Goal: Task Accomplishment & Management: Use online tool/utility

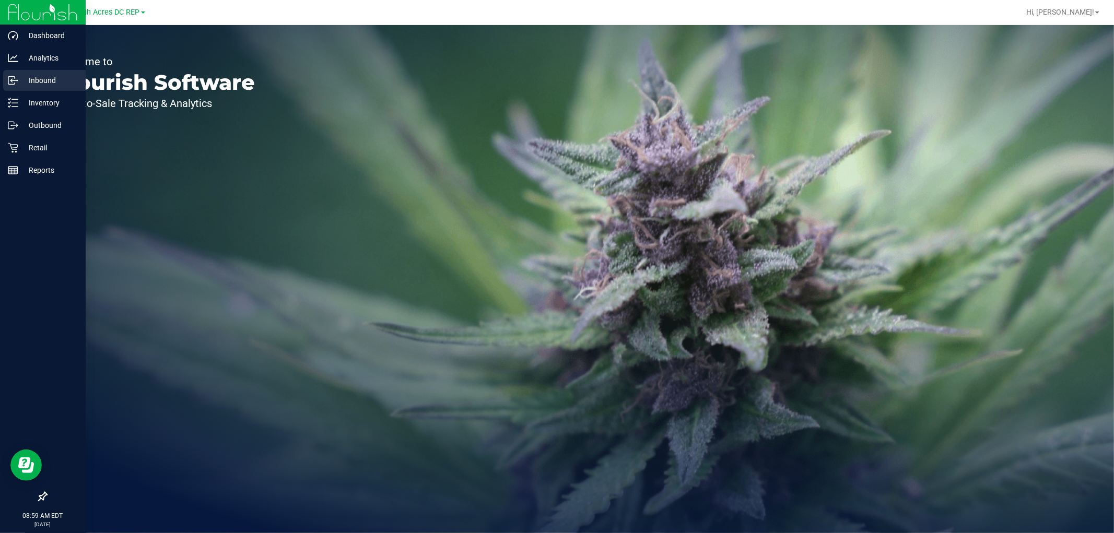
click at [34, 85] on p "Inbound" at bounding box center [49, 80] width 63 height 13
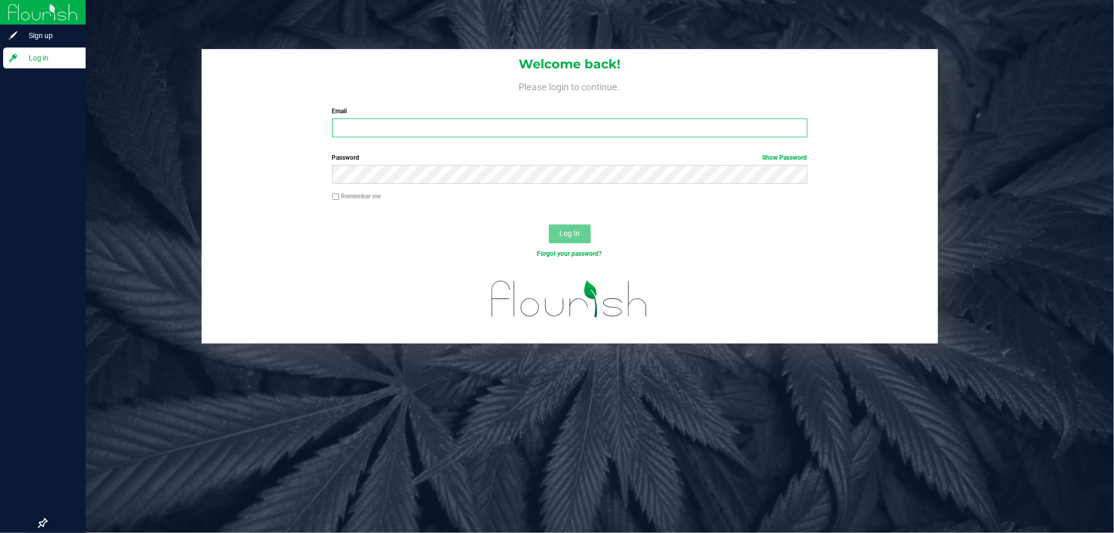
click at [364, 126] on input "Email" at bounding box center [569, 128] width 475 height 19
type input "[EMAIL_ADDRESS][DOMAIN_NAME]"
click at [577, 236] on span "Log In" at bounding box center [569, 233] width 20 height 8
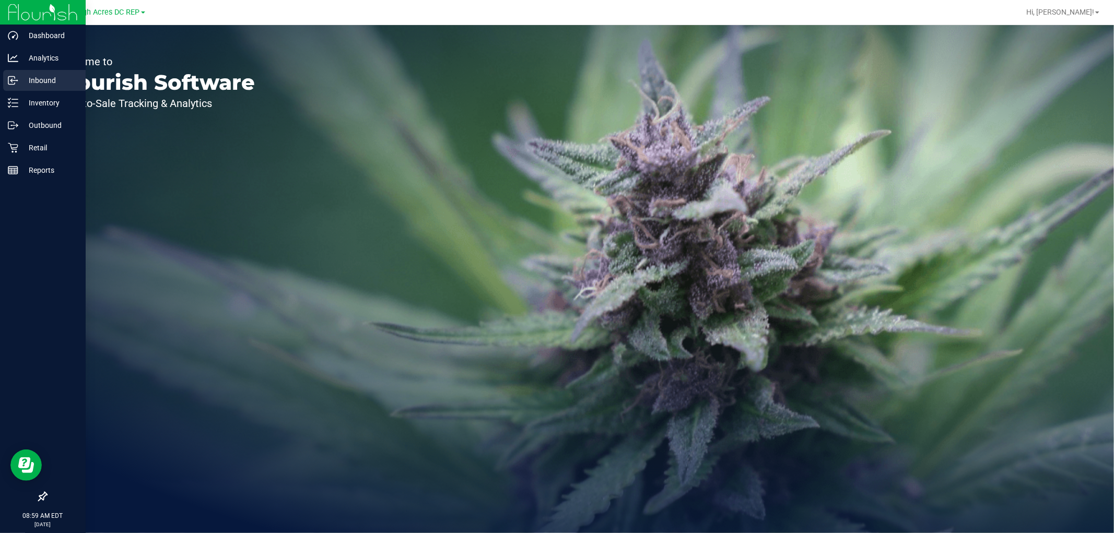
click at [59, 79] on p "Inbound" at bounding box center [49, 80] width 63 height 13
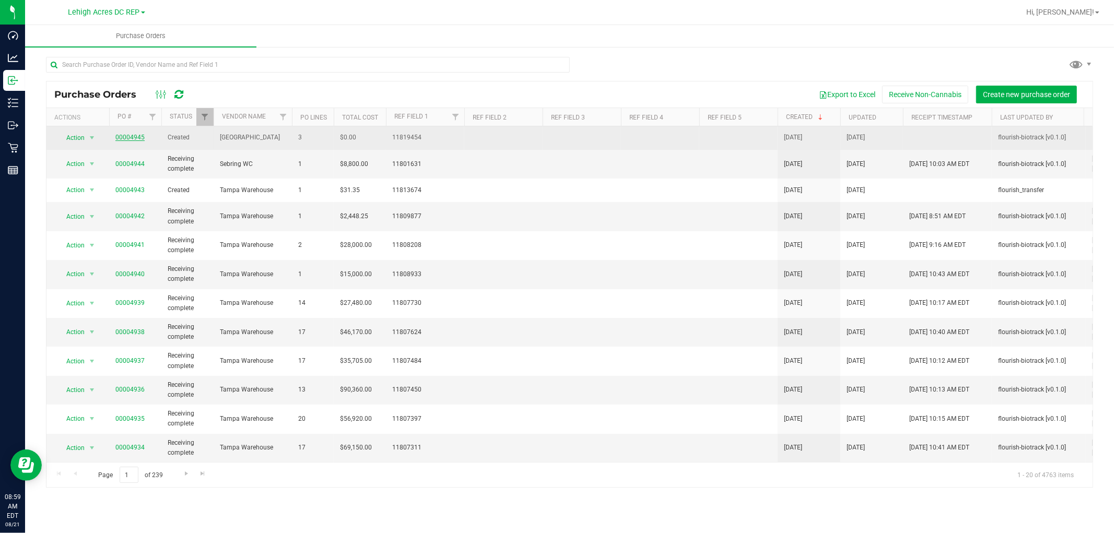
click at [124, 134] on link "00004945" at bounding box center [129, 137] width 29 height 7
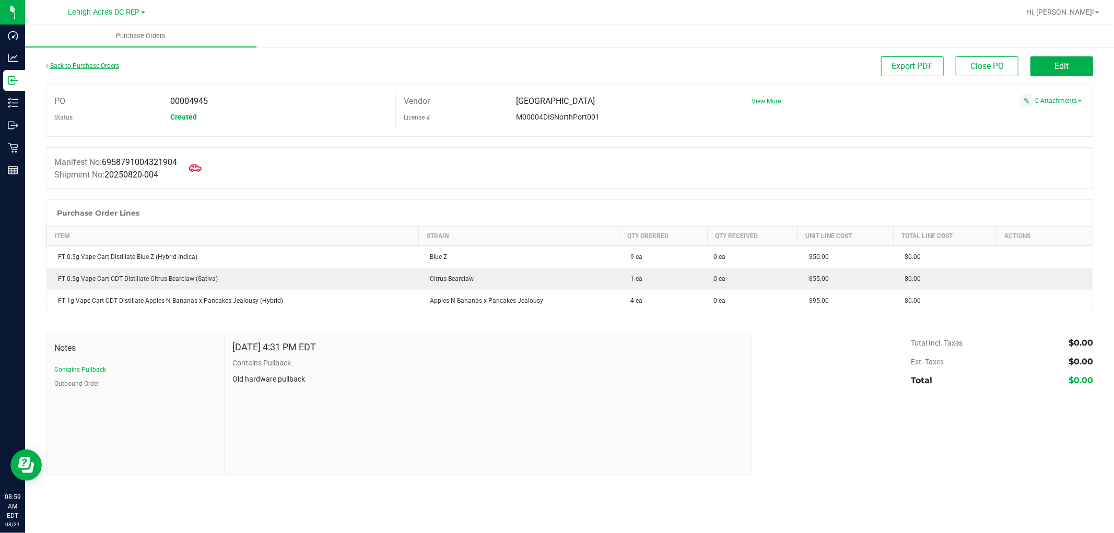
click at [86, 64] on link "Back to Purchase Orders" at bounding box center [82, 65] width 73 height 7
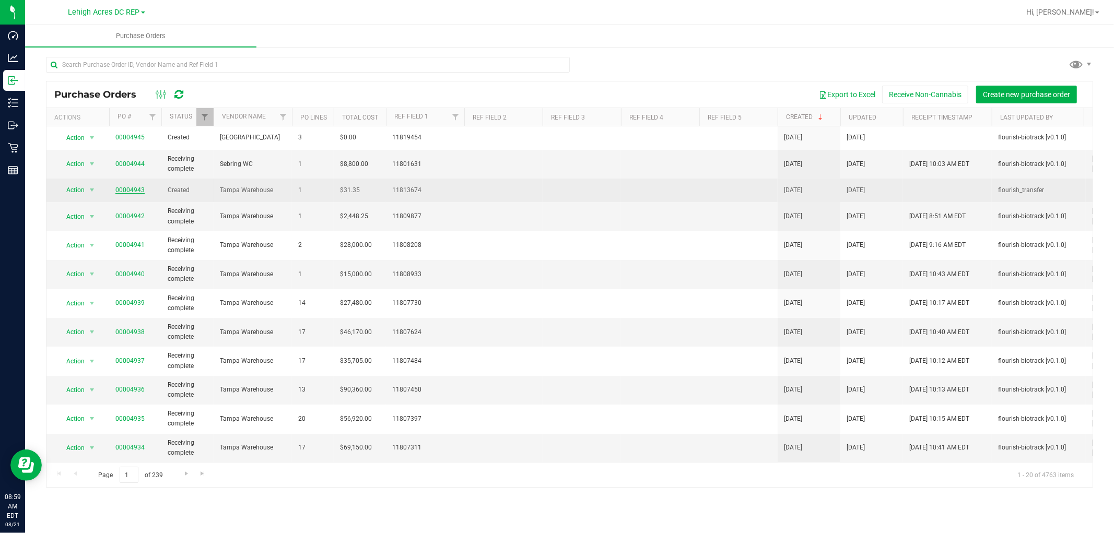
click at [134, 190] on link "00004943" at bounding box center [129, 189] width 29 height 7
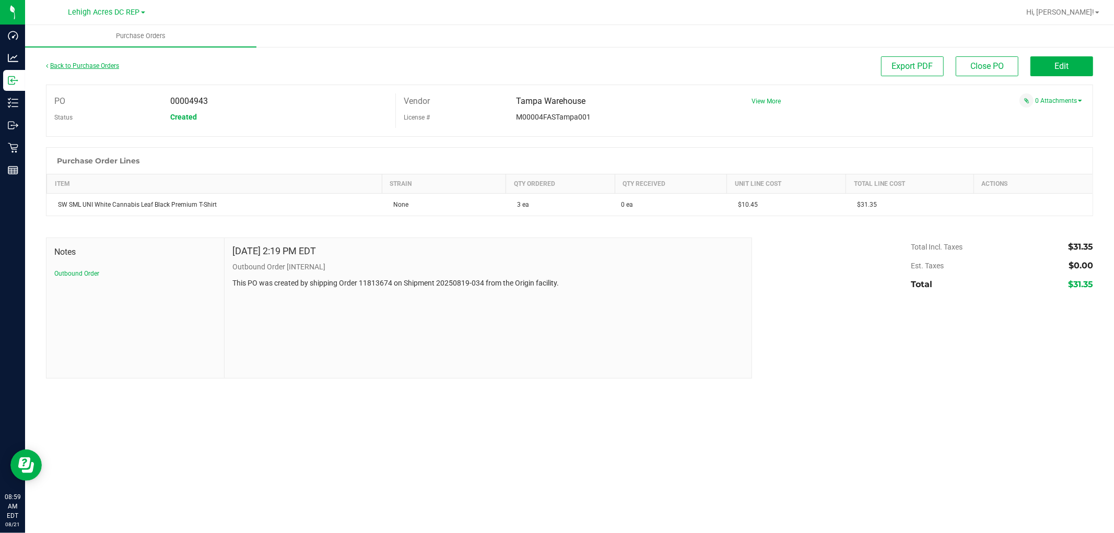
click at [69, 66] on link "Back to Purchase Orders" at bounding box center [82, 65] width 73 height 7
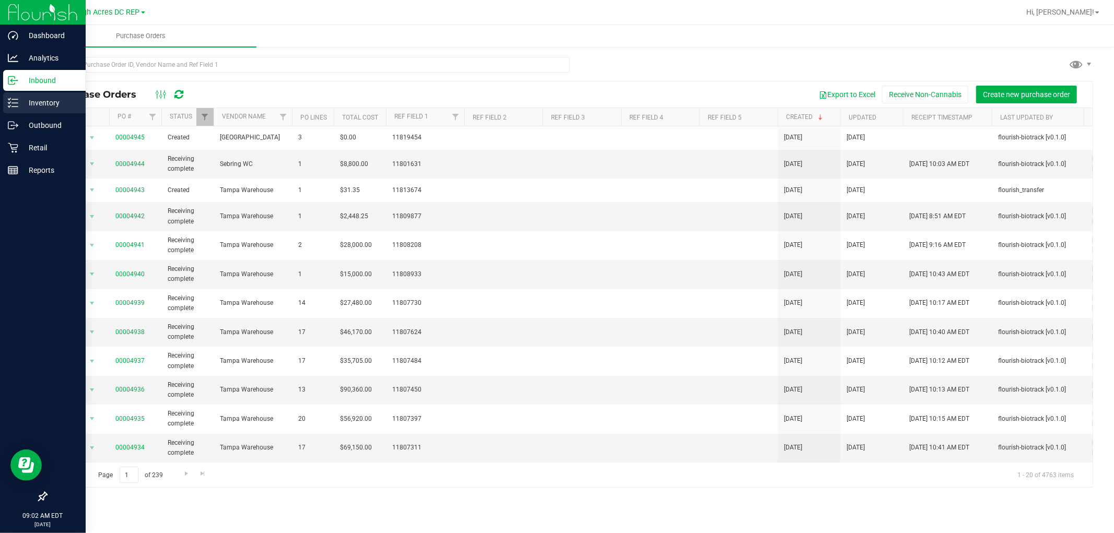
click at [30, 102] on p "Inventory" at bounding box center [49, 103] width 63 height 13
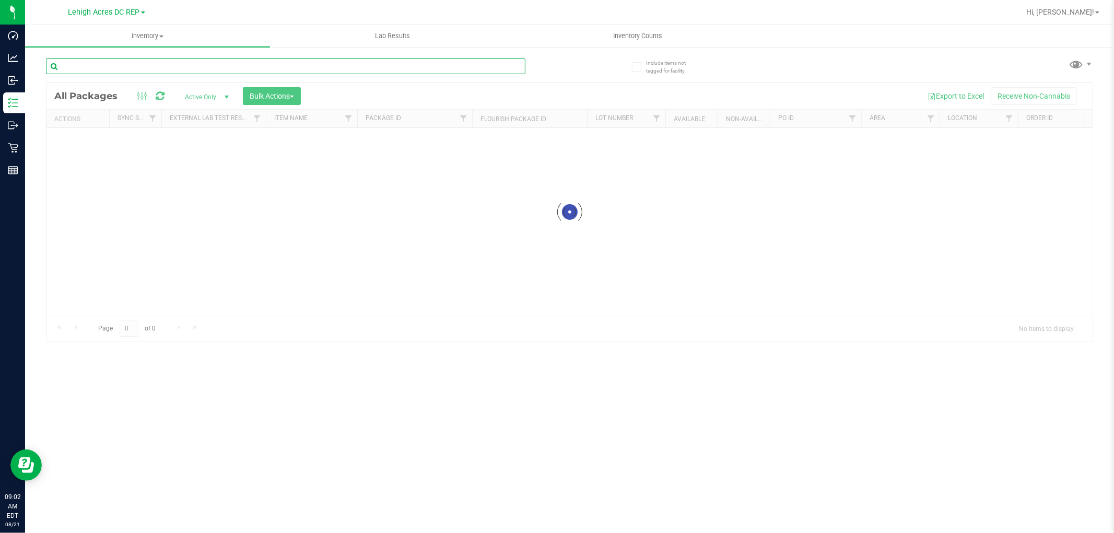
click at [131, 63] on input "text" at bounding box center [285, 66] width 479 height 16
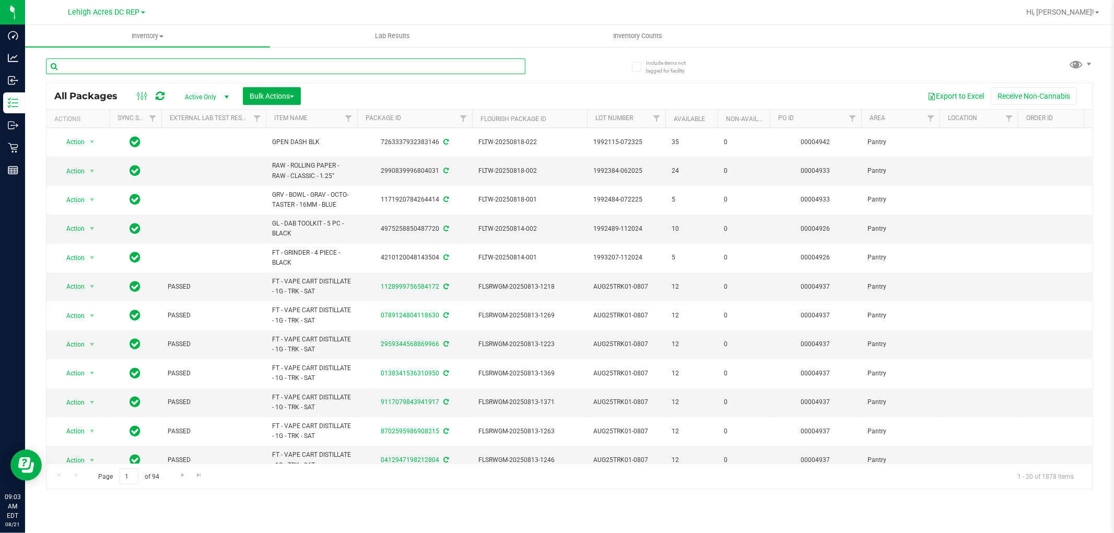
click at [82, 71] on input "text" at bounding box center [285, 66] width 479 height 16
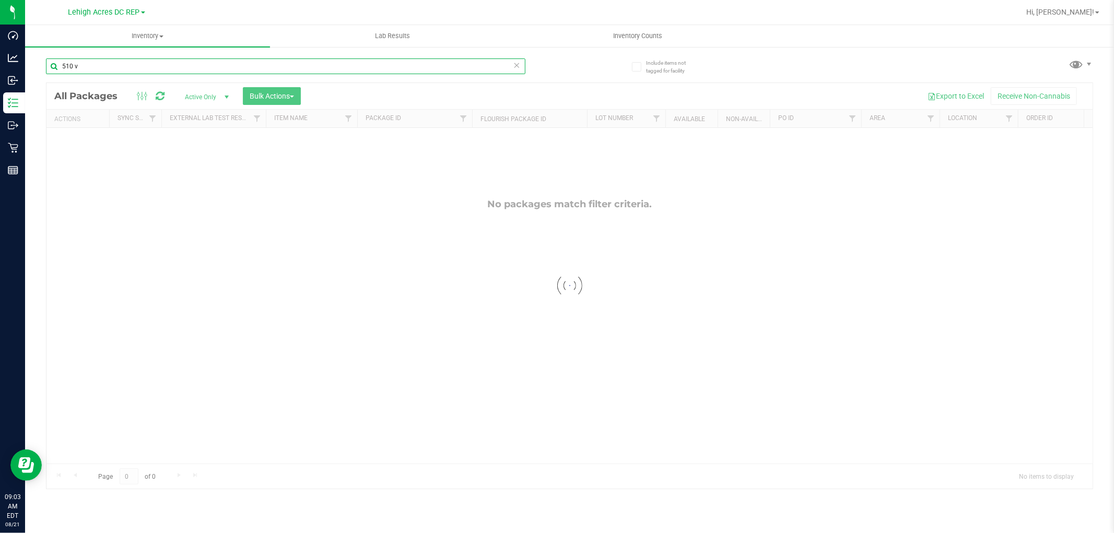
type input "510 v"
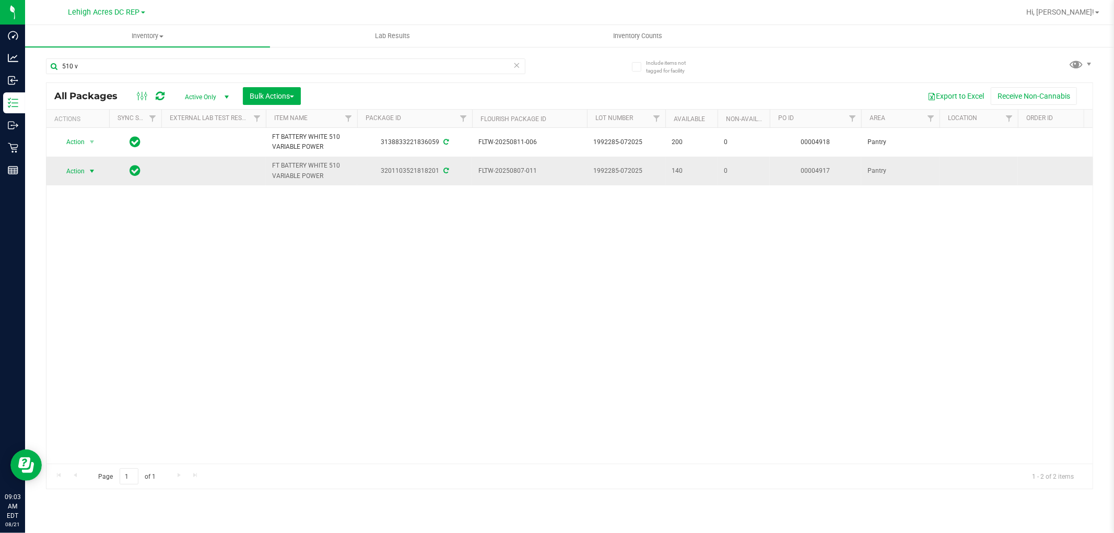
click at [79, 171] on span "Action" at bounding box center [71, 171] width 28 height 15
click at [76, 205] on li "Create package" at bounding box center [97, 204] width 81 height 16
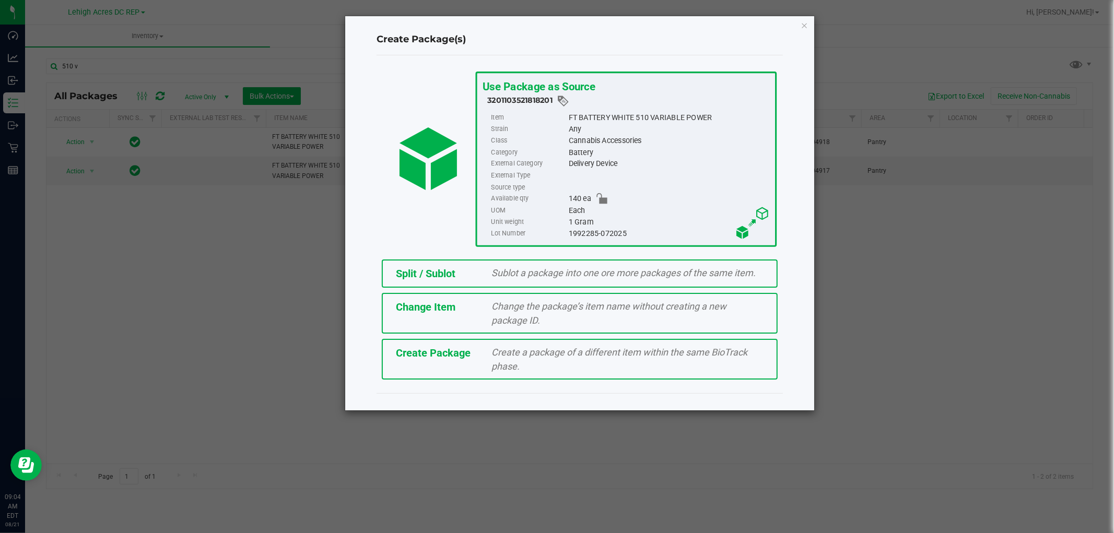
click at [543, 272] on span "Sublot a package into one ore more packages of the same item." at bounding box center [624, 272] width 264 height 11
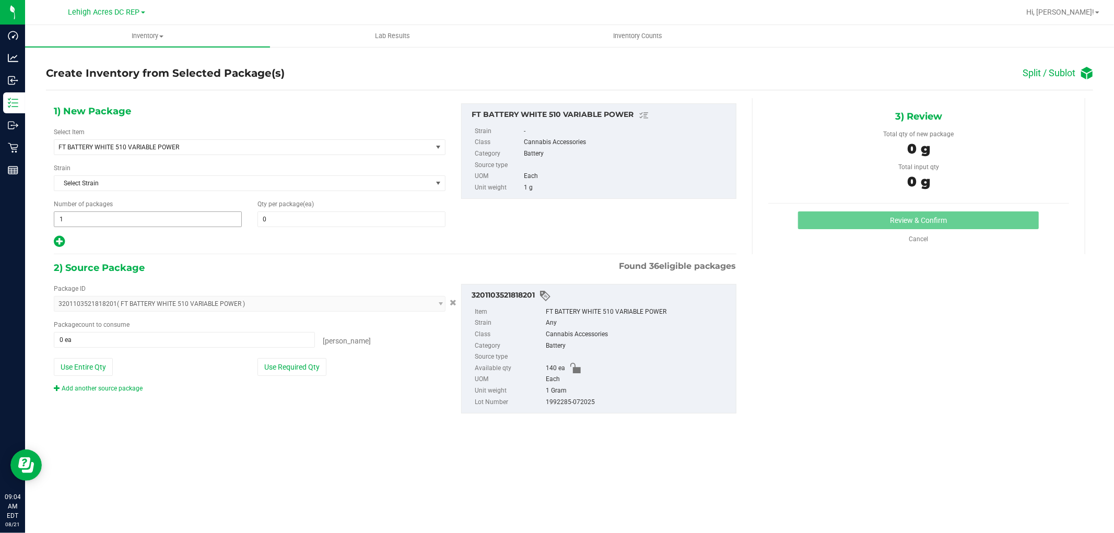
click at [180, 218] on span "1 1" at bounding box center [148, 220] width 188 height 16
type input "3"
click at [301, 223] on span at bounding box center [351, 220] width 188 height 16
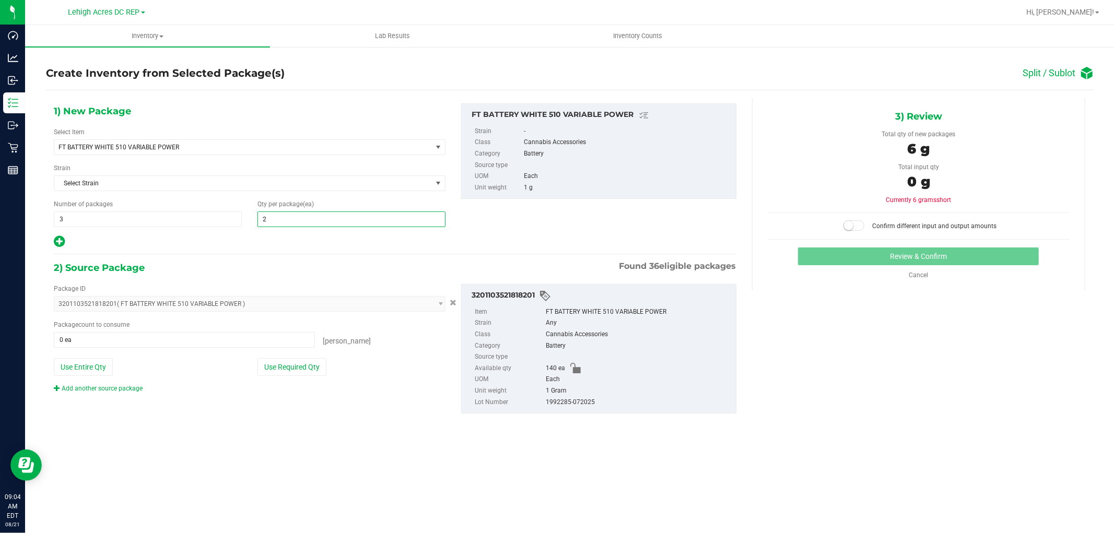
type input "20"
click at [296, 247] on div at bounding box center [250, 242] width 392 height 14
click at [171, 335] on span at bounding box center [184, 340] width 261 height 16
type input "60"
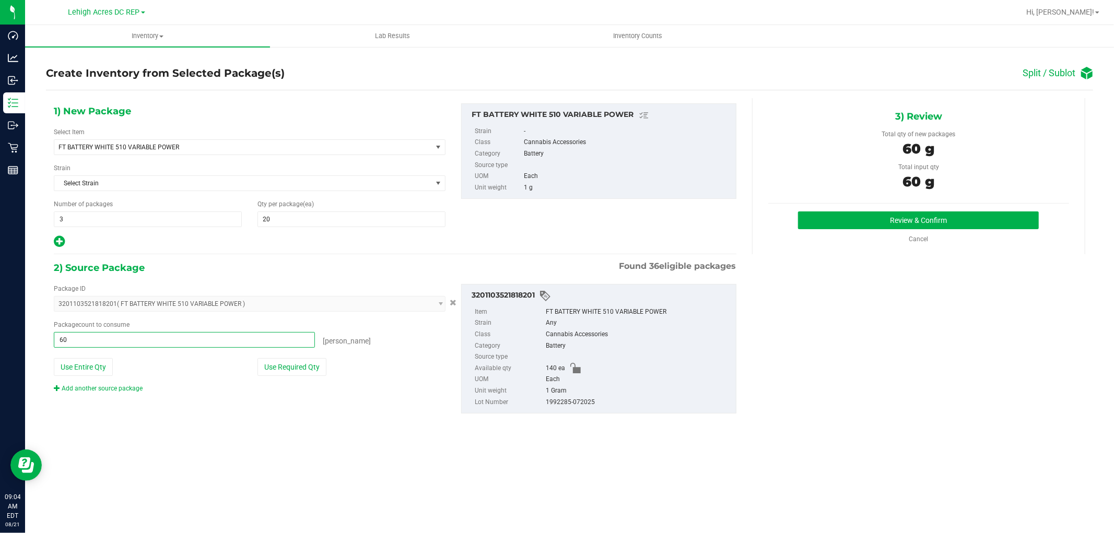
type input "60 ea"
click at [928, 331] on div "1) New Package Select Item FT BATTERY WHITE 510 VARIABLE POWER FT BATTERY WHITE…" at bounding box center [569, 266] width 1047 height 337
click at [921, 220] on button "Review & Confirm" at bounding box center [918, 221] width 241 height 18
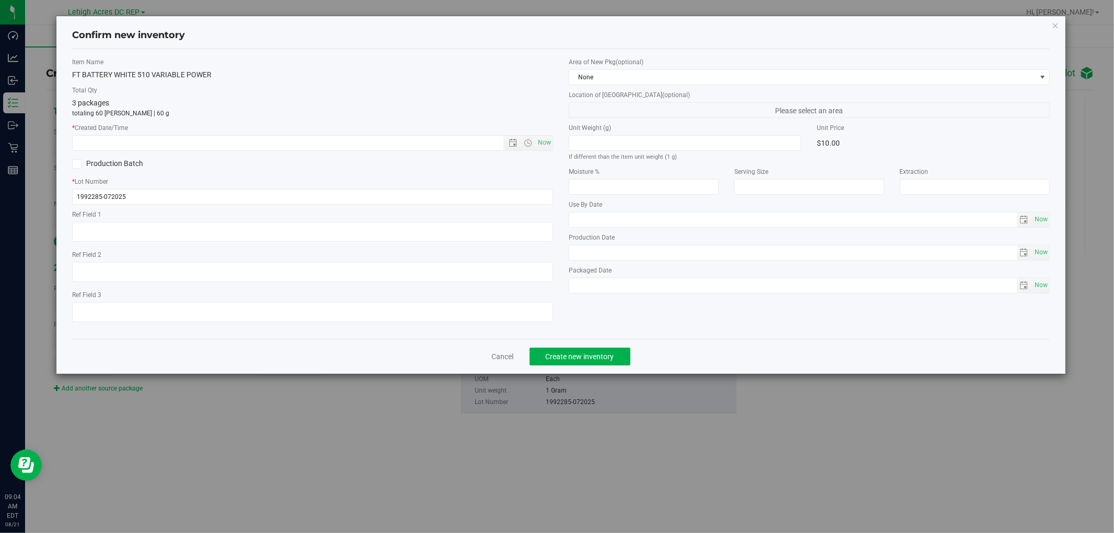
click at [544, 132] on label "* Created Date/Time" at bounding box center [312, 127] width 481 height 9
click at [542, 136] on span "Now" at bounding box center [545, 142] width 18 height 15
type input "[DATE] 9:04 AM"
click at [575, 354] on span "Create new inventory" at bounding box center [580, 357] width 68 height 8
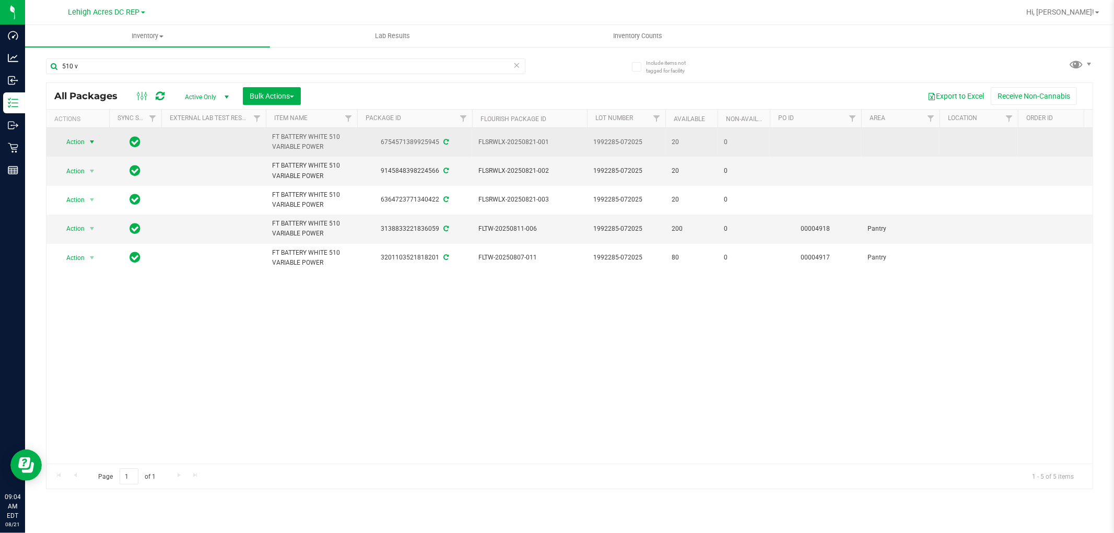
click at [80, 144] on span "Action" at bounding box center [71, 142] width 28 height 15
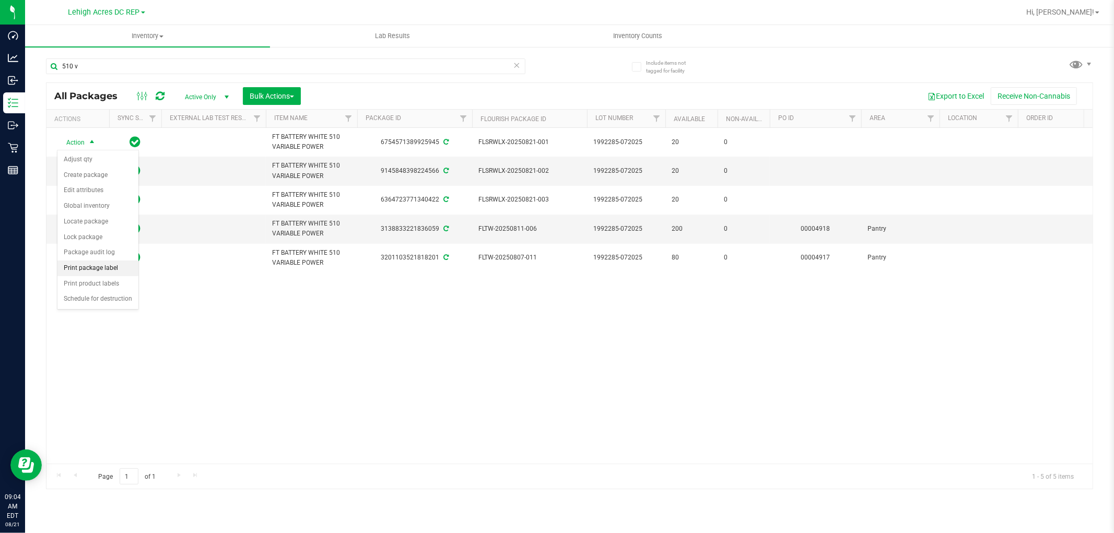
click at [81, 268] on li "Print package label" at bounding box center [97, 269] width 81 height 16
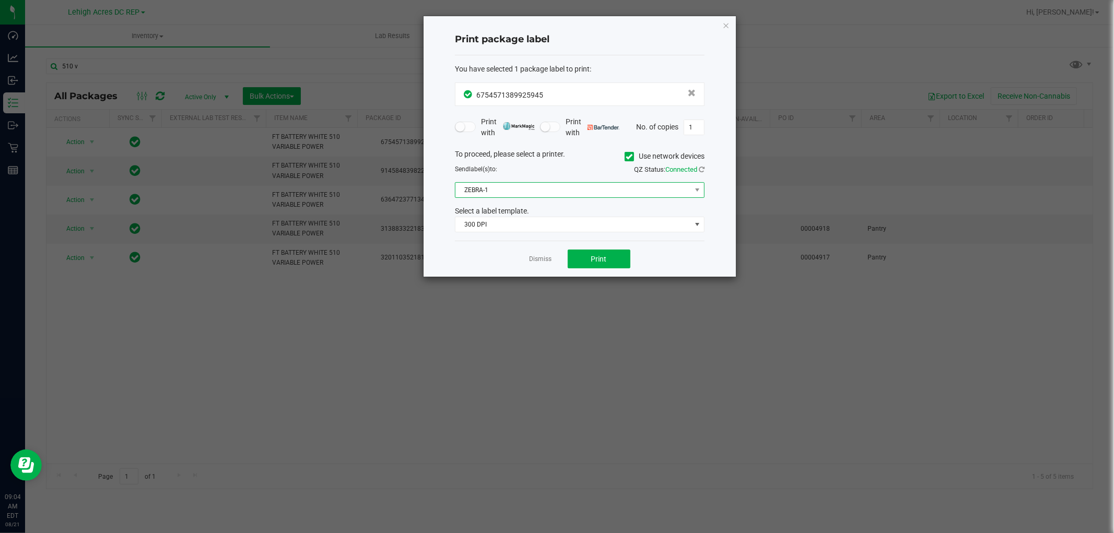
click at [543, 191] on span "ZEBRA-1" at bounding box center [573, 190] width 236 height 15
click at [500, 229] on li "ZEBRA-PACKAGE" at bounding box center [579, 227] width 249 height 18
click at [580, 256] on button "Print" at bounding box center [599, 259] width 63 height 19
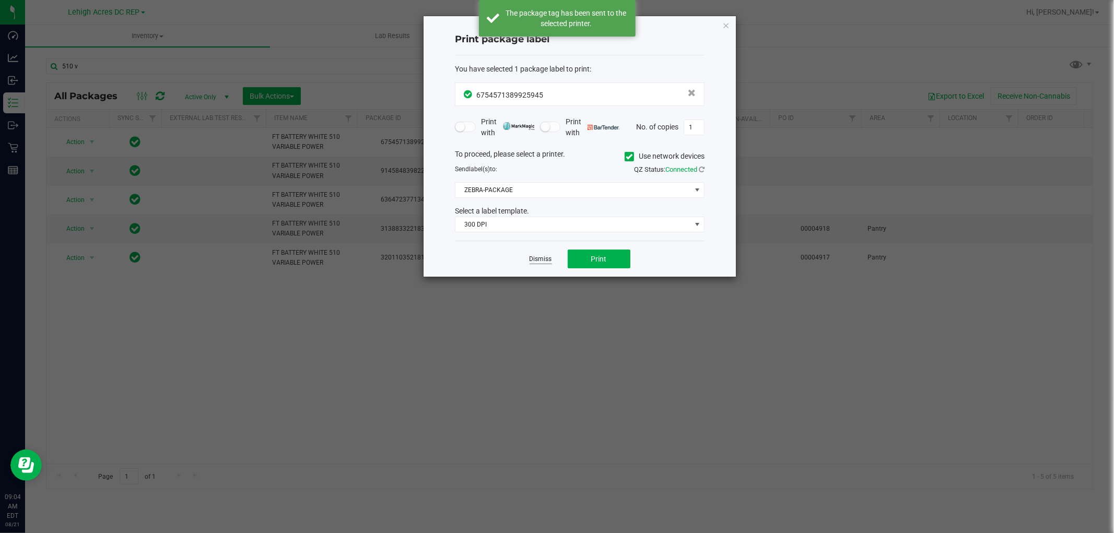
click at [538, 259] on link "Dismiss" at bounding box center [541, 259] width 22 height 9
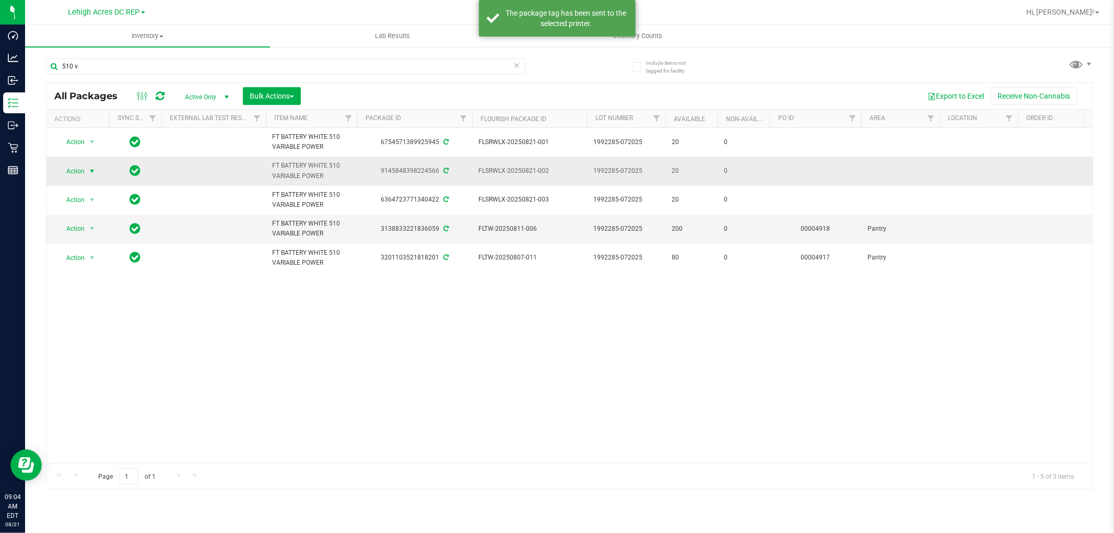
click at [86, 172] on span "select" at bounding box center [92, 171] width 13 height 15
click at [116, 296] on li "Print package label" at bounding box center [97, 298] width 81 height 16
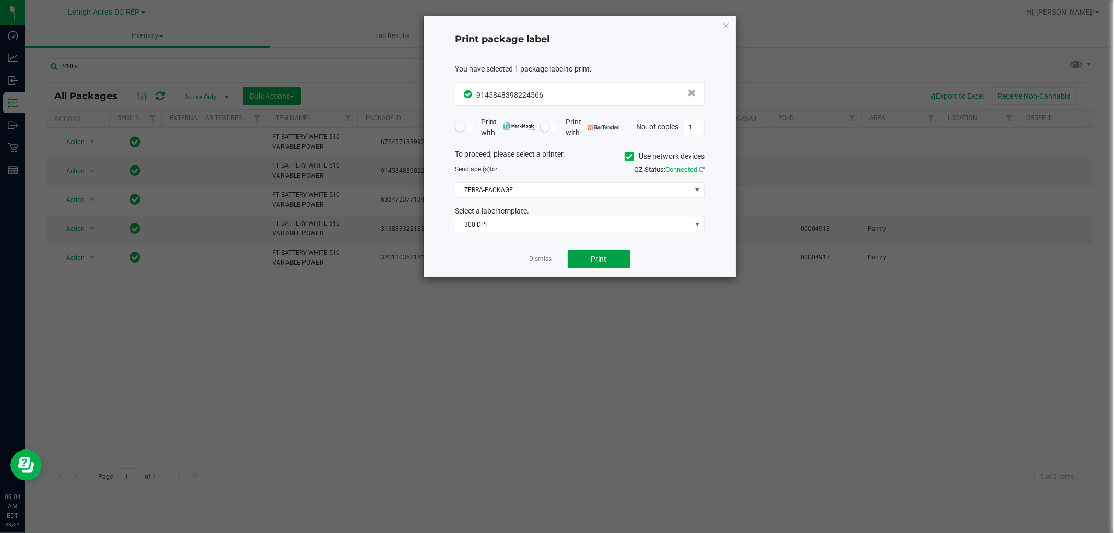
click at [604, 257] on span "Print" at bounding box center [599, 259] width 16 height 8
click at [533, 258] on link "Dismiss" at bounding box center [541, 259] width 22 height 9
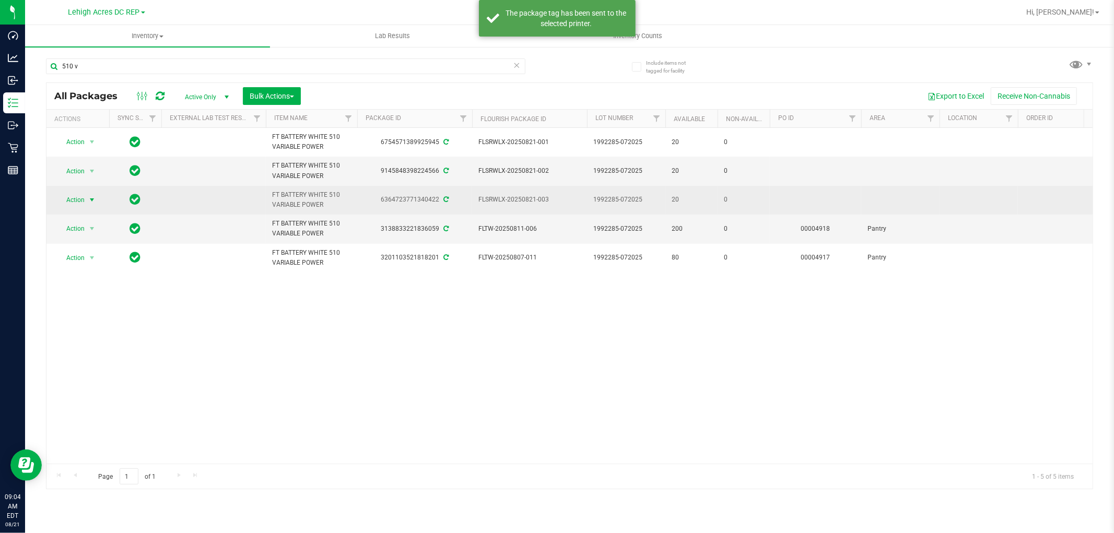
click at [86, 204] on span "select" at bounding box center [92, 200] width 13 height 15
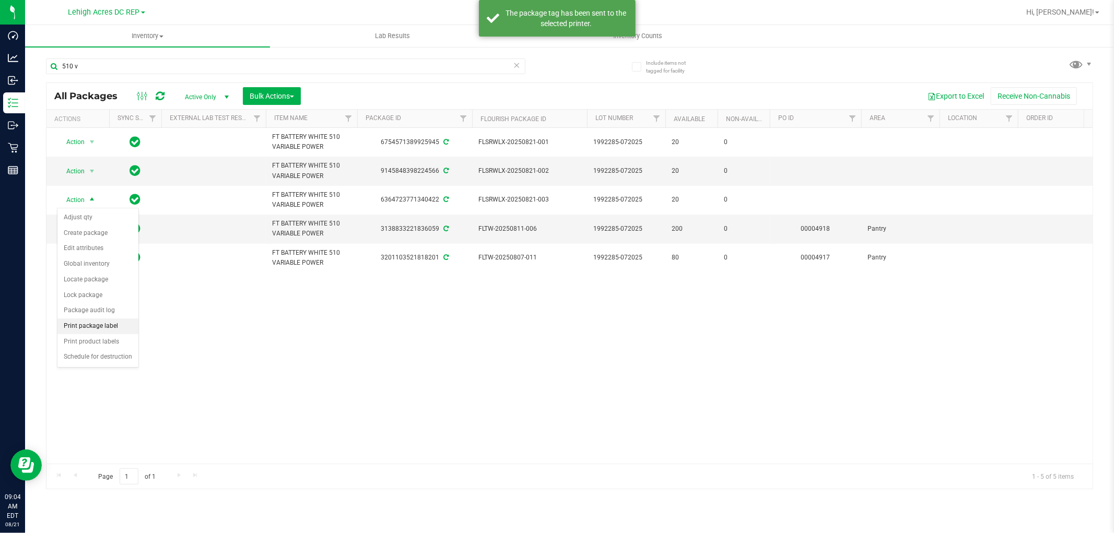
click at [93, 329] on li "Print package label" at bounding box center [97, 327] width 81 height 16
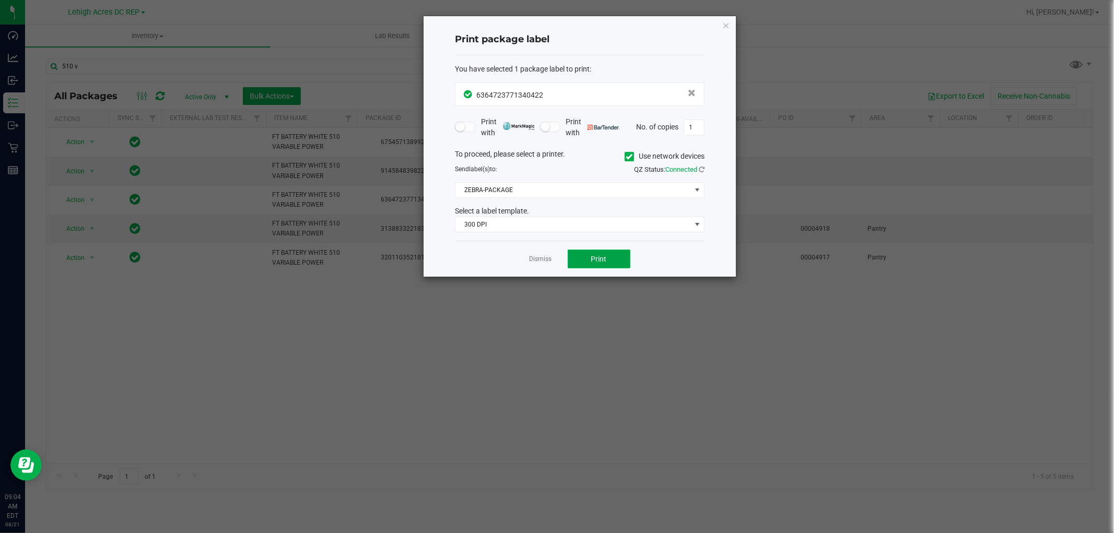
click at [583, 260] on button "Print" at bounding box center [599, 259] width 63 height 19
click at [539, 262] on link "Dismiss" at bounding box center [541, 259] width 22 height 9
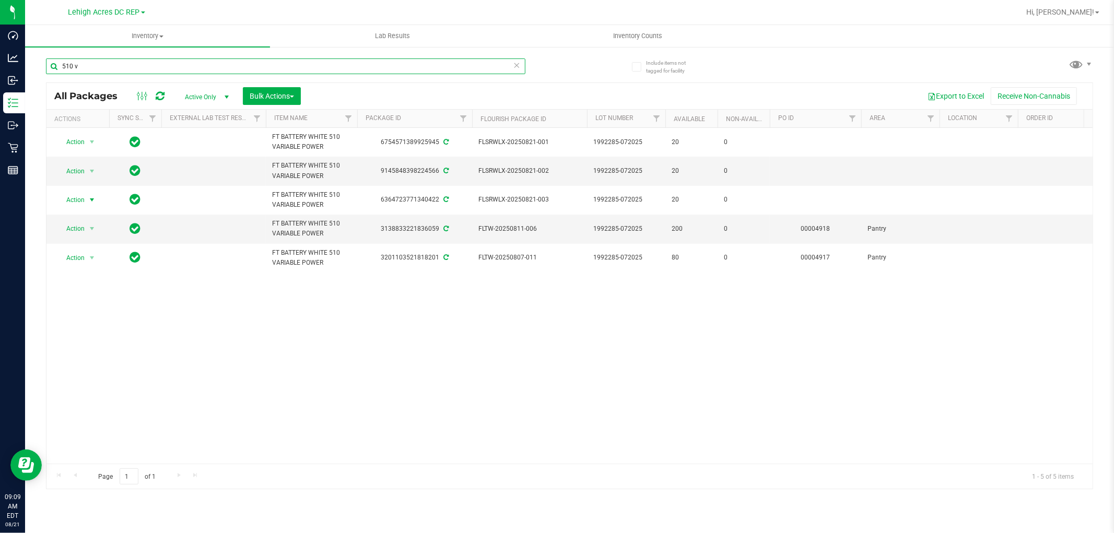
click at [159, 65] on input "510 v" at bounding box center [285, 66] width 479 height 16
type input "5"
type input "grinder"
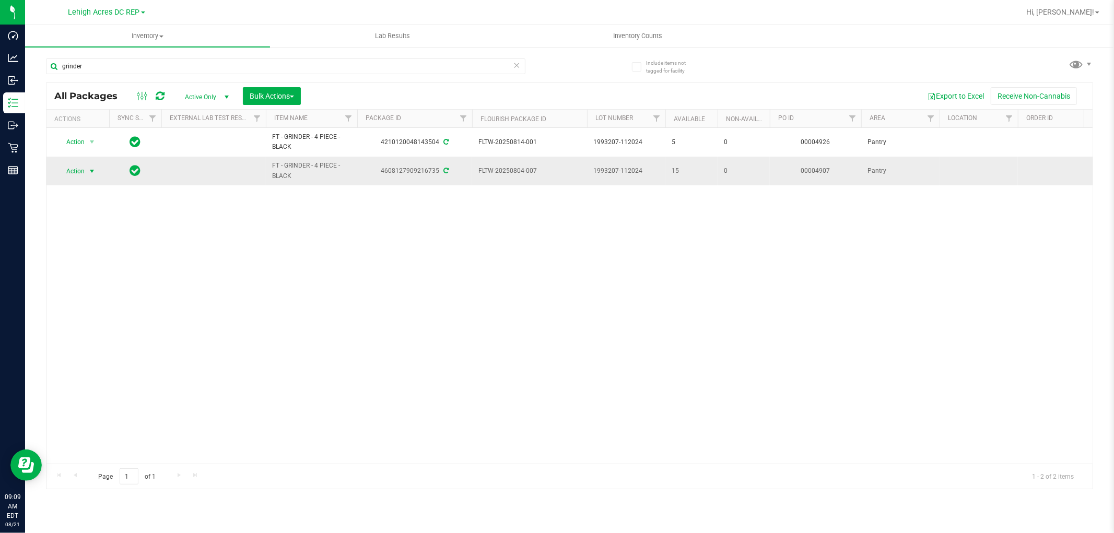
click at [80, 168] on span "Action" at bounding box center [71, 171] width 28 height 15
click at [104, 193] on li "Adjust qty" at bounding box center [97, 189] width 81 height 16
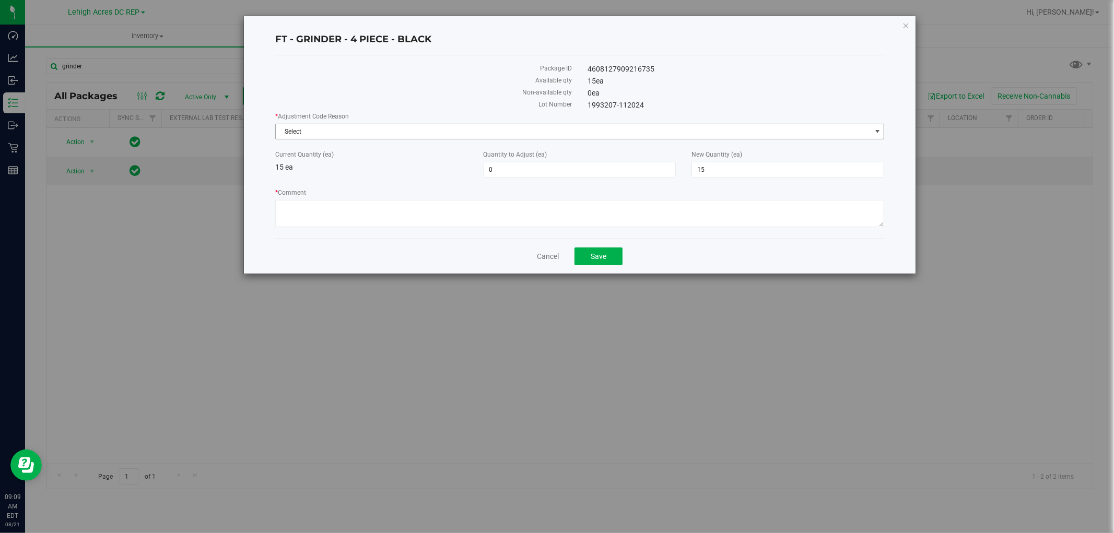
click at [436, 132] on span "Select" at bounding box center [573, 131] width 595 height 15
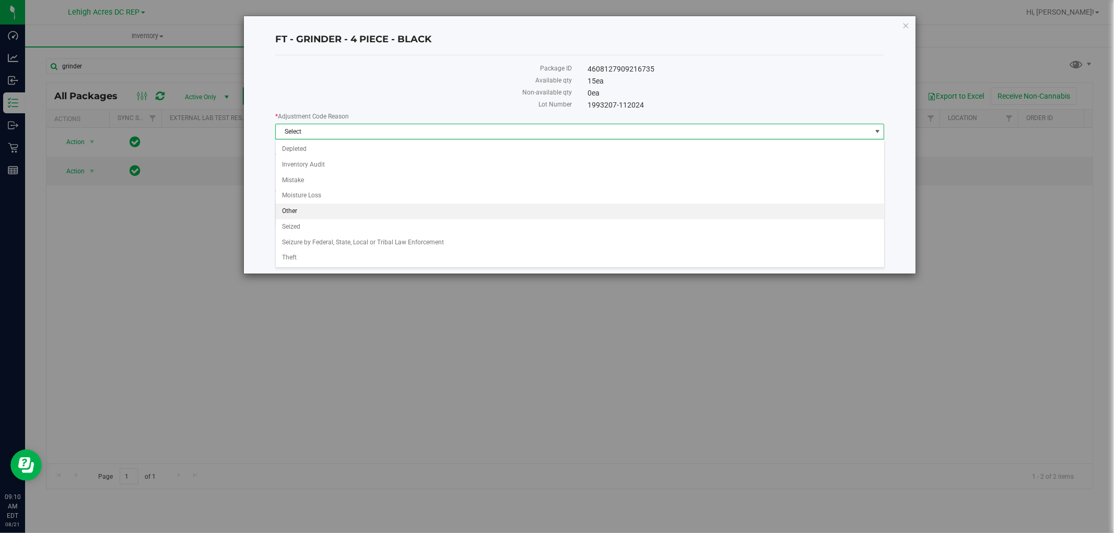
click at [477, 211] on li "Other" at bounding box center [580, 212] width 608 height 16
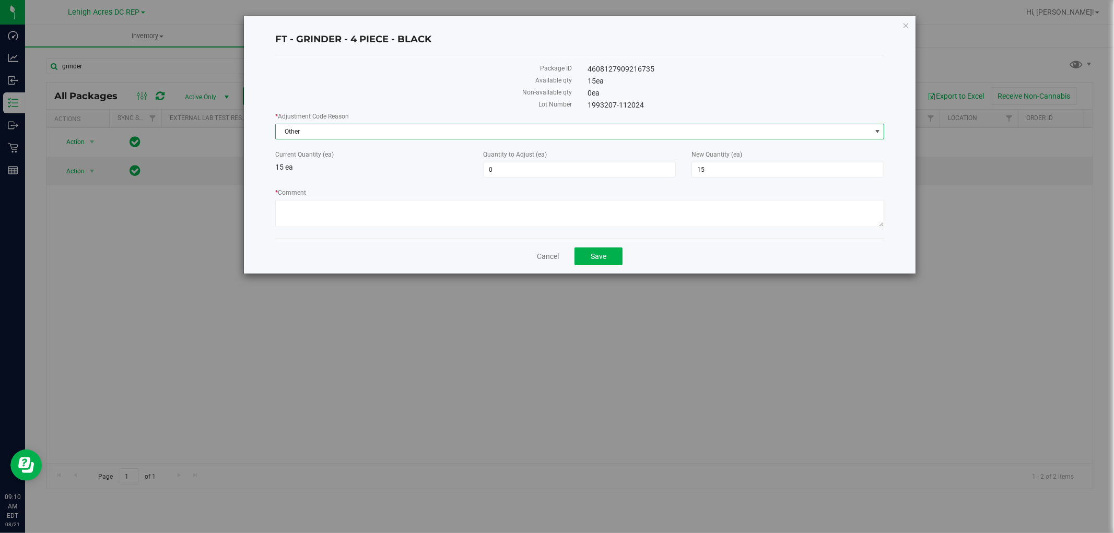
click at [326, 129] on span "Other" at bounding box center [573, 131] width 595 height 15
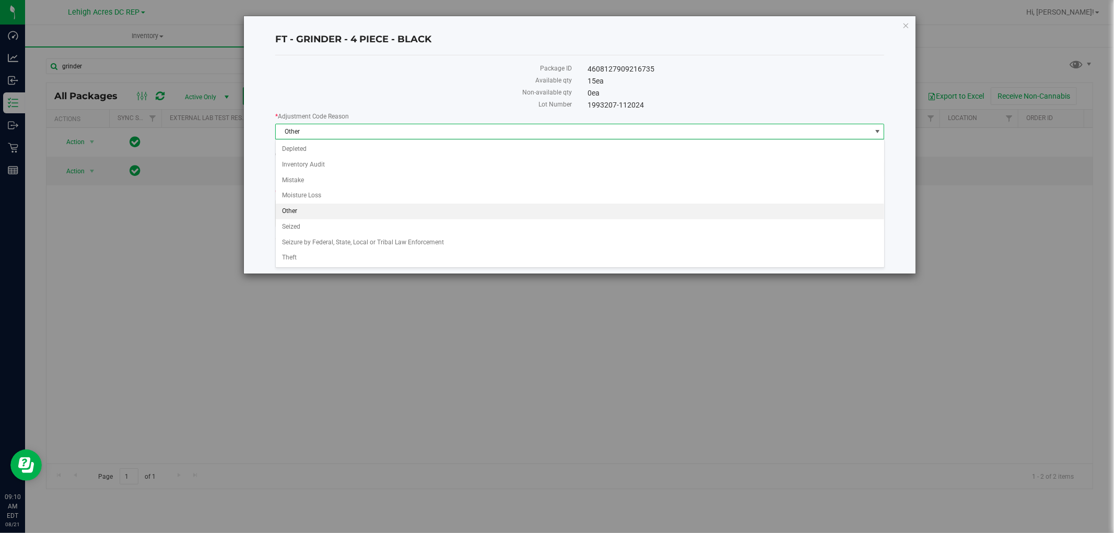
click at [326, 132] on span "Other" at bounding box center [573, 131] width 595 height 15
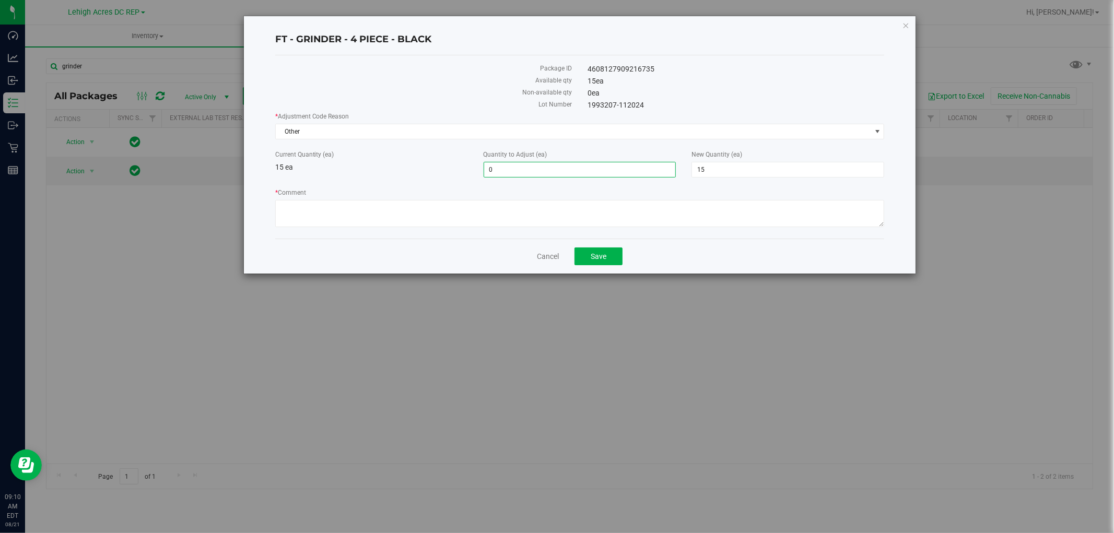
click at [531, 174] on span "0 0" at bounding box center [580, 170] width 193 height 16
type input "-5"
type input "10"
click at [414, 168] on div "Current Quantity (ea) 15 ea" at bounding box center [371, 161] width 208 height 23
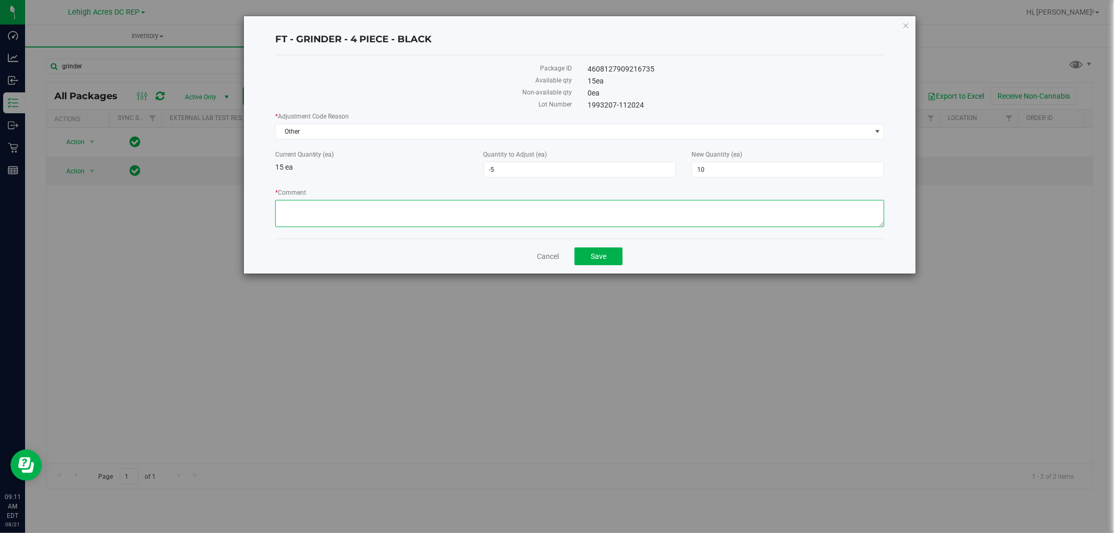
click at [383, 219] on textarea "* Comment" at bounding box center [580, 213] width 610 height 27
drag, startPoint x: 635, startPoint y: 33, endPoint x: 632, endPoint y: 42, distance: 9.3
click at [632, 42] on h4 "FT - GRINDER - 4 PIECE - BLACK" at bounding box center [580, 40] width 610 height 14
click at [332, 214] on textarea "* Comment" at bounding box center [580, 213] width 610 height 27
type textarea "added to other package to make qty 10"
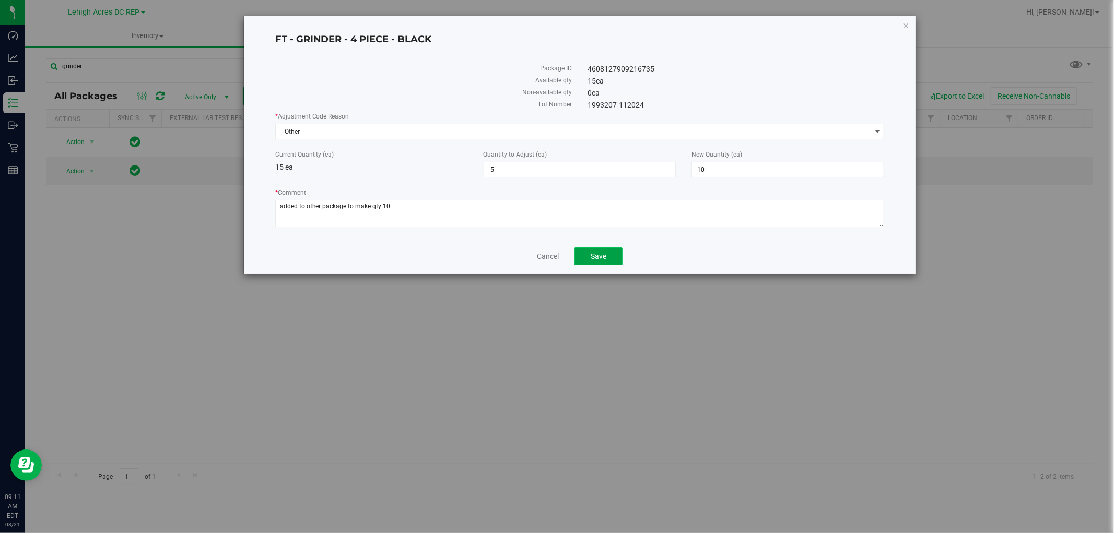
click at [601, 253] on span "Save" at bounding box center [599, 256] width 16 height 8
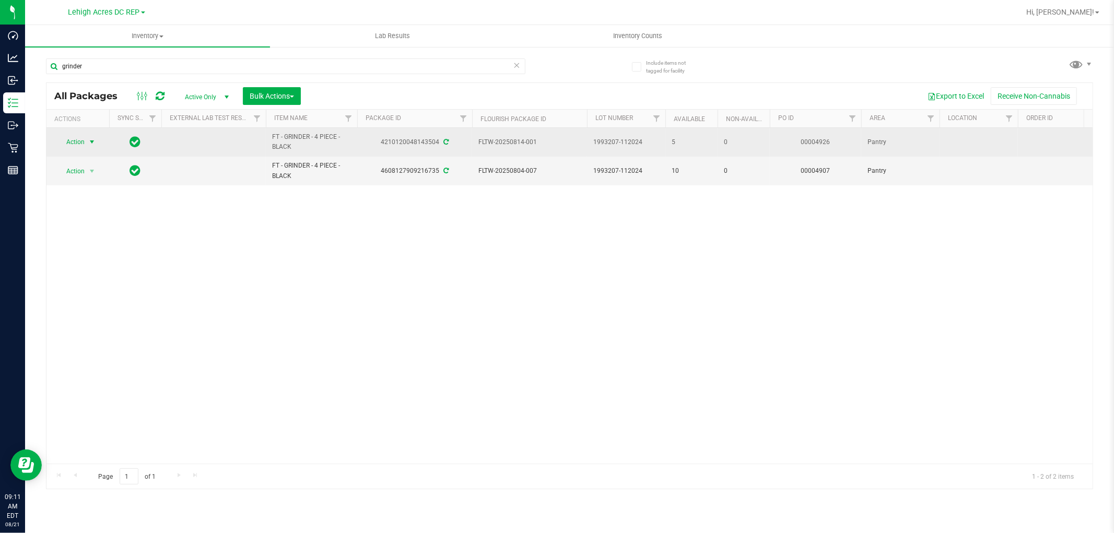
click at [72, 144] on span "Action" at bounding box center [71, 142] width 28 height 15
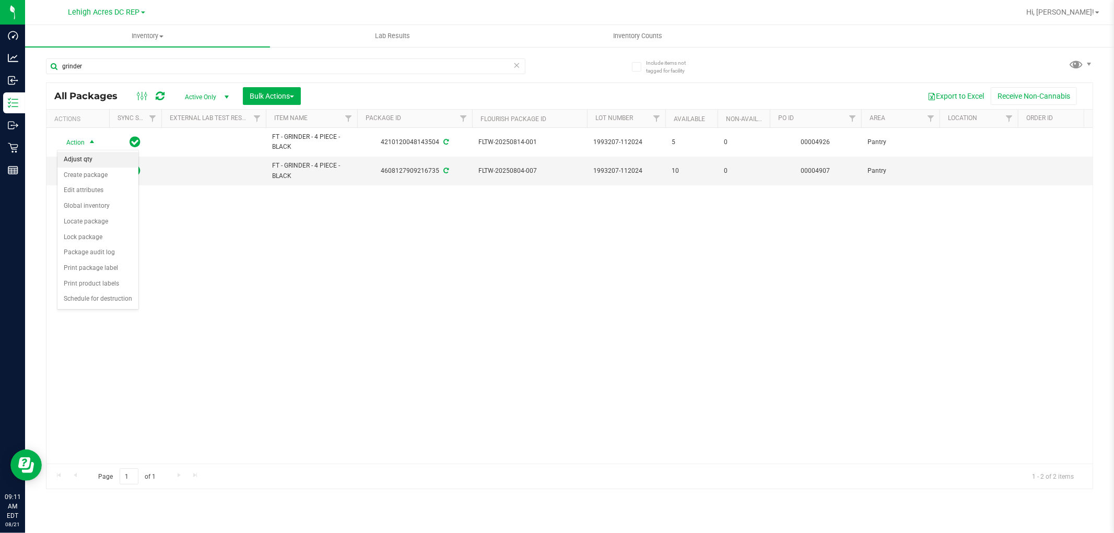
click at [79, 159] on li "Adjust qty" at bounding box center [97, 160] width 81 height 16
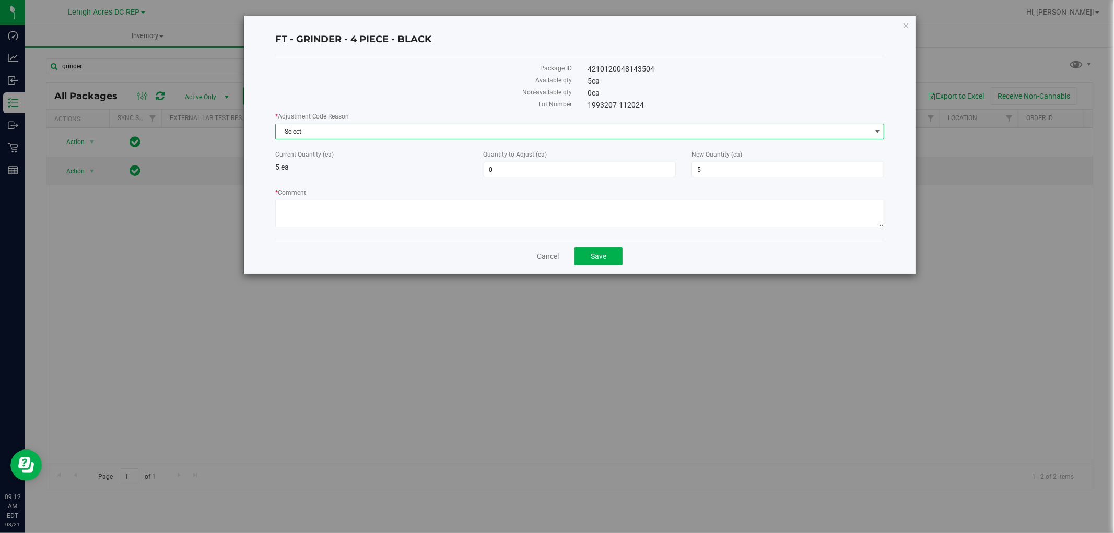
click at [429, 129] on span "Select" at bounding box center [573, 131] width 595 height 15
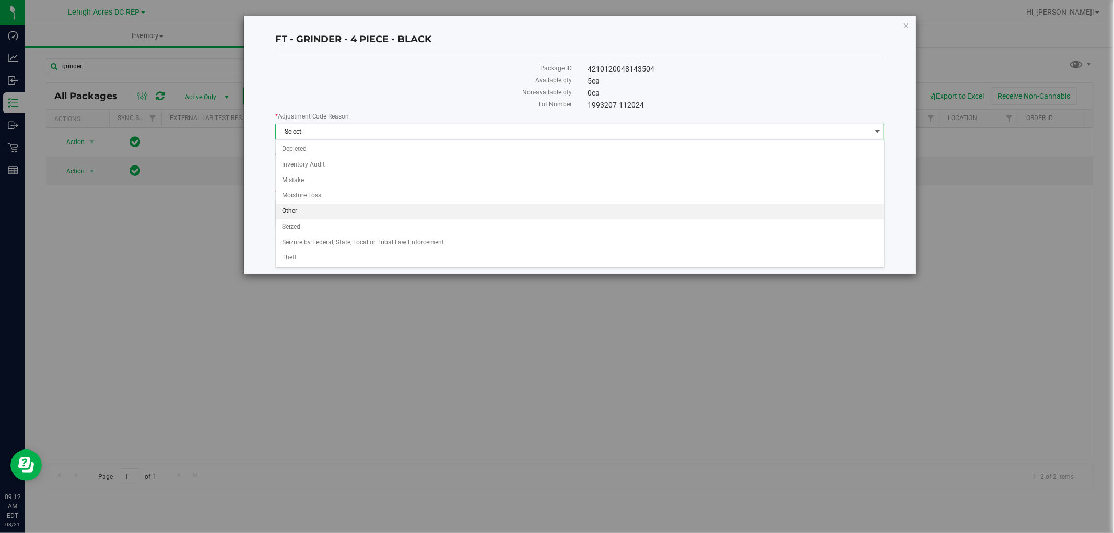
click at [369, 217] on li "Other" at bounding box center [580, 212] width 608 height 16
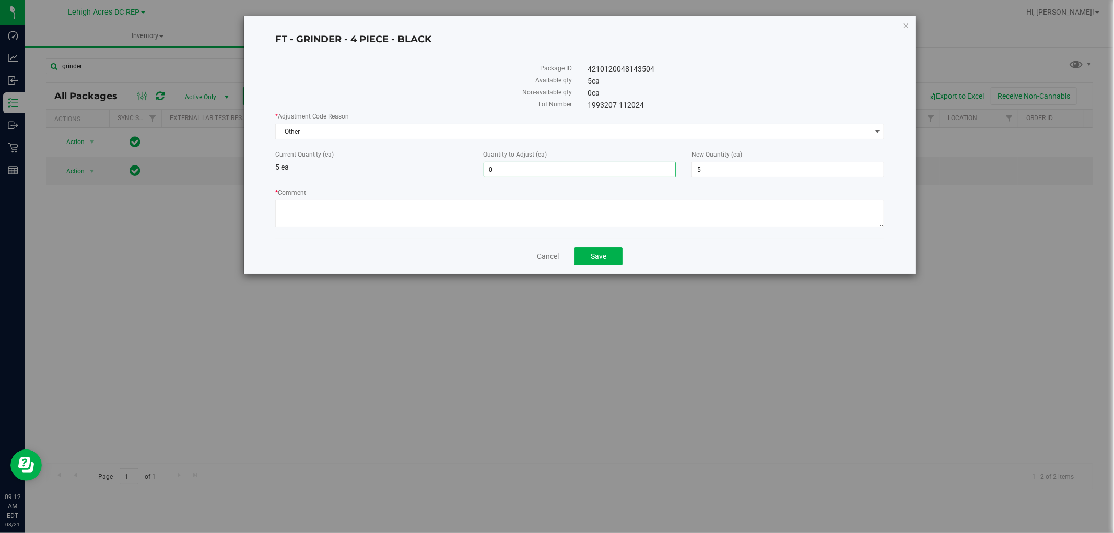
click at [512, 168] on span "0 0" at bounding box center [580, 170] width 193 height 16
type input "5"
type input "10"
click at [477, 201] on textarea "* Comment" at bounding box center [580, 213] width 610 height 27
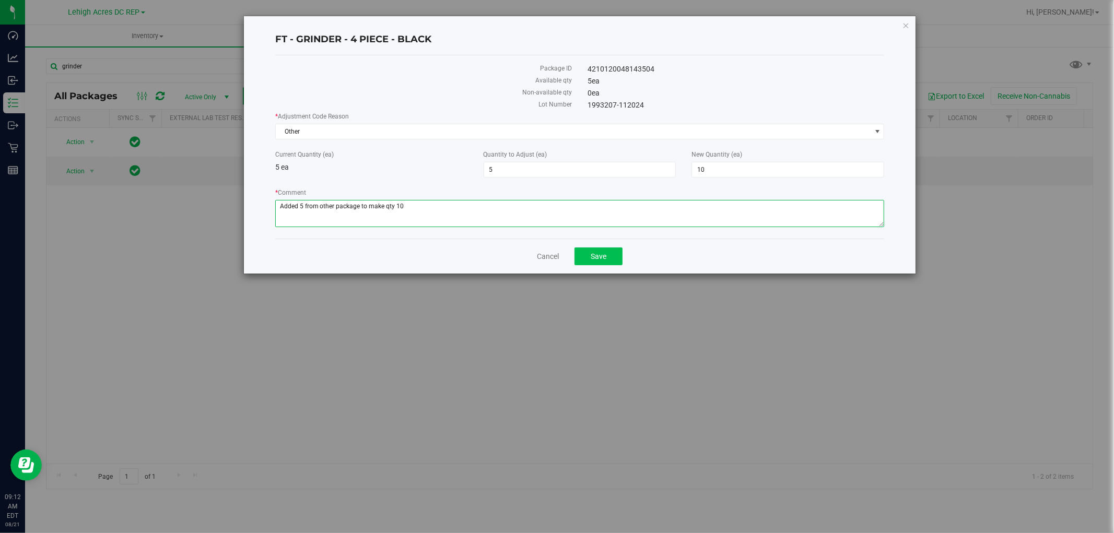
type textarea "Added 5 from other package to make qty 10"
click at [596, 257] on span "Save" at bounding box center [599, 256] width 16 height 8
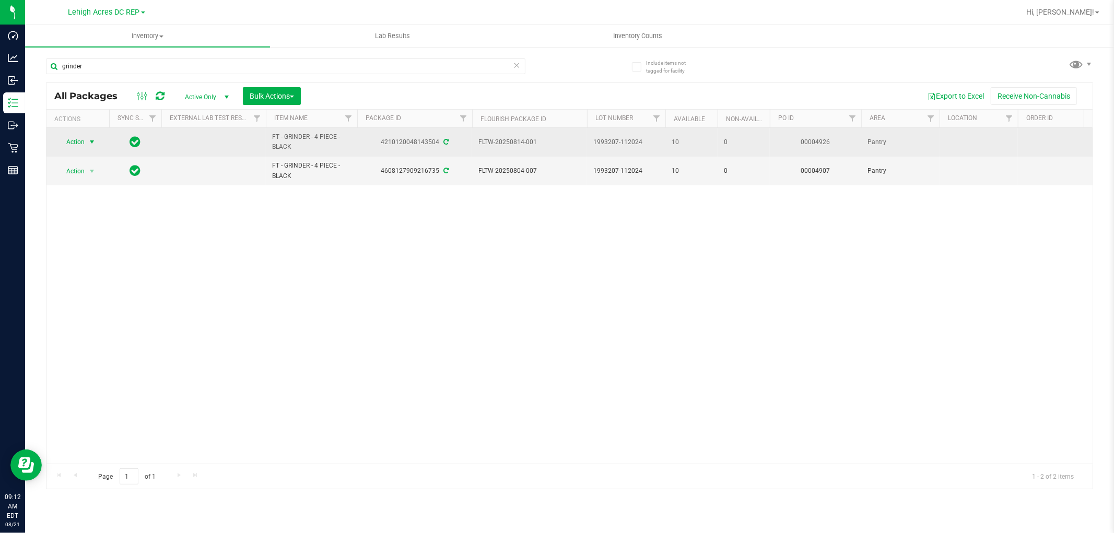
click at [72, 141] on span "Action" at bounding box center [71, 142] width 28 height 15
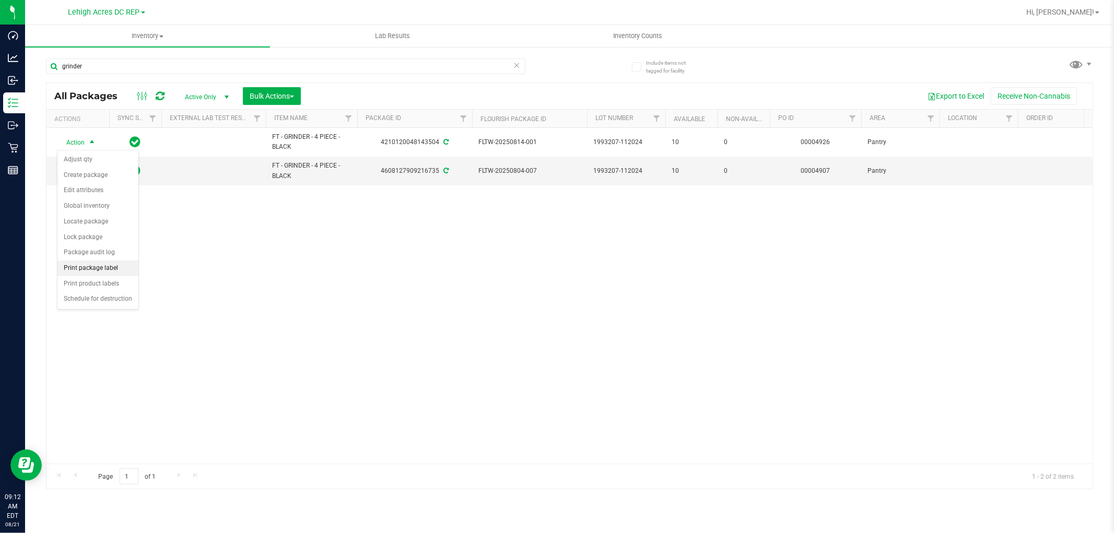
click at [81, 269] on li "Print package label" at bounding box center [97, 269] width 81 height 16
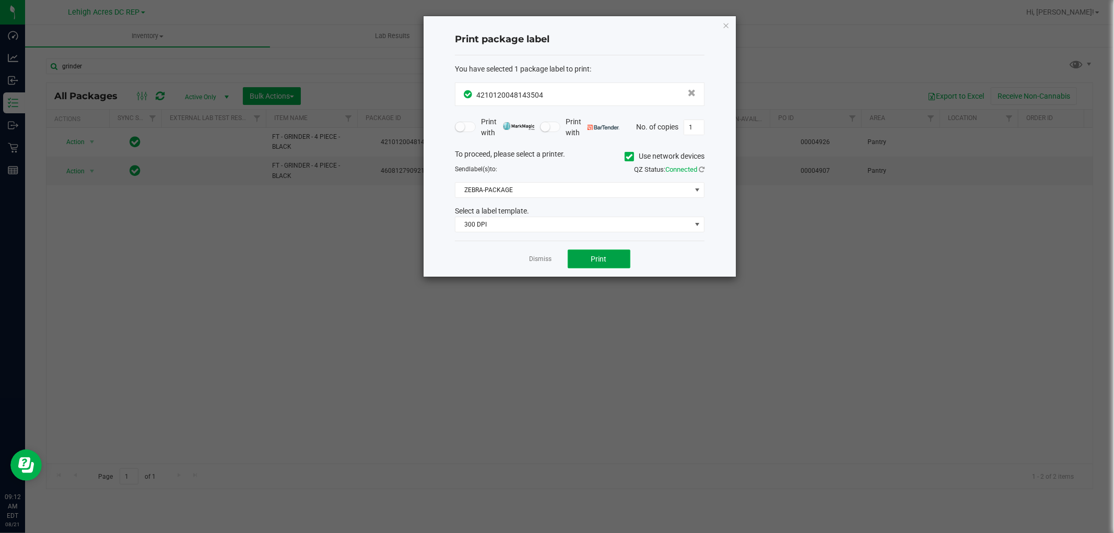
click at [597, 259] on span "Print" at bounding box center [599, 259] width 16 height 8
click at [543, 262] on link "Dismiss" at bounding box center [541, 259] width 22 height 9
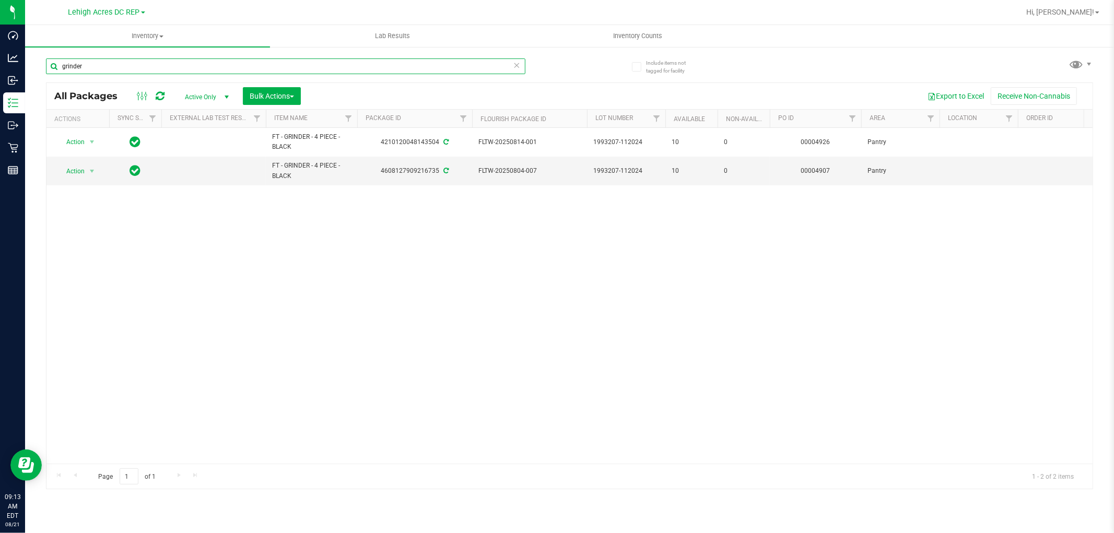
click at [167, 61] on input "grinder" at bounding box center [285, 66] width 479 height 16
type input "g"
type input "gpen"
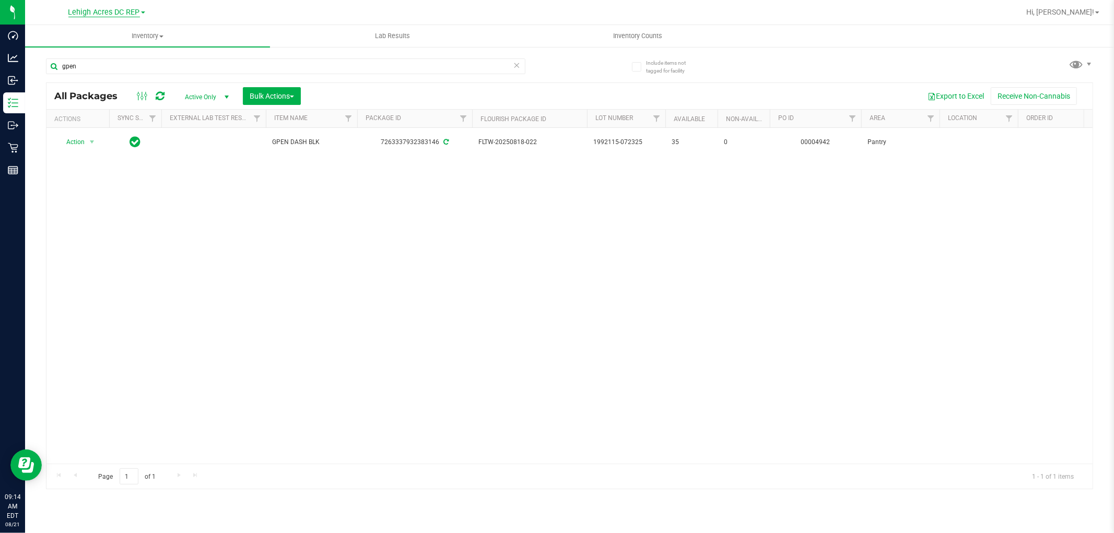
click at [139, 11] on span "Lehigh Acres DC REP" at bounding box center [104, 12] width 72 height 9
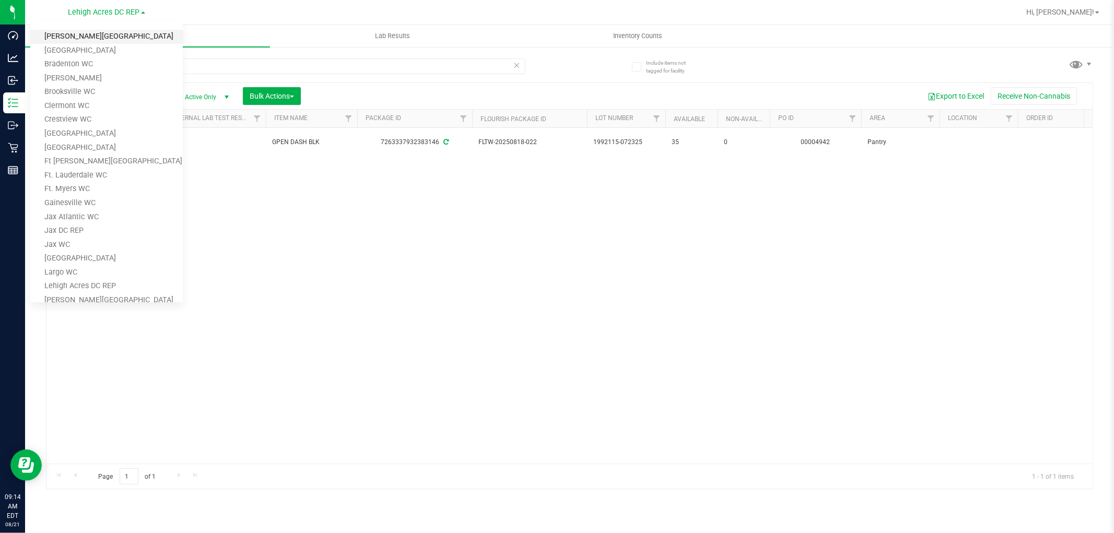
click at [126, 36] on link "[PERSON_NAME][GEOGRAPHIC_DATA]" at bounding box center [106, 37] width 153 height 14
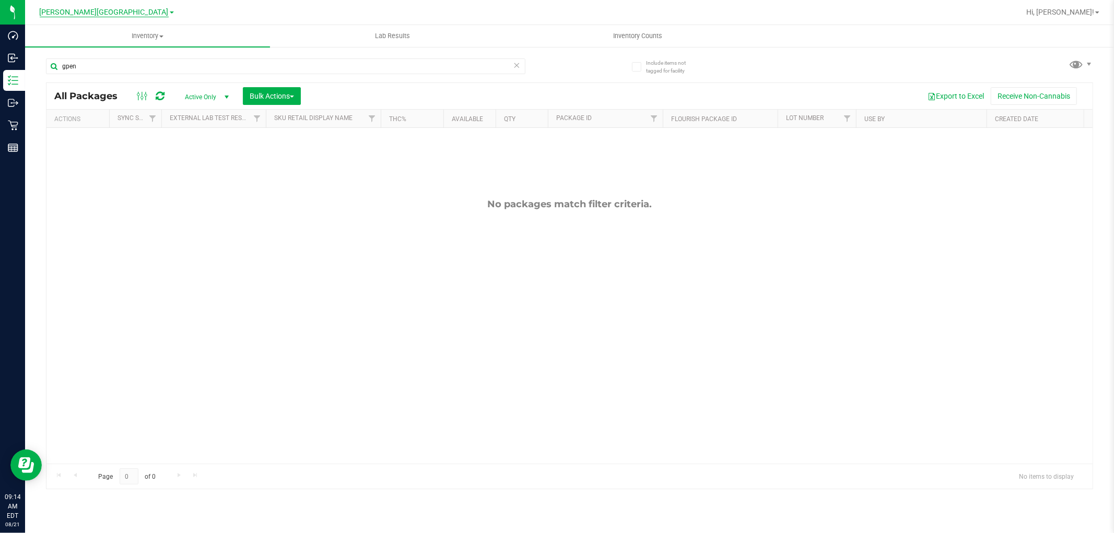
click at [133, 14] on span "[PERSON_NAME][GEOGRAPHIC_DATA]" at bounding box center [104, 12] width 129 height 9
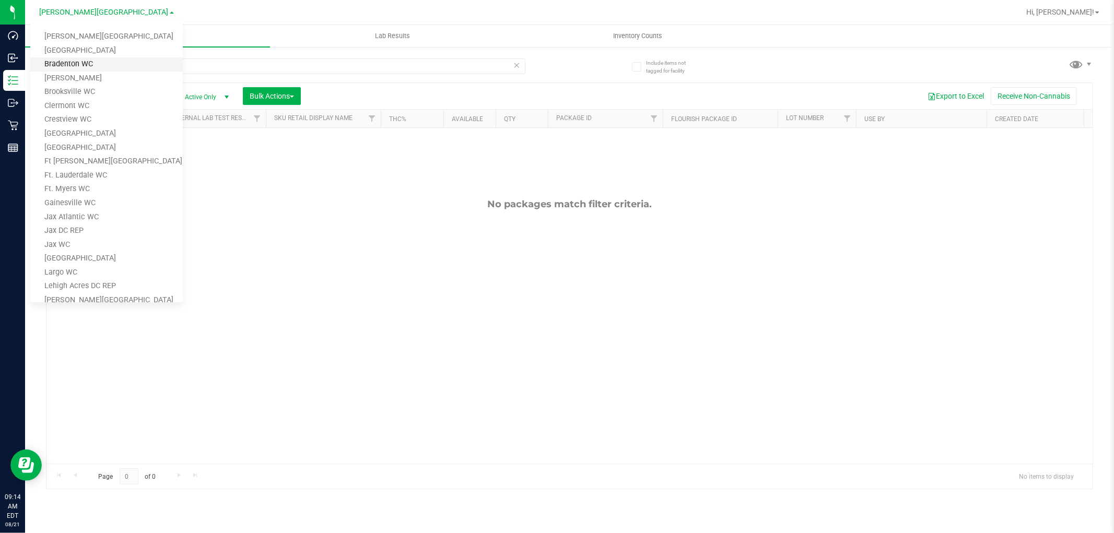
click at [126, 62] on link "Bradenton WC" at bounding box center [106, 64] width 153 height 14
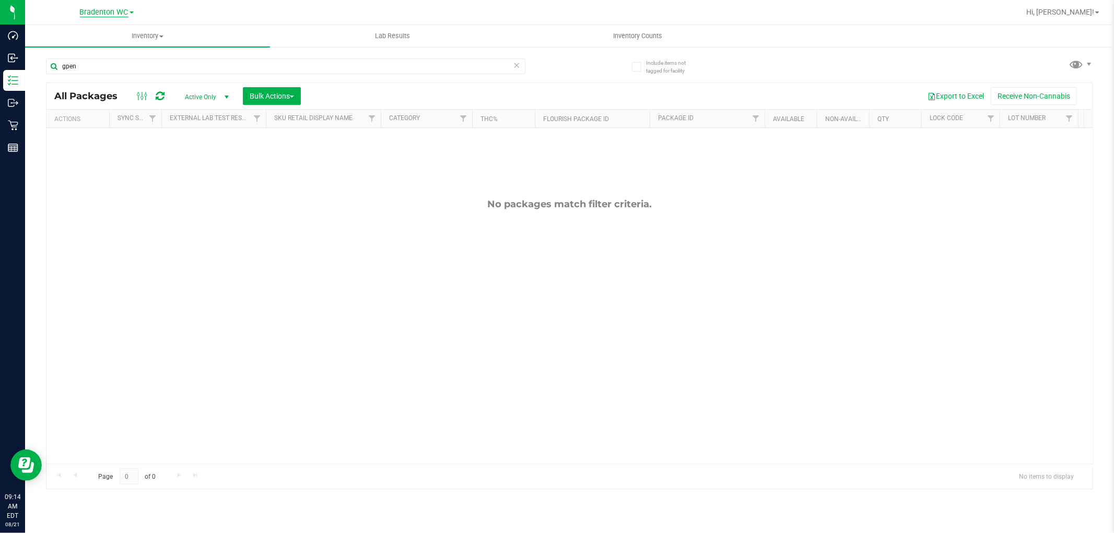
click at [127, 11] on span "Bradenton WC" at bounding box center [104, 12] width 49 height 9
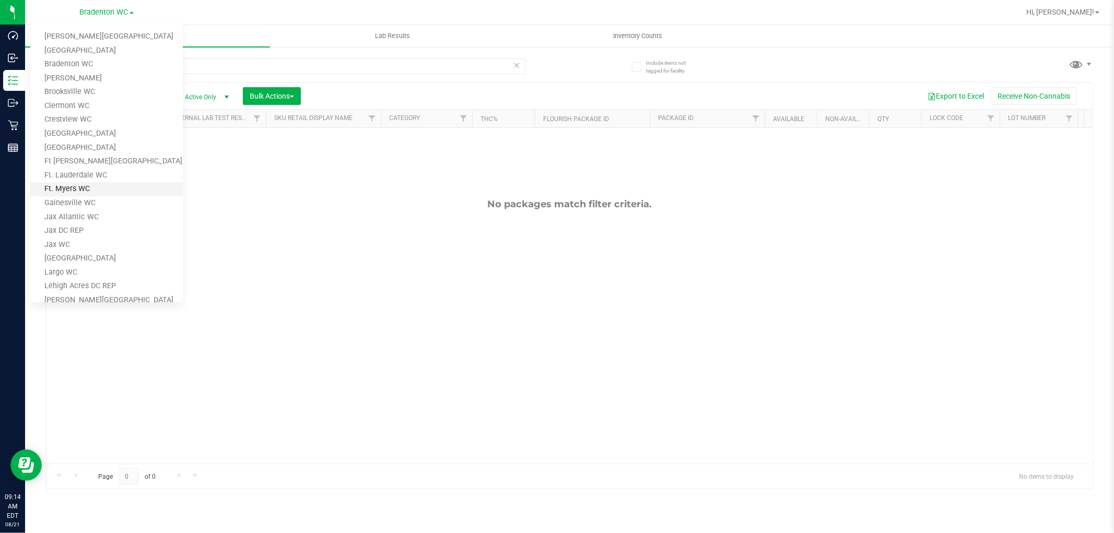
click at [102, 190] on link "Ft. Myers WC" at bounding box center [106, 189] width 153 height 14
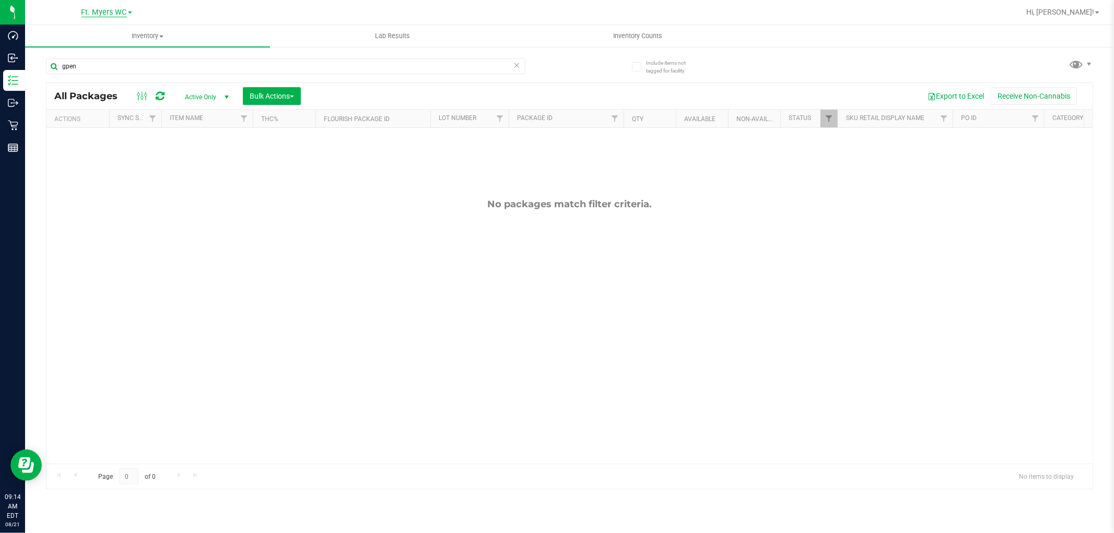
click at [124, 12] on span "Ft. Myers WC" at bounding box center [103, 12] width 45 height 9
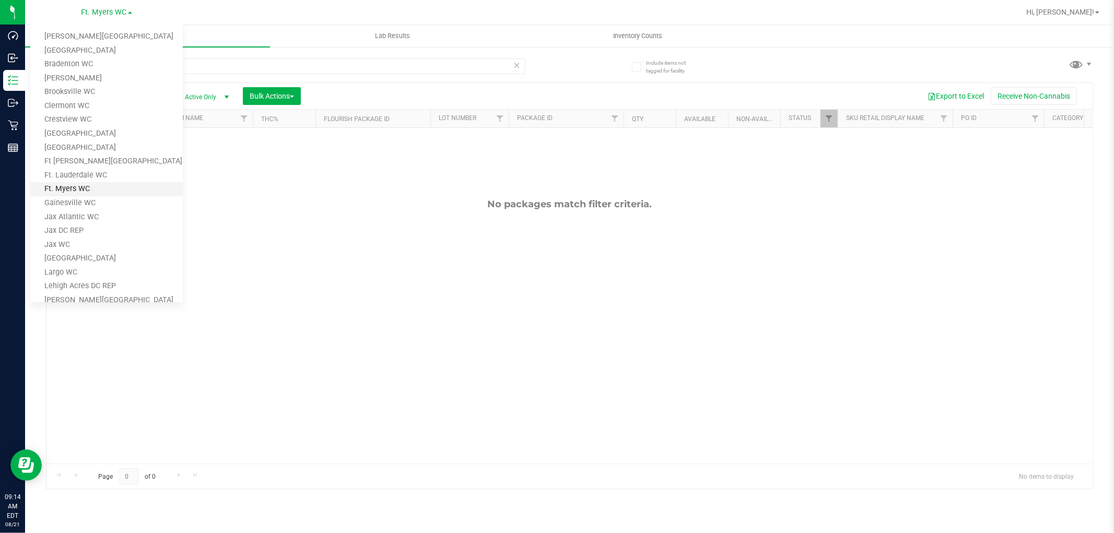
click at [128, 190] on link "Ft. Myers WC" at bounding box center [106, 189] width 153 height 14
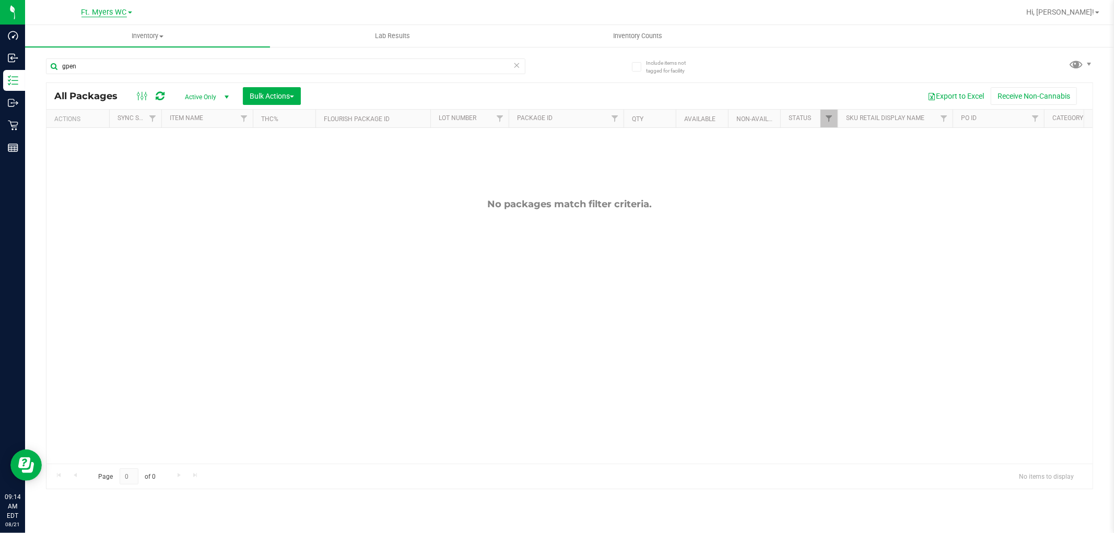
click at [124, 16] on span "Ft. Myers WC" at bounding box center [103, 12] width 45 height 9
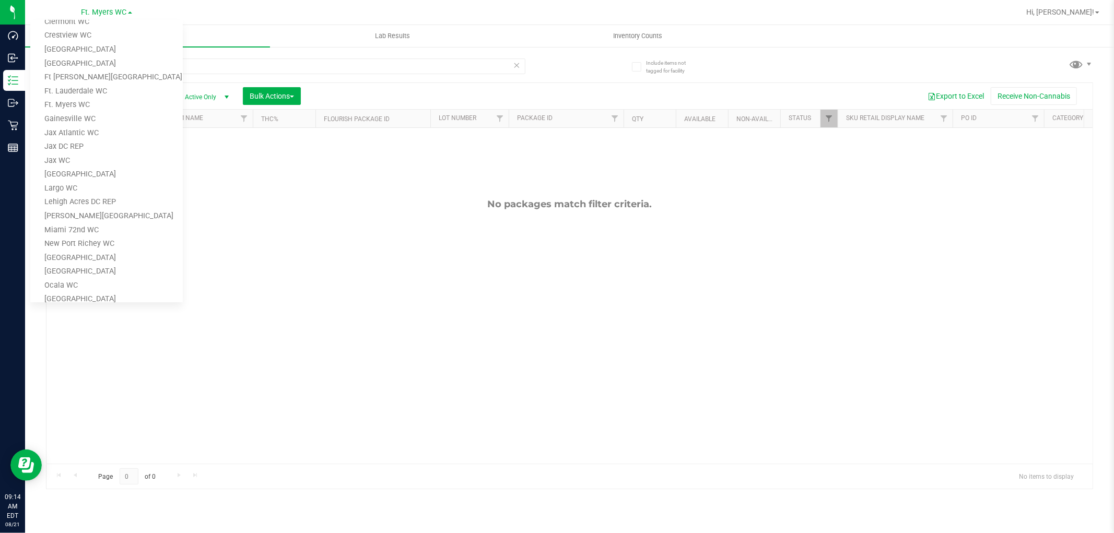
scroll to position [174, 0]
click at [133, 177] on link "[GEOGRAPHIC_DATA]" at bounding box center [106, 182] width 153 height 14
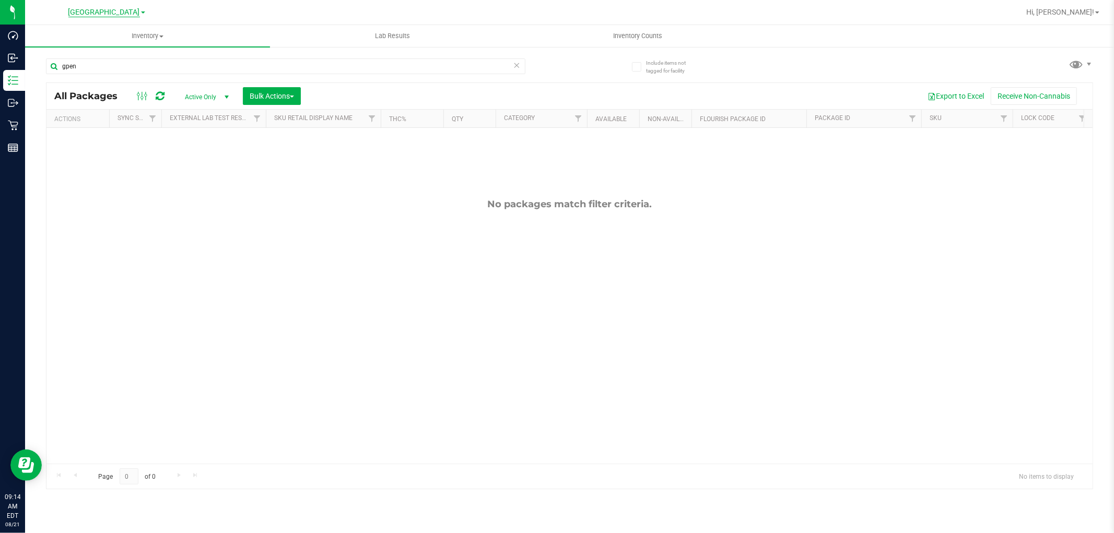
click at [123, 14] on span "[GEOGRAPHIC_DATA]" at bounding box center [104, 12] width 72 height 9
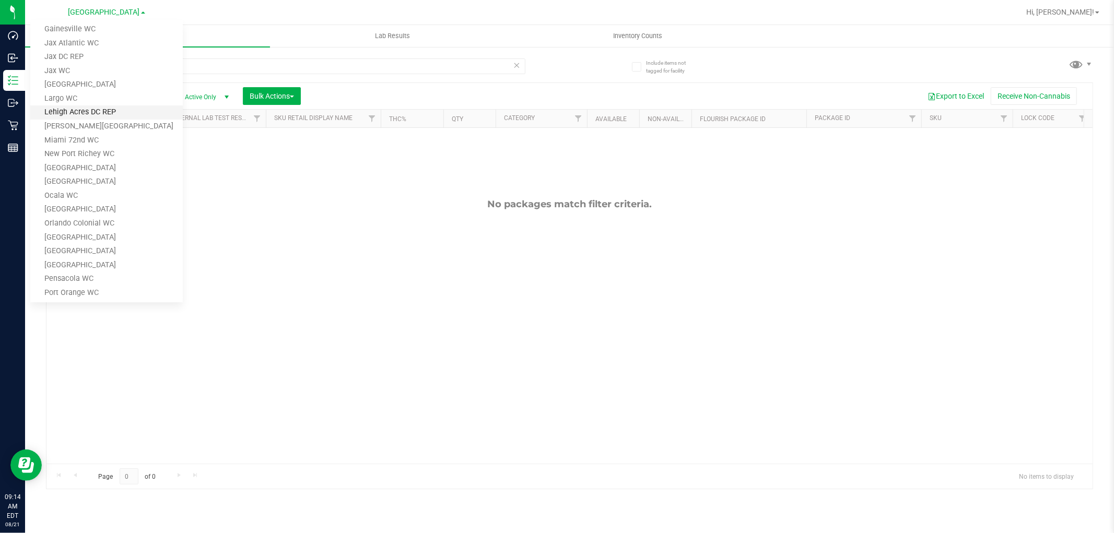
click at [133, 107] on link "Lehigh Acres DC REP" at bounding box center [106, 113] width 153 height 14
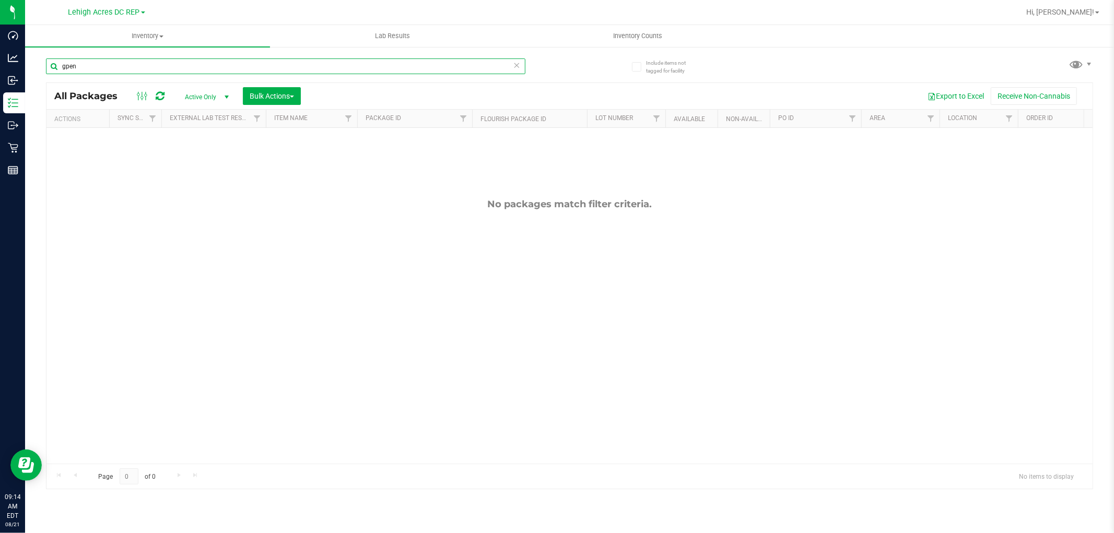
click at [85, 69] on input "gpen" at bounding box center [285, 66] width 479 height 16
click at [85, 68] on input "g pen" at bounding box center [285, 66] width 479 height 16
type input "g"
type input "gpen"
click at [144, 69] on input "gpen" at bounding box center [285, 66] width 479 height 16
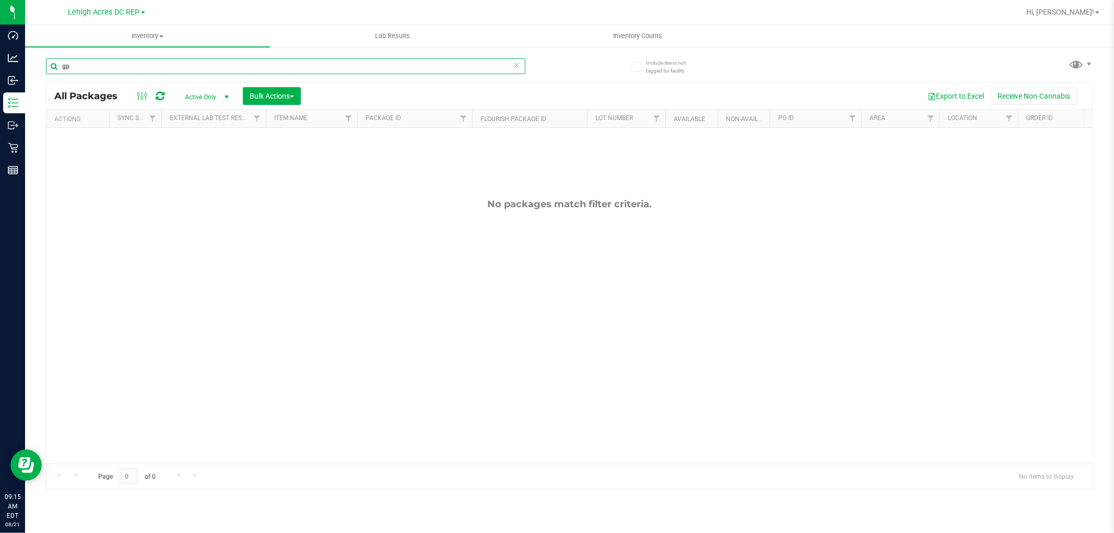
type input "g"
click at [79, 66] on input "gpen" at bounding box center [285, 66] width 479 height 16
type input "g"
type input "dash"
click at [648, 33] on span "Inventory Counts" at bounding box center [637, 35] width 77 height 9
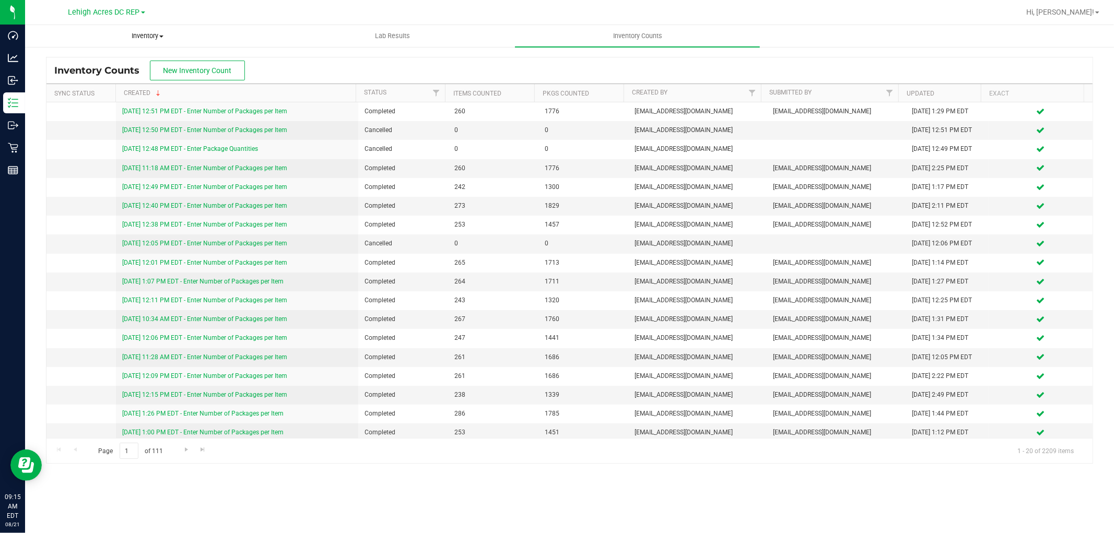
click at [146, 38] on span "Inventory" at bounding box center [148, 35] width 244 height 9
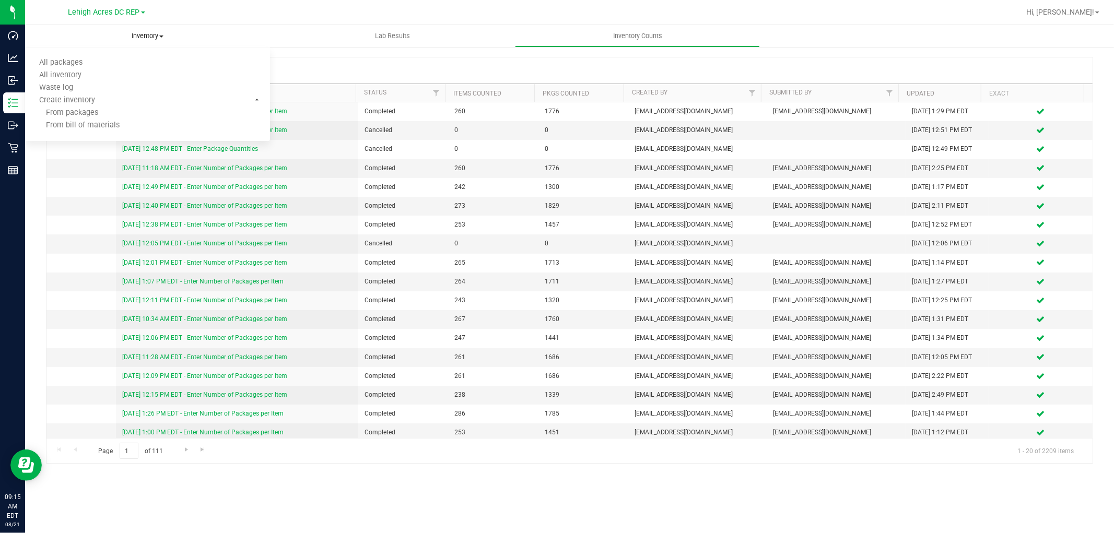
click at [128, 55] on ul "All packages All inventory Waste log Create inventory From packages From bill o…" at bounding box center [147, 95] width 245 height 94
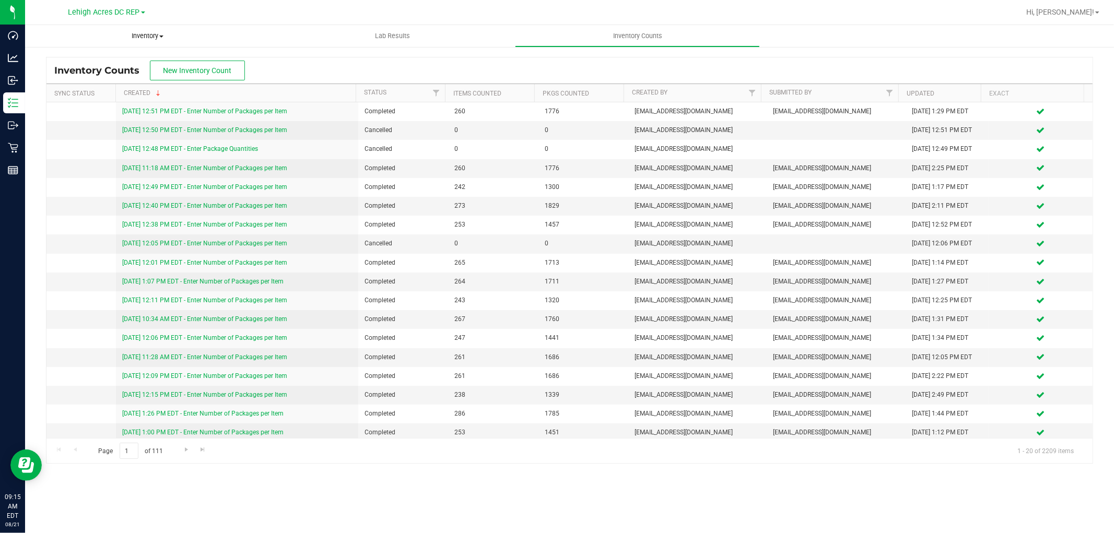
click at [154, 33] on span "Inventory" at bounding box center [147, 35] width 245 height 9
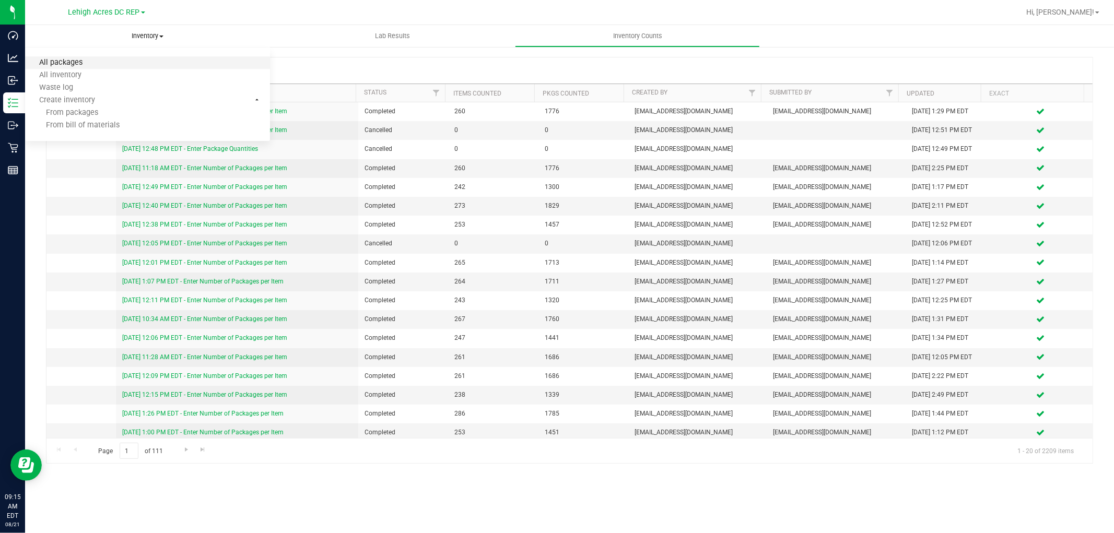
click at [78, 61] on span "All packages" at bounding box center [61, 62] width 72 height 9
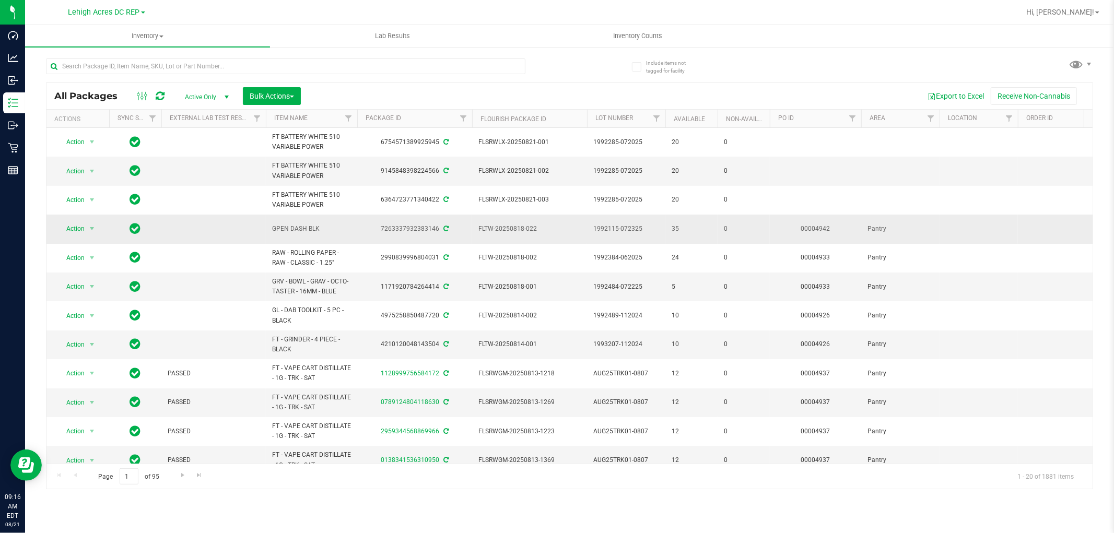
drag, startPoint x: 325, startPoint y: 227, endPoint x: 265, endPoint y: 234, distance: 61.0
copy tr "GPEN DASH BLK"
click at [154, 63] on input "text" at bounding box center [285, 66] width 479 height 16
paste input "GPEN DASH BLK"
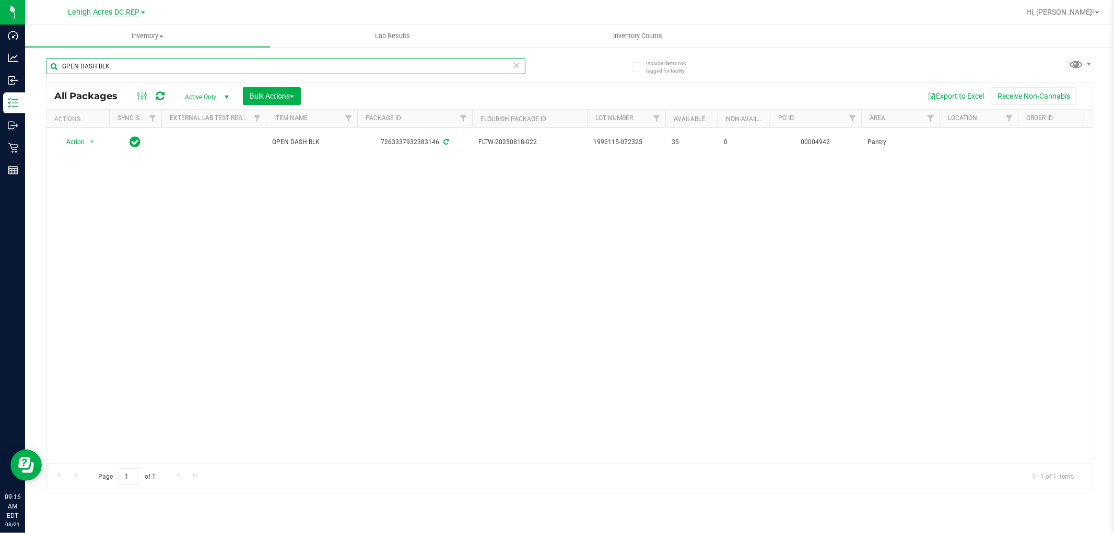
type input "GPEN DASH BLK"
click at [132, 13] on span "Lehigh Acres DC REP" at bounding box center [104, 12] width 72 height 9
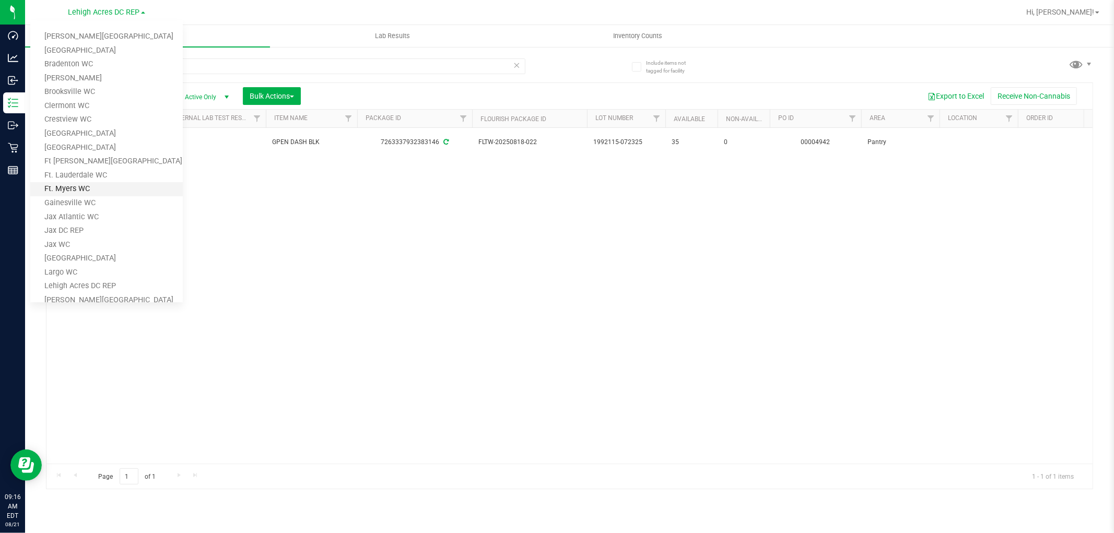
click at [105, 192] on link "Ft. Myers WC" at bounding box center [106, 189] width 153 height 14
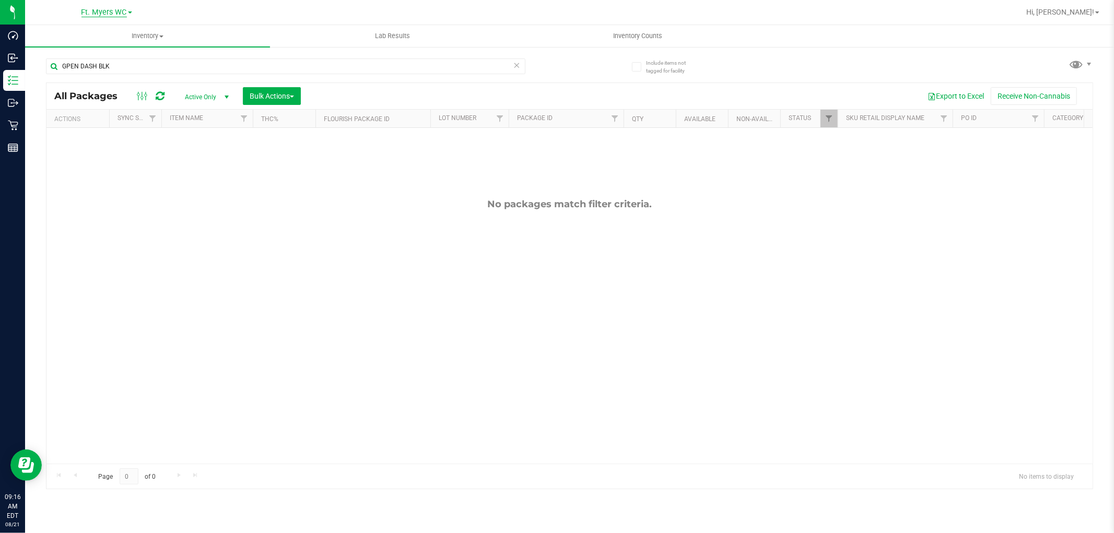
click at [120, 11] on span "Ft. Myers WC" at bounding box center [103, 12] width 45 height 9
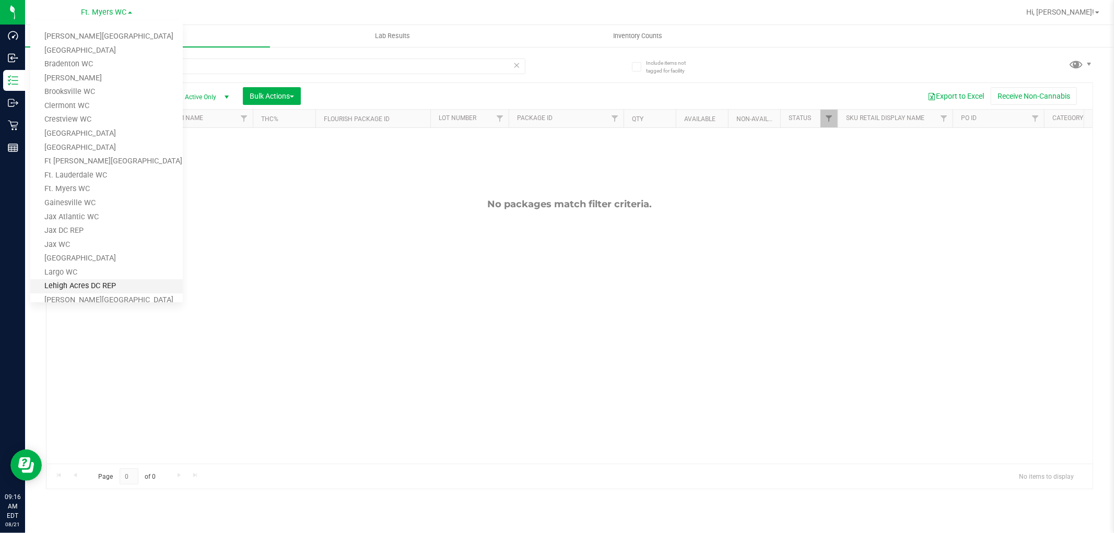
click at [122, 286] on link "Lehigh Acres DC REP" at bounding box center [106, 286] width 153 height 14
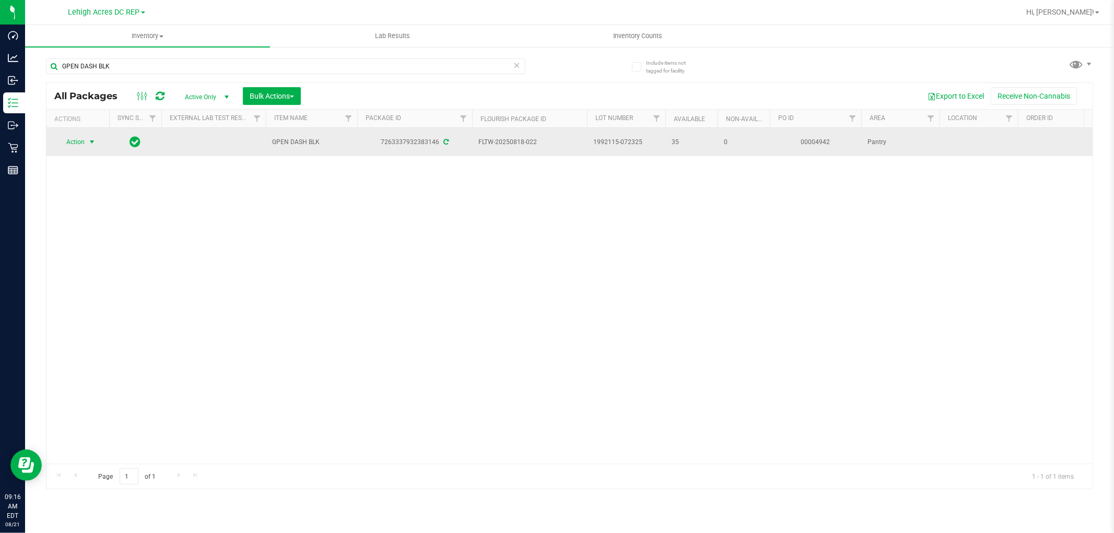
click at [76, 141] on span "Action" at bounding box center [71, 142] width 28 height 15
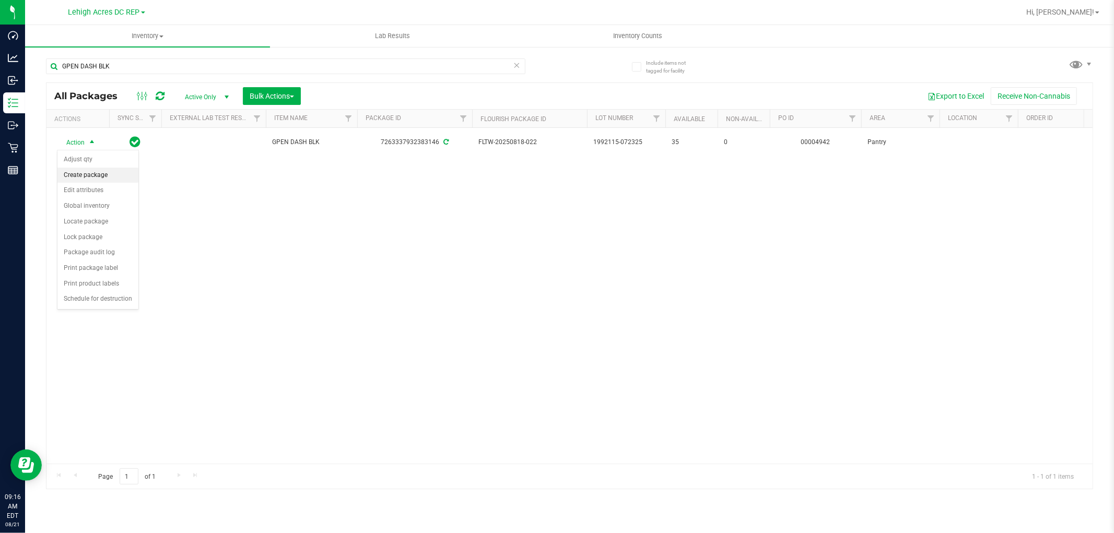
click at [82, 176] on li "Create package" at bounding box center [97, 176] width 81 height 16
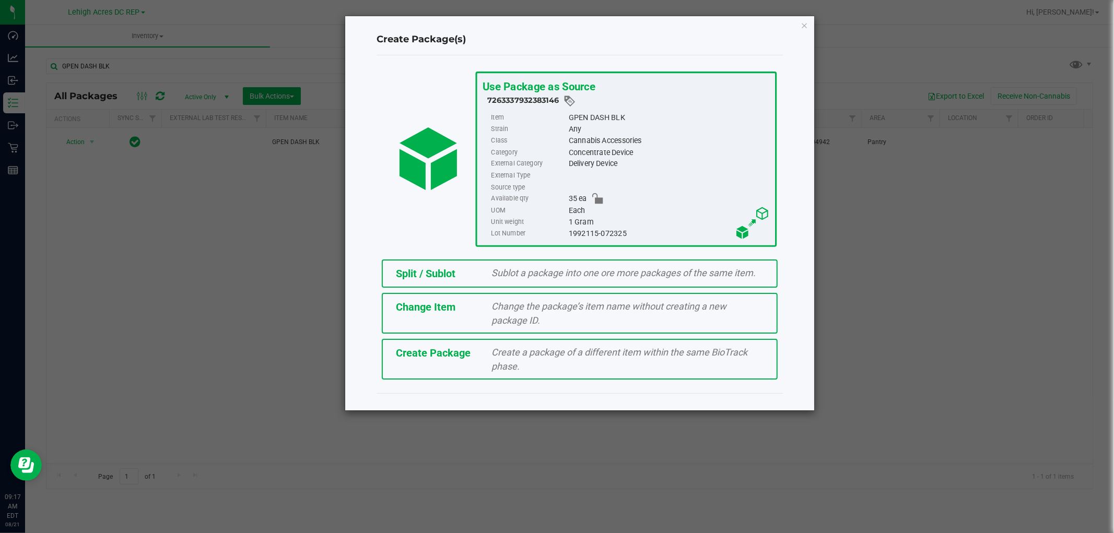
click at [504, 264] on div "Split / Sublot Sublot a package into one ore more packages of the same item." at bounding box center [580, 274] width 396 height 28
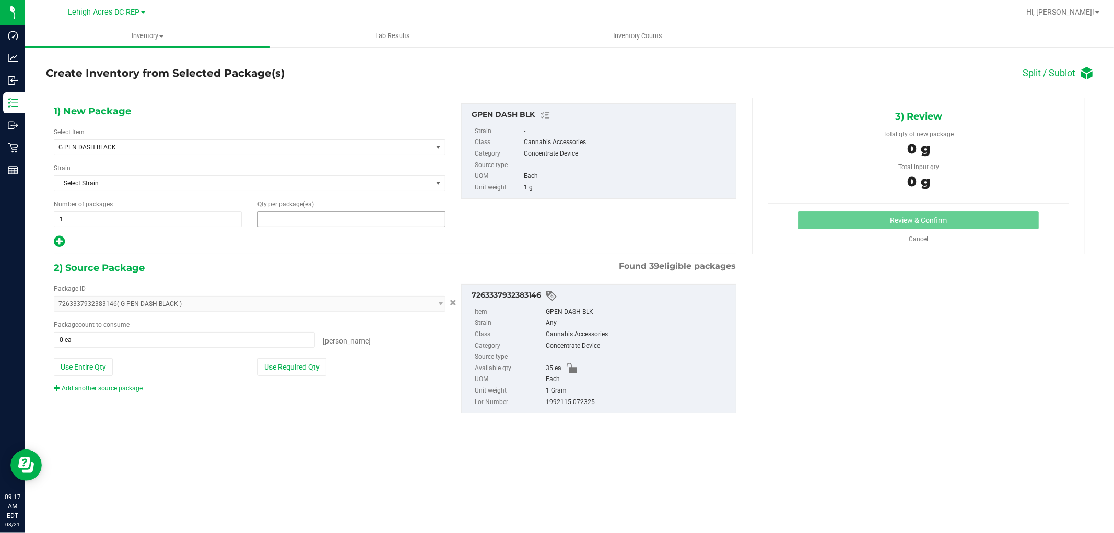
click at [350, 217] on span at bounding box center [351, 220] width 188 height 16
type input "15"
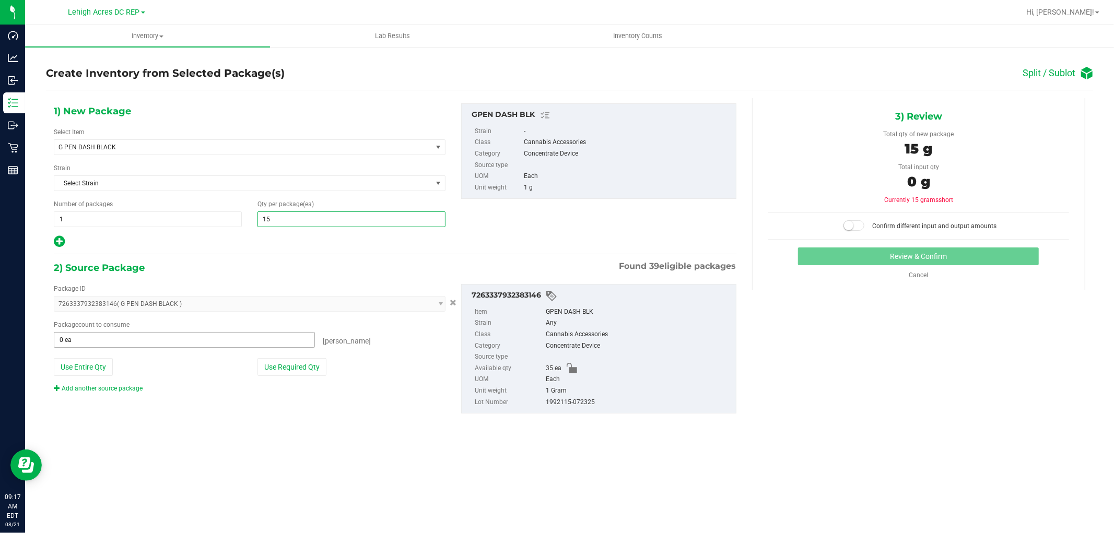
type input "15"
click at [186, 342] on span at bounding box center [184, 340] width 261 height 16
type input "15"
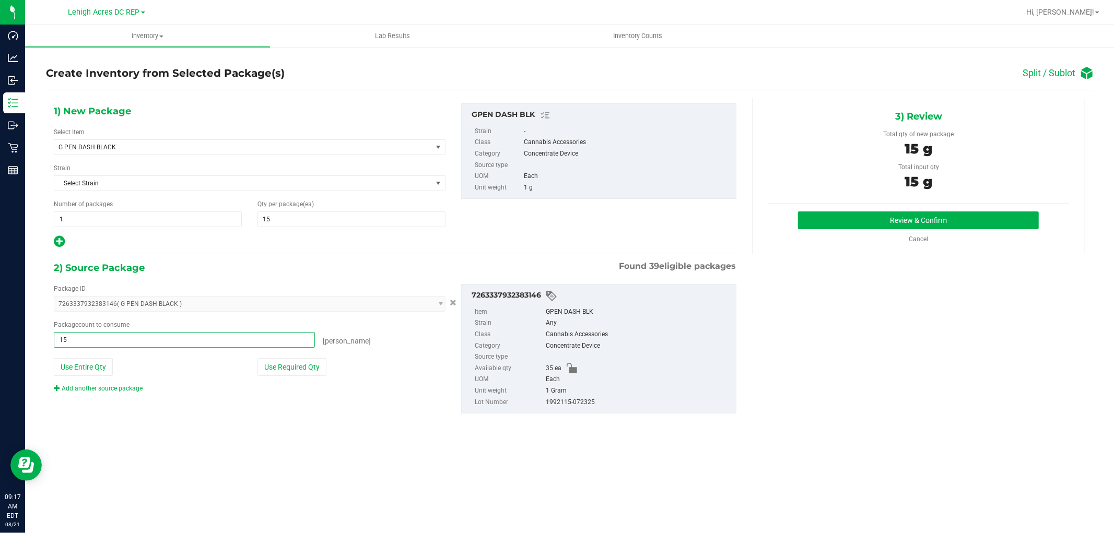
type input "15 ea"
click at [862, 341] on div "1) New Package Select Item G PEN DASH BLACK G PEN DASH BLACK Strain Select Stra…" at bounding box center [569, 266] width 1047 height 337
click at [905, 223] on button "Review & Confirm" at bounding box center [918, 221] width 241 height 18
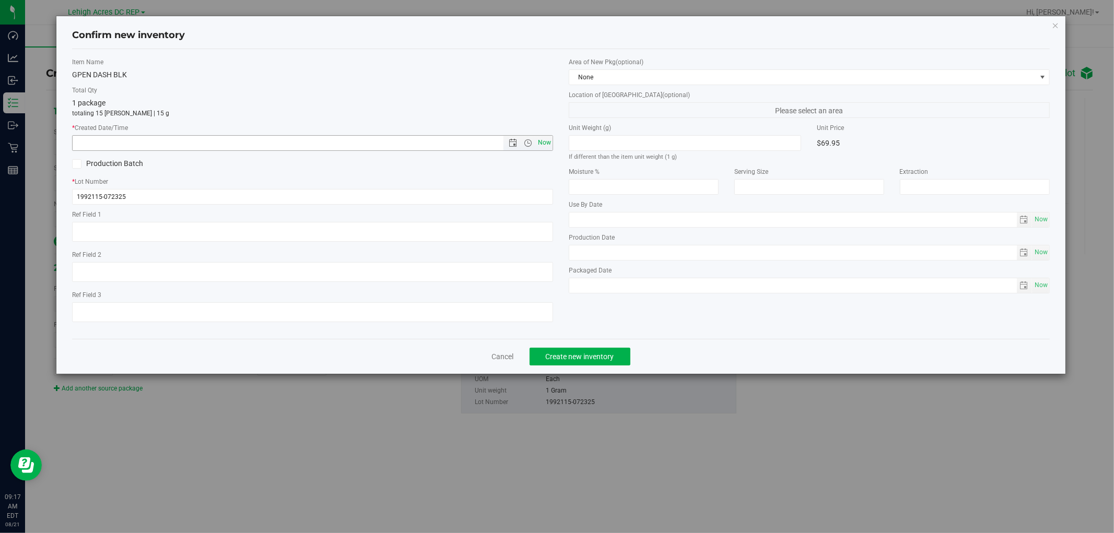
click at [536, 143] on span "Now" at bounding box center [545, 142] width 18 height 15
type input "8/21/2025 9:17 AM"
click at [610, 366] on button "Create new inventory" at bounding box center [580, 357] width 101 height 18
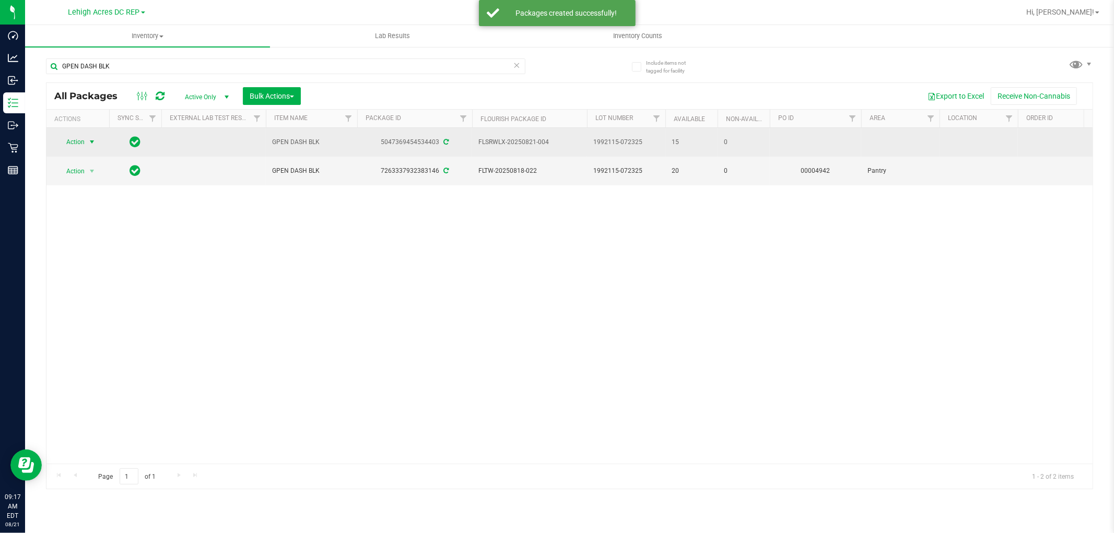
click at [72, 144] on span "Action" at bounding box center [71, 142] width 28 height 15
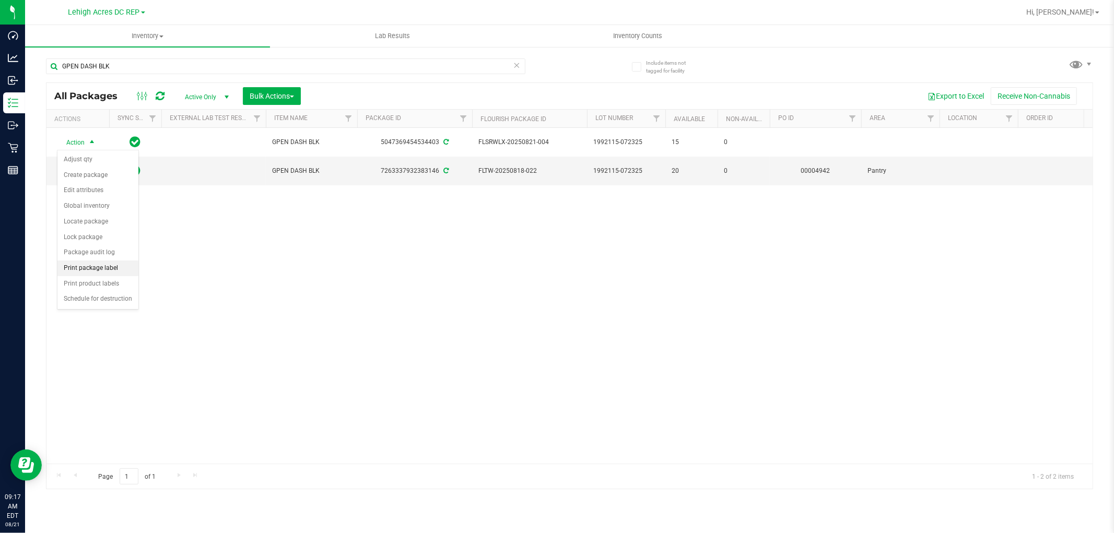
click at [97, 273] on li "Print package label" at bounding box center [97, 269] width 81 height 16
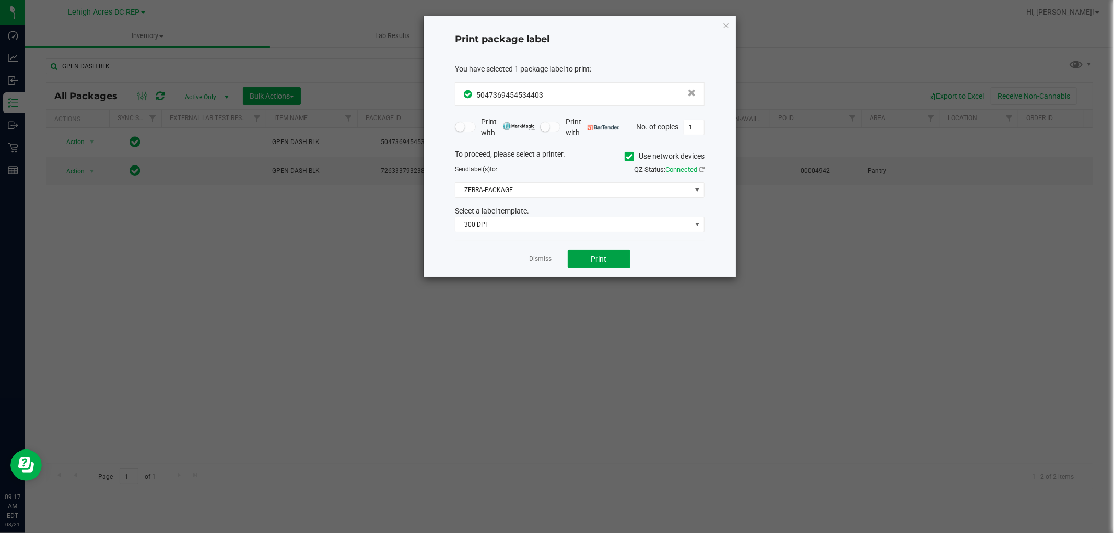
click at [597, 256] on span "Print" at bounding box center [599, 259] width 16 height 8
click at [549, 259] on link "Dismiss" at bounding box center [541, 259] width 22 height 9
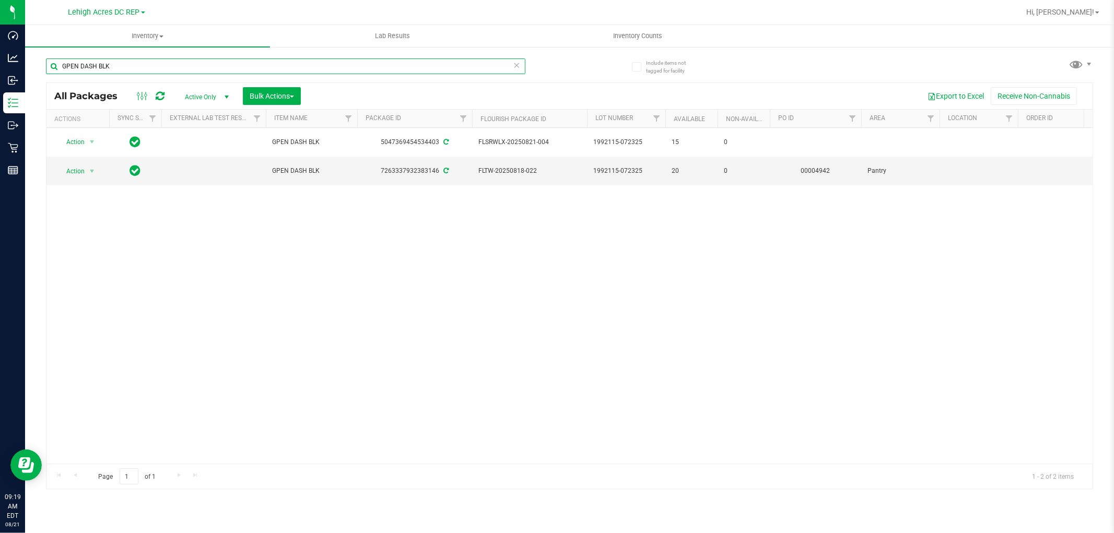
click at [191, 66] on input "GPEN DASH BLK" at bounding box center [285, 66] width 479 height 16
type input "G"
click at [132, 261] on div "Action Action Adjust qty Create package Edit attributes Global inventory Locate…" at bounding box center [569, 296] width 1046 height 336
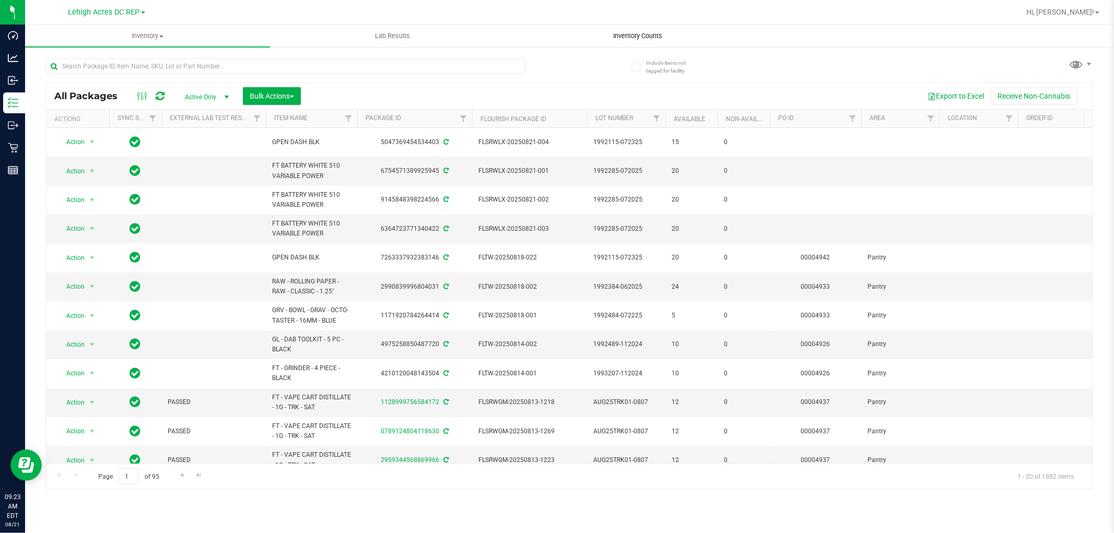
click at [638, 38] on span "Inventory Counts" at bounding box center [637, 35] width 77 height 9
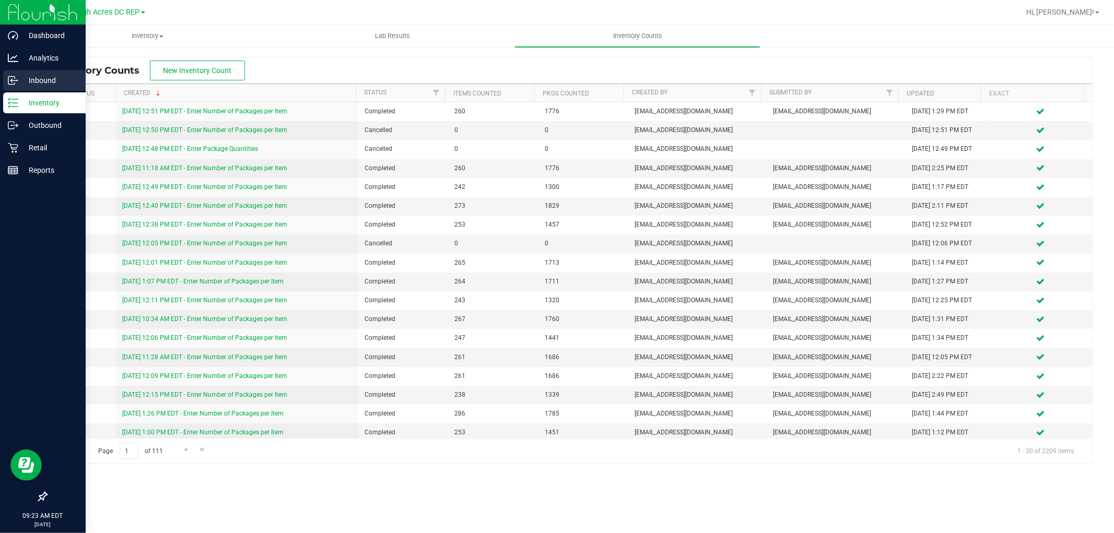
click at [56, 82] on p "Inbound" at bounding box center [49, 80] width 63 height 13
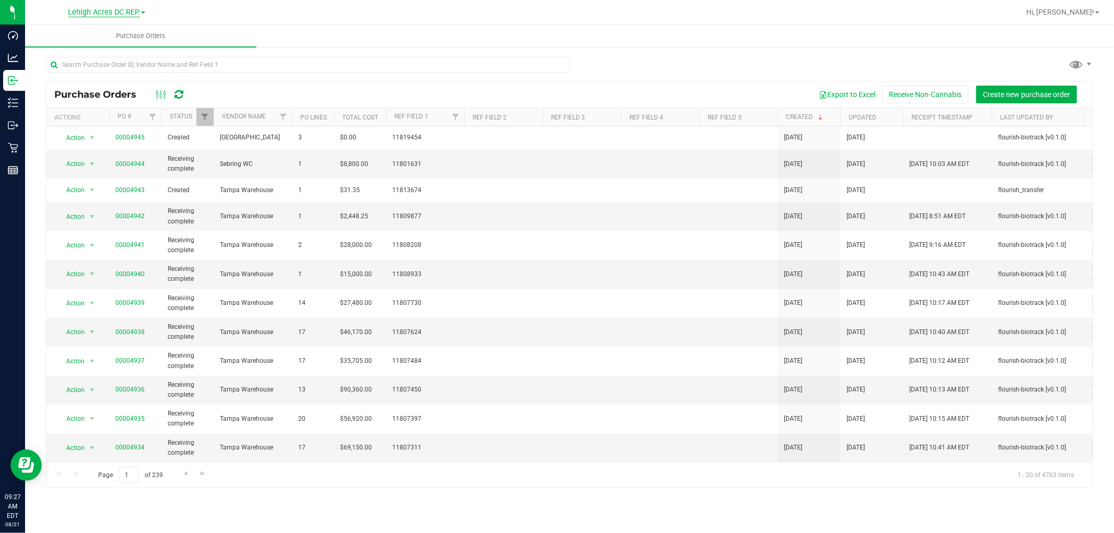
click at [137, 11] on span "Lehigh Acres DC REP" at bounding box center [104, 12] width 72 height 9
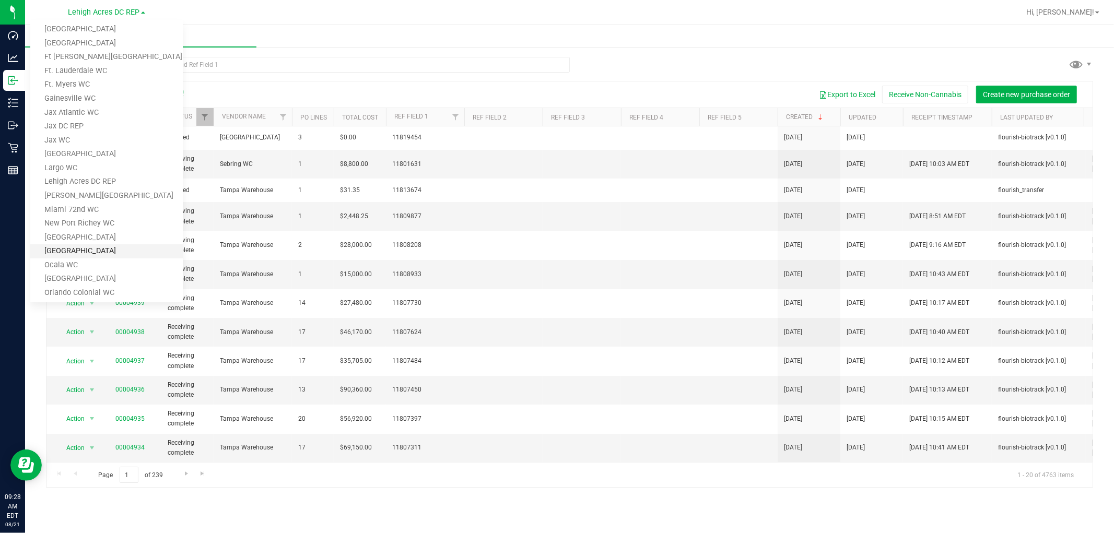
scroll to position [232, 0]
click at [315, 32] on ul "Purchase Orders" at bounding box center [582, 36] width 1114 height 22
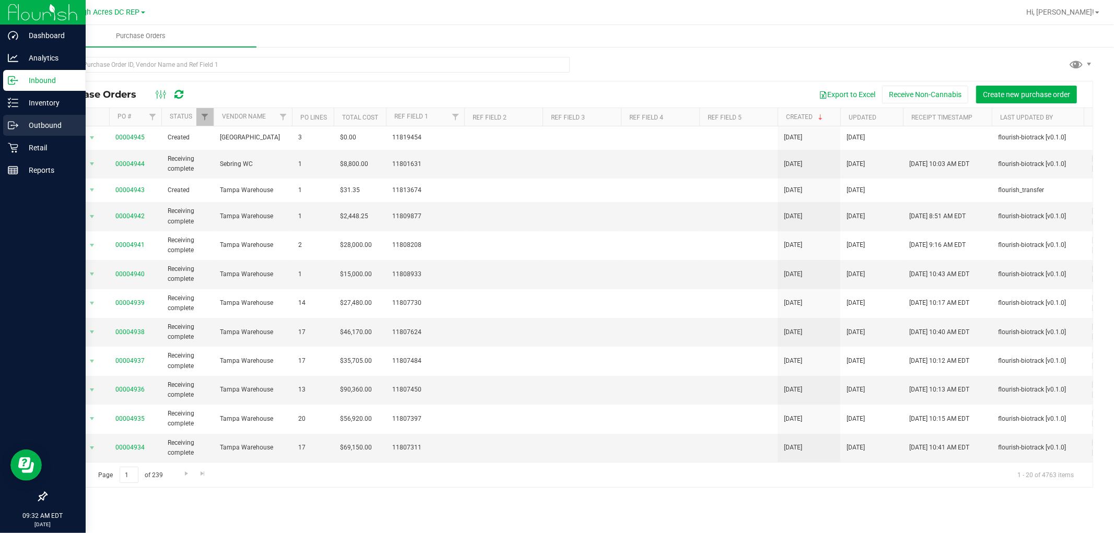
click at [42, 122] on p "Outbound" at bounding box center [49, 125] width 63 height 13
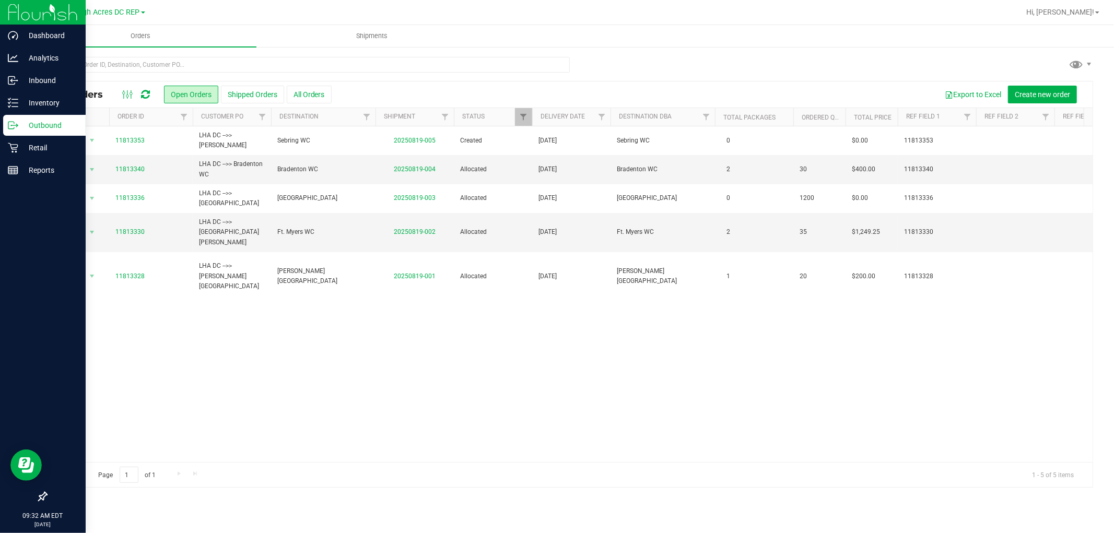
click at [143, 13] on link "Lehigh Acres DC REP" at bounding box center [106, 12] width 77 height 10
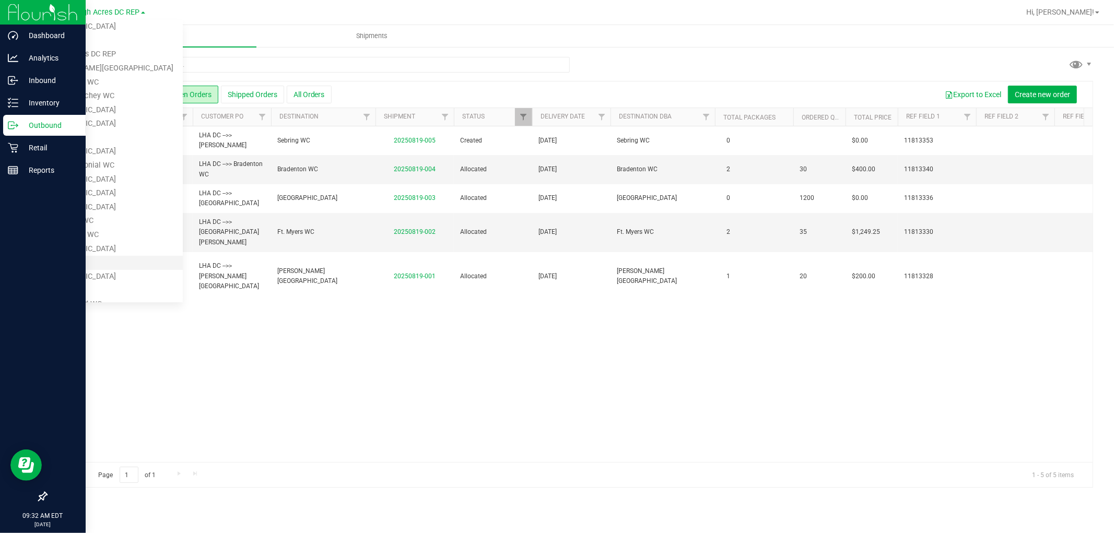
click at [116, 259] on link "Sebring WC" at bounding box center [106, 263] width 153 height 14
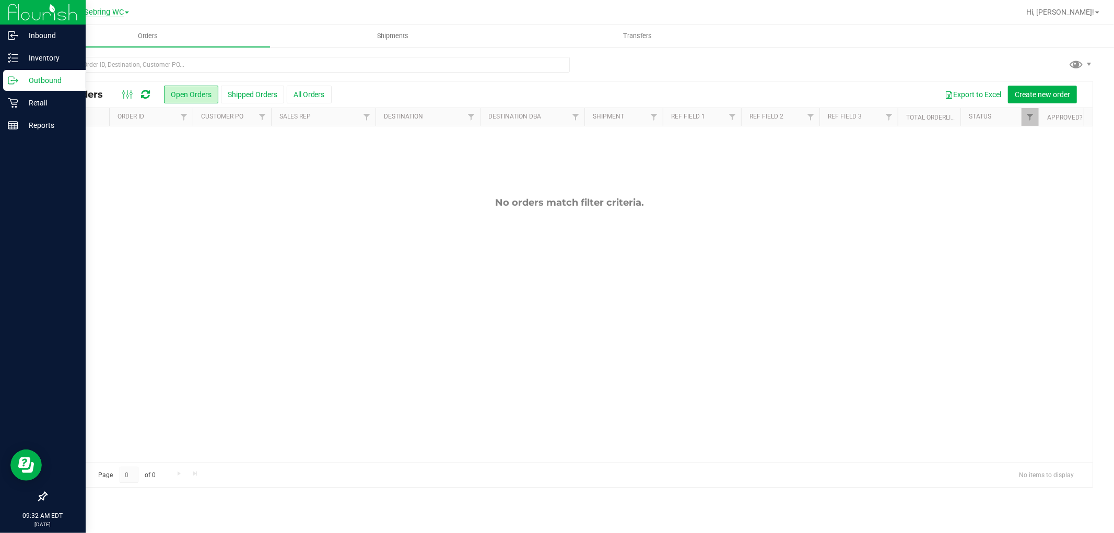
click at [119, 11] on span "Sebring WC" at bounding box center [104, 12] width 40 height 9
click at [90, 120] on link "[GEOGRAPHIC_DATA]" at bounding box center [106, 124] width 153 height 14
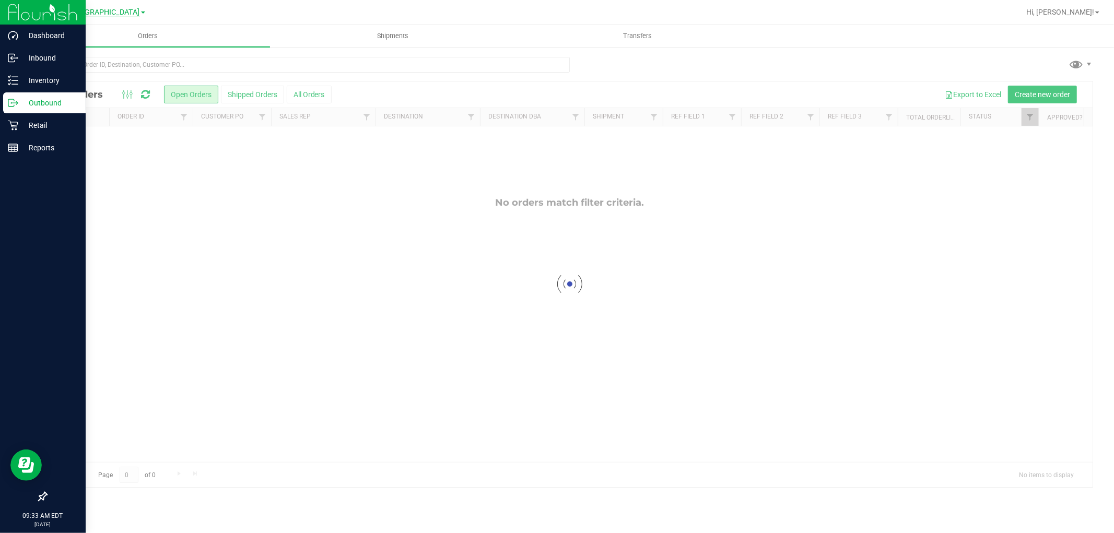
click at [121, 13] on span "[GEOGRAPHIC_DATA]" at bounding box center [104, 12] width 72 height 9
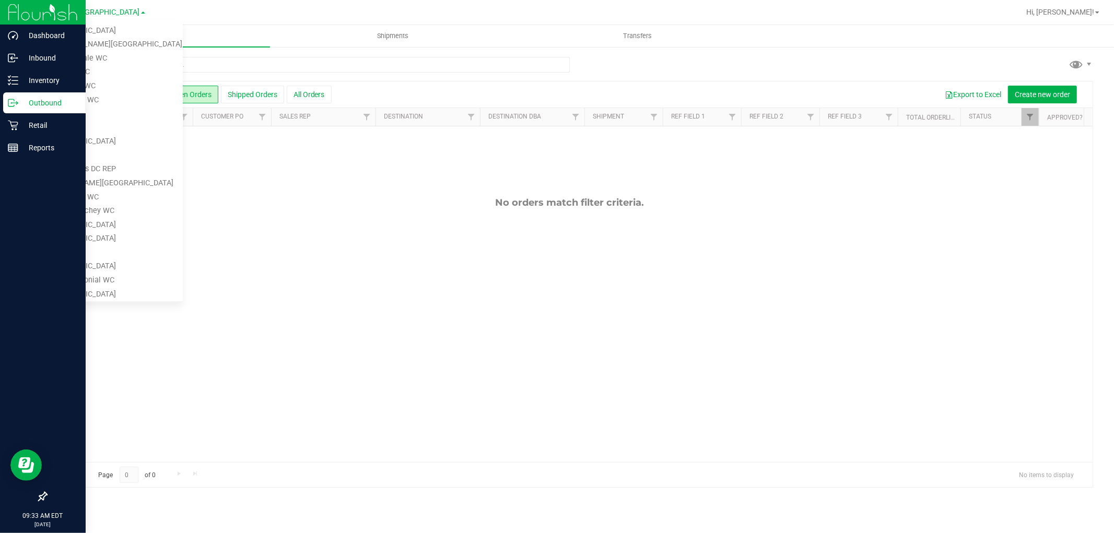
scroll to position [116, 0]
click at [115, 74] on link "Ft. Myers WC" at bounding box center [106, 73] width 153 height 14
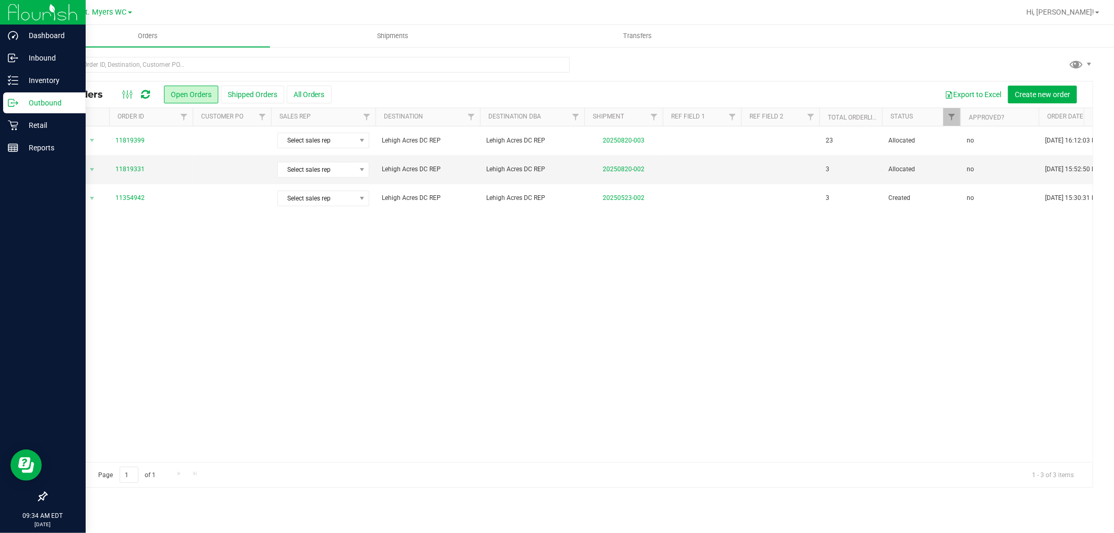
scroll to position [0, 177]
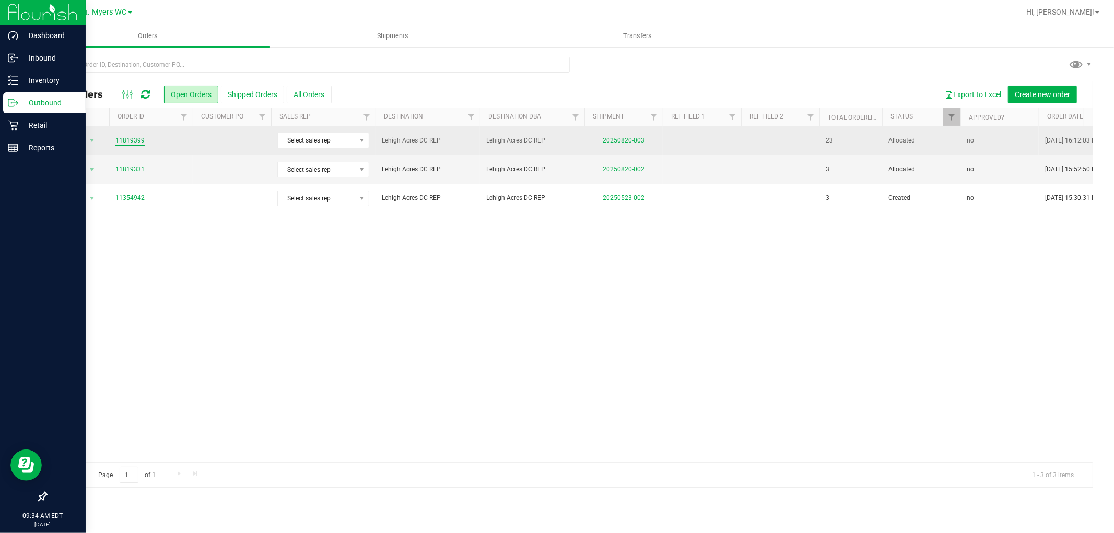
click at [128, 139] on link "11819399" at bounding box center [129, 141] width 29 height 10
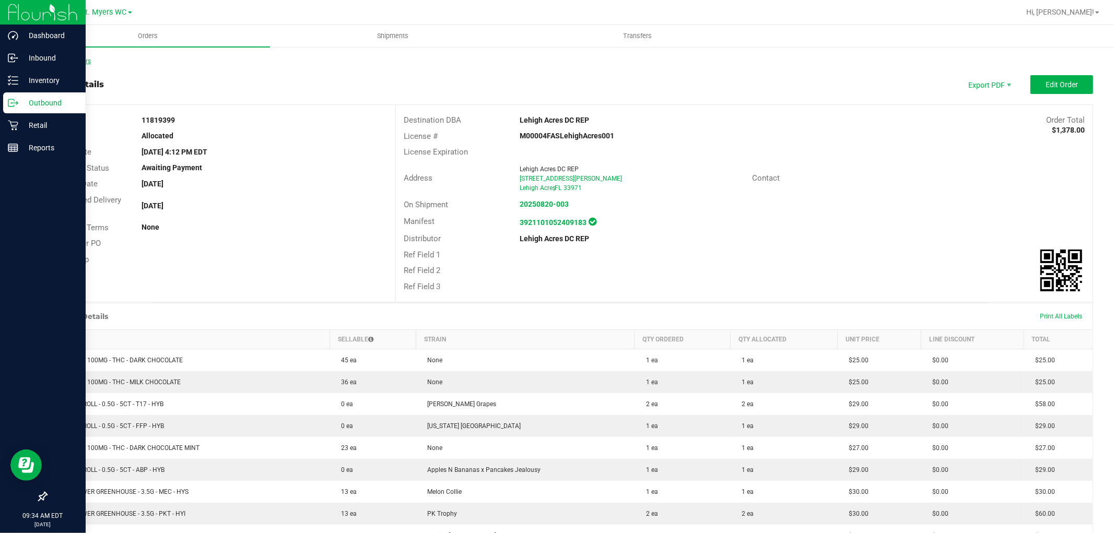
click at [65, 61] on link "Back to Orders" at bounding box center [68, 60] width 45 height 7
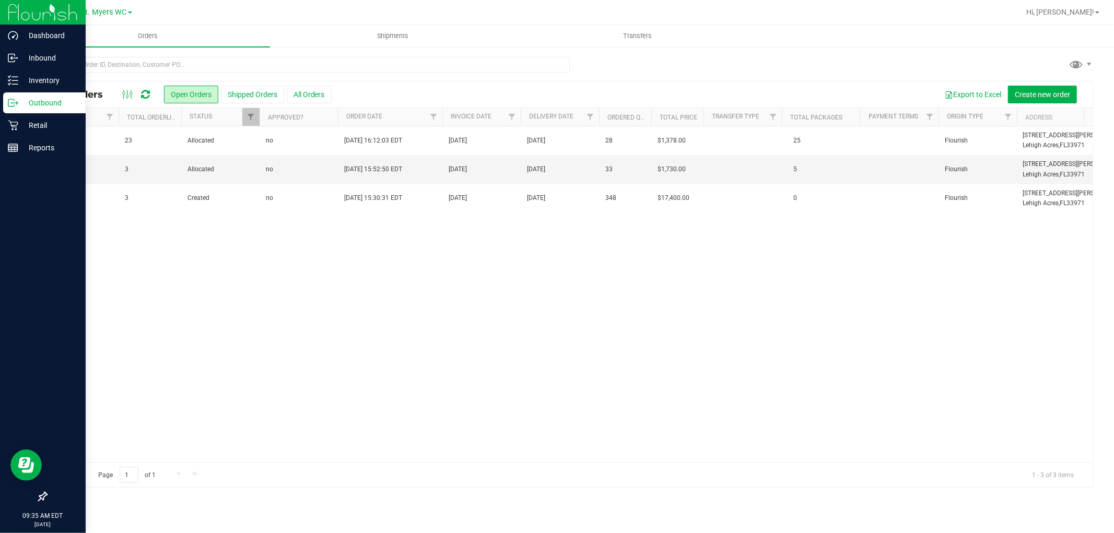
scroll to position [0, 842]
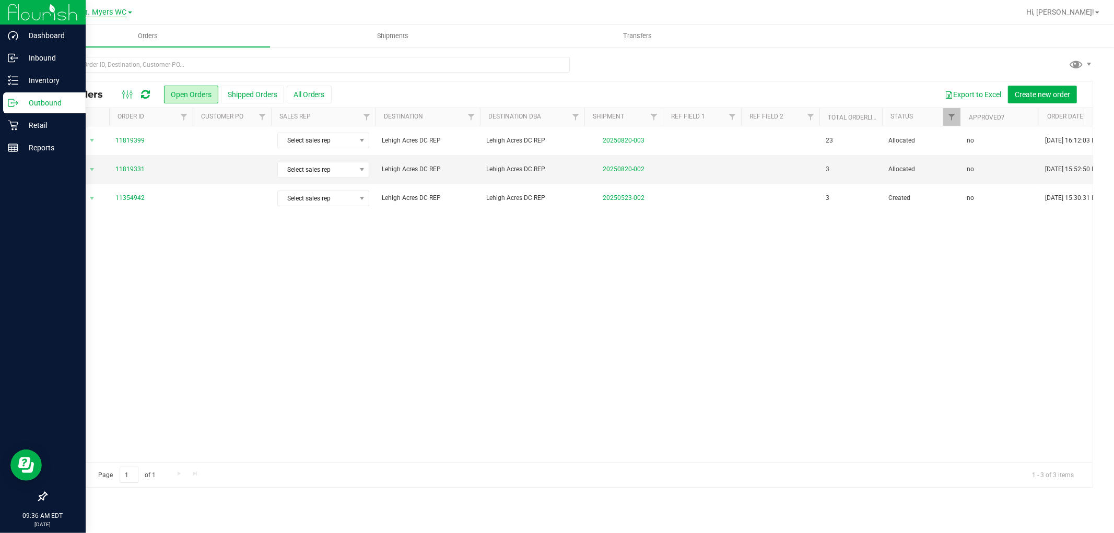
click at [123, 13] on span "Ft. Myers WC" at bounding box center [103, 12] width 45 height 9
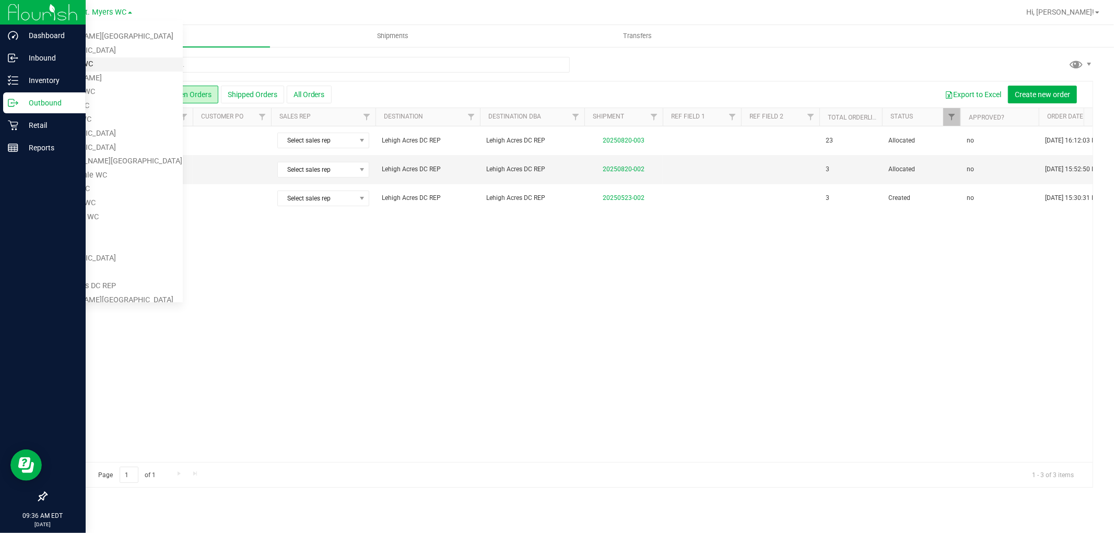
click at [111, 63] on link "Bradenton WC" at bounding box center [106, 64] width 153 height 14
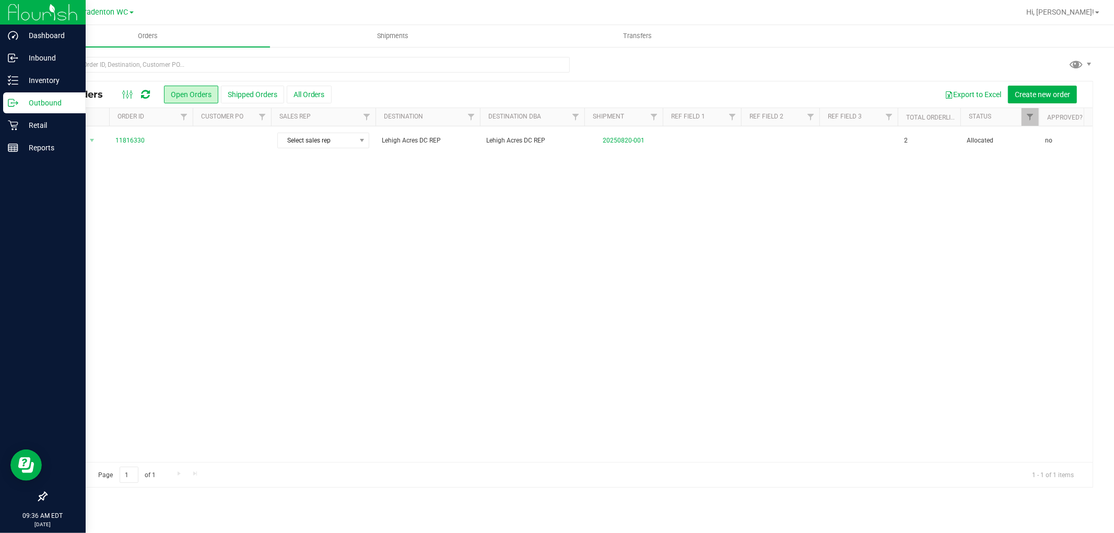
click at [124, 4] on div "Bradenton WC Bonita Springs WC Boynton Beach WC Bradenton WC Brandon WC Brooksv…" at bounding box center [106, 12] width 153 height 16
click at [119, 11] on span "Bradenton WC" at bounding box center [104, 12] width 49 height 9
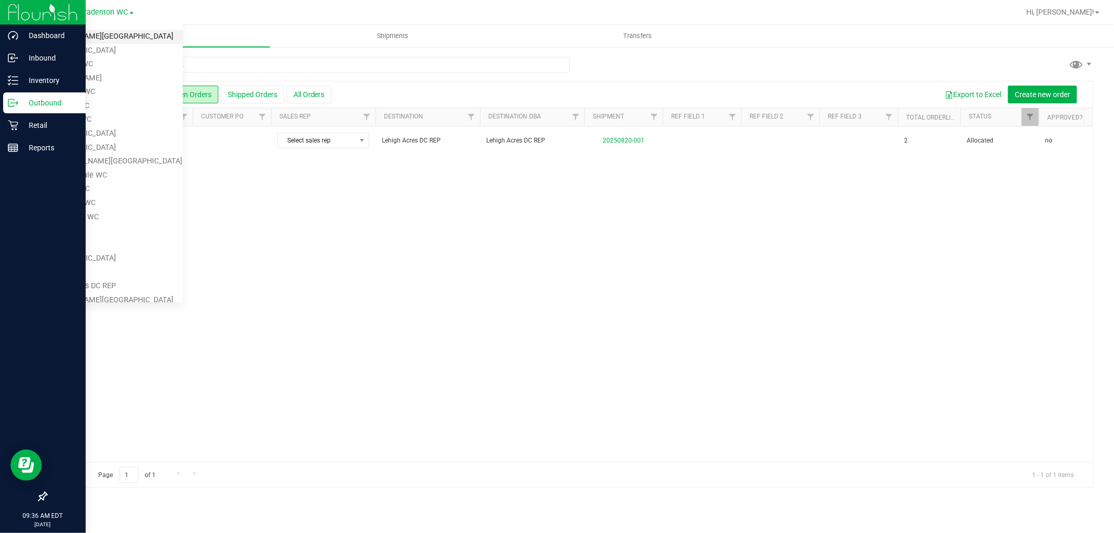
click at [113, 34] on link "[PERSON_NAME][GEOGRAPHIC_DATA]" at bounding box center [106, 37] width 153 height 14
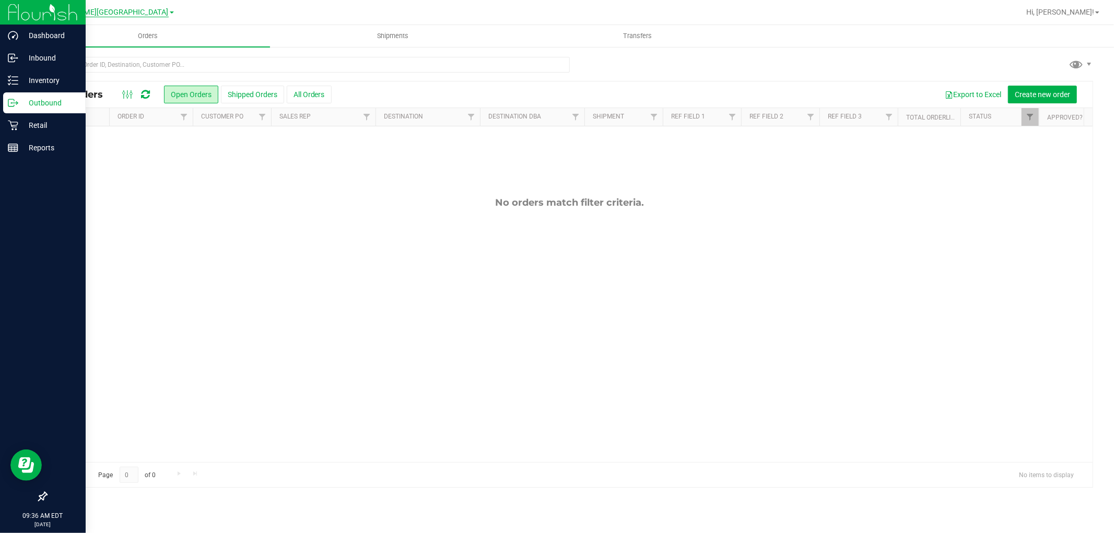
click at [123, 9] on span "[PERSON_NAME][GEOGRAPHIC_DATA]" at bounding box center [104, 12] width 129 height 9
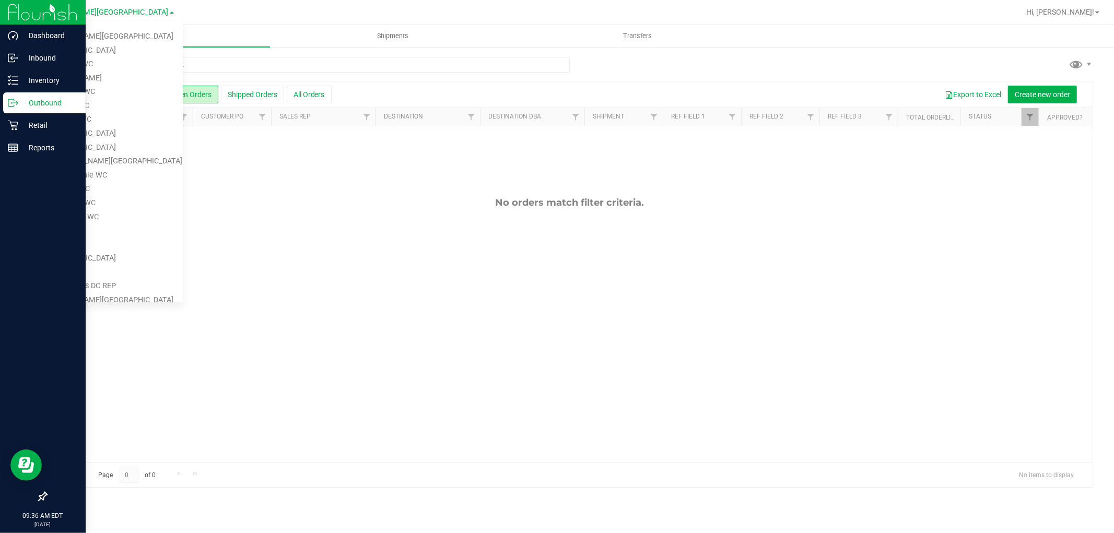
click at [311, 194] on div "No orders match filter criteria." at bounding box center [569, 329] width 1046 height 406
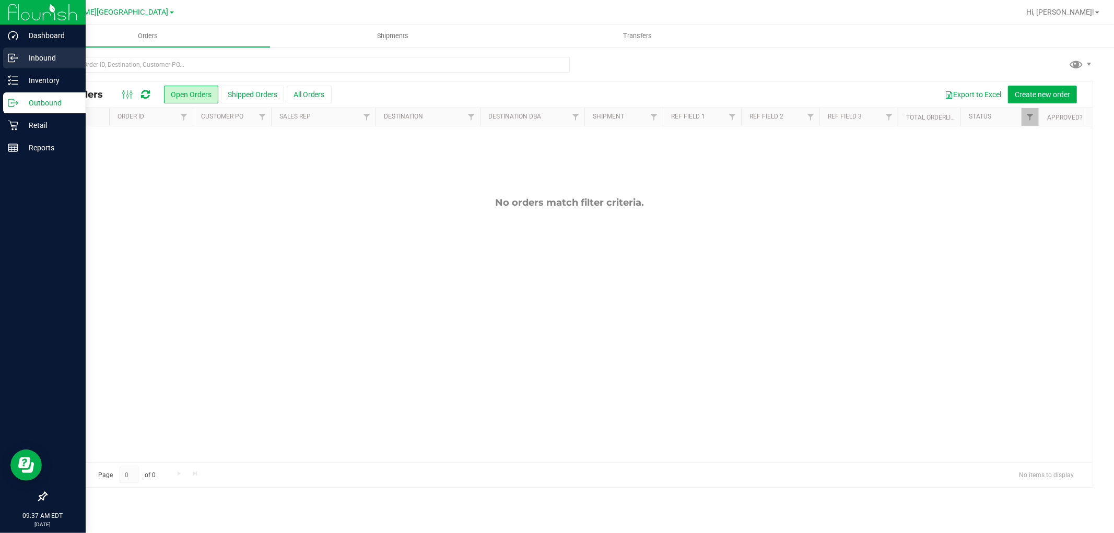
click at [43, 55] on p "Inbound" at bounding box center [49, 58] width 63 height 13
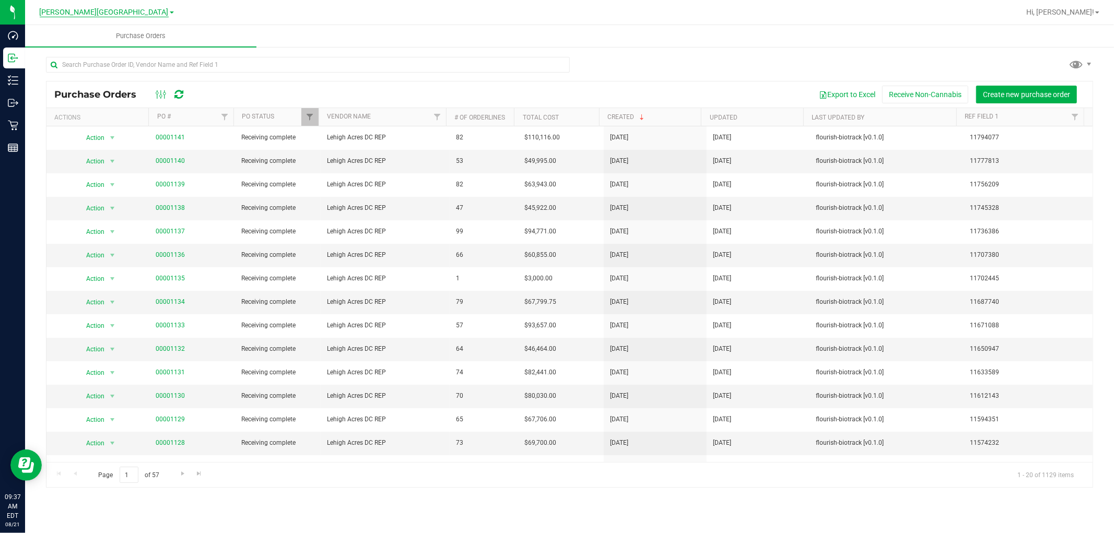
click at [131, 9] on span "[PERSON_NAME][GEOGRAPHIC_DATA]" at bounding box center [104, 12] width 129 height 9
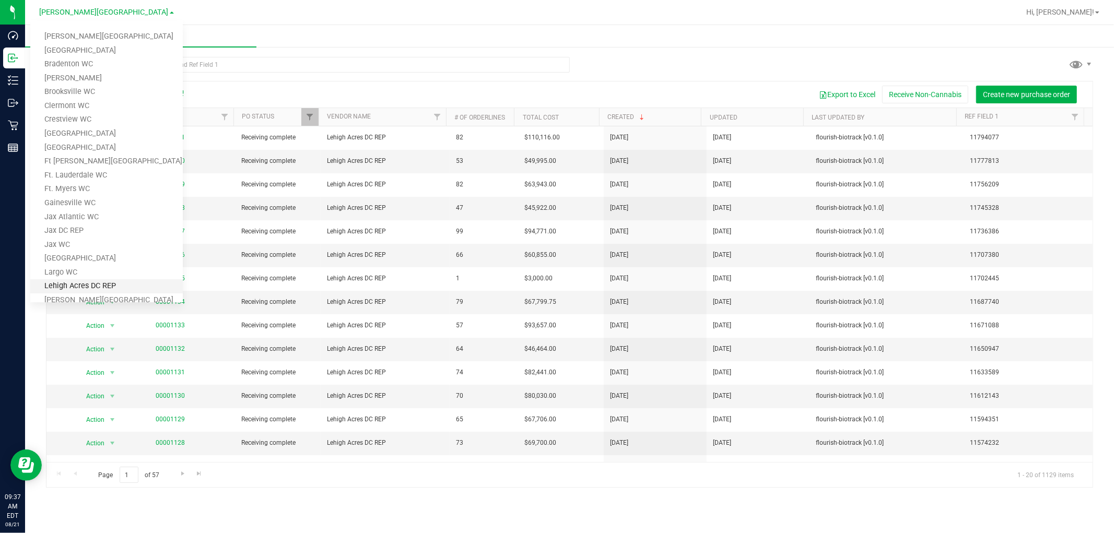
click at [126, 279] on link "Lehigh Acres DC REP" at bounding box center [106, 286] width 153 height 14
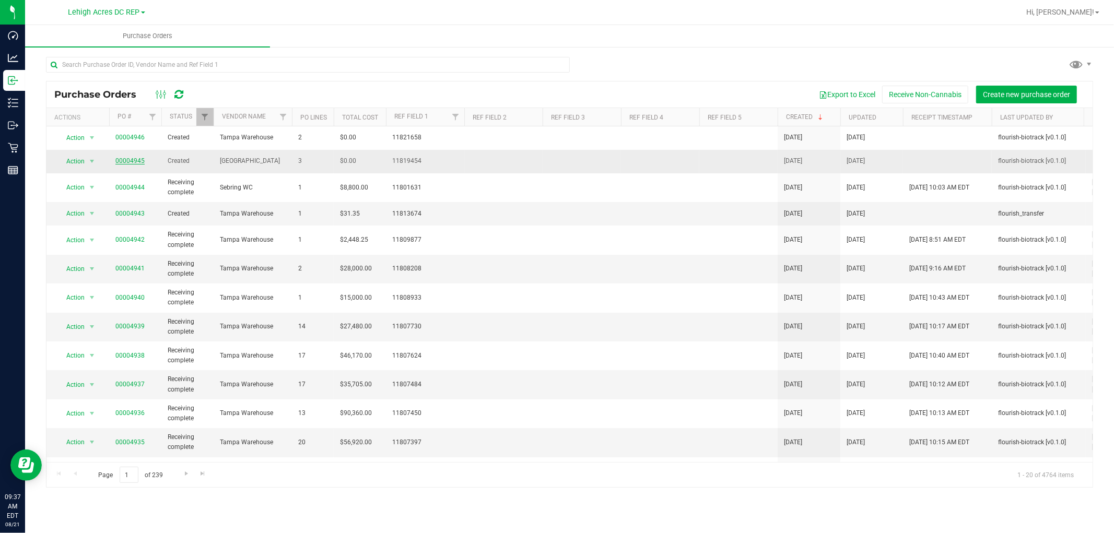
click at [127, 159] on link "00004945" at bounding box center [129, 160] width 29 height 7
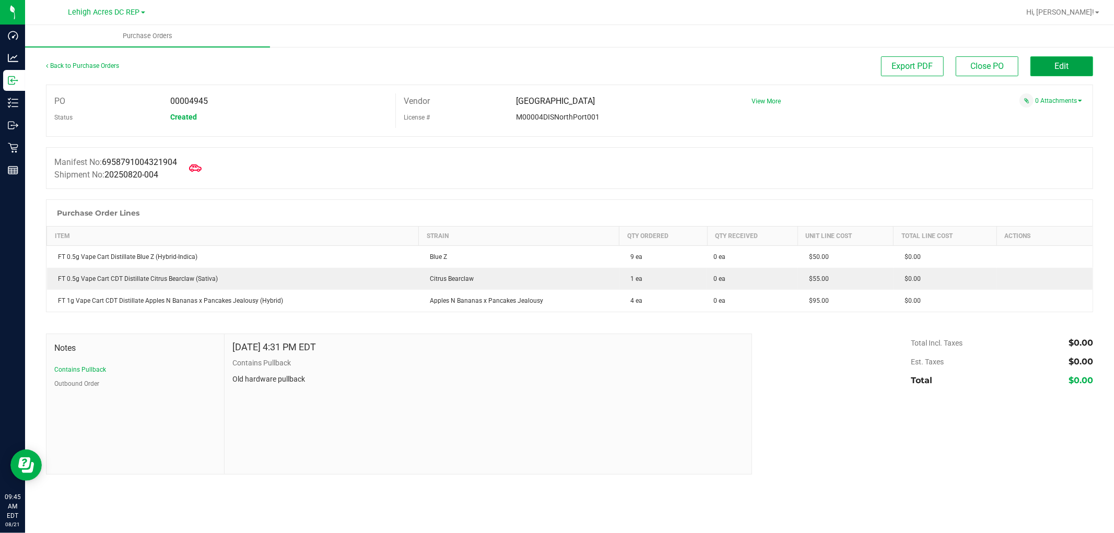
click at [1067, 64] on span "Edit" at bounding box center [1062, 66] width 14 height 10
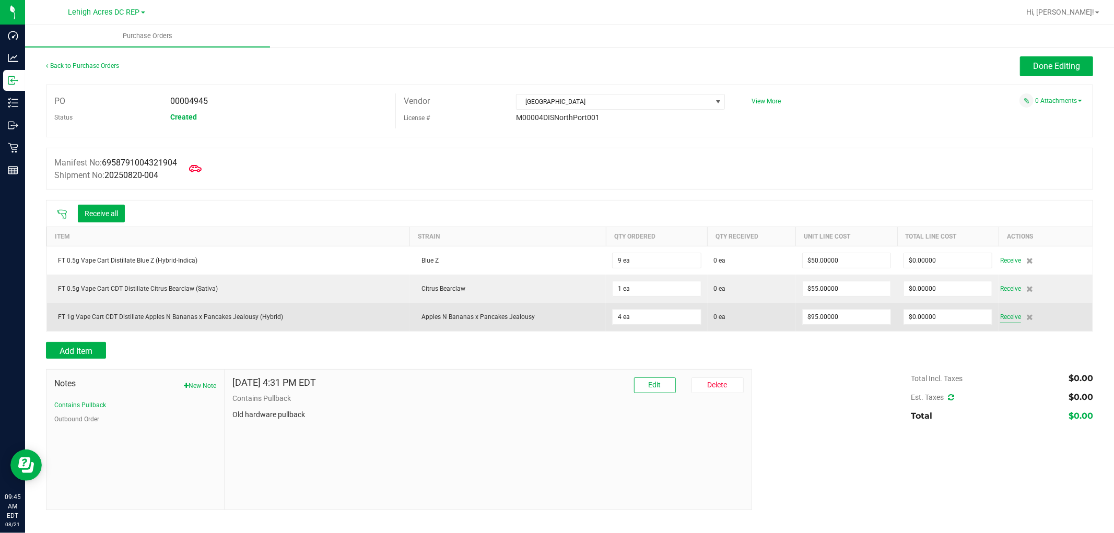
click at [1017, 316] on span "Receive" at bounding box center [1010, 317] width 21 height 13
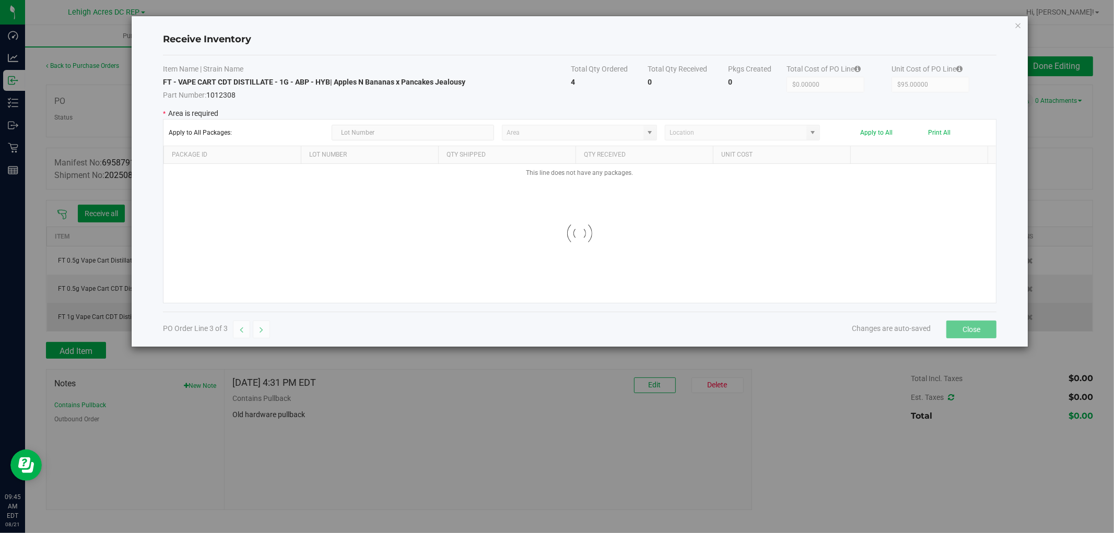
type input "Pantry"
click at [1015, 20] on icon "Close modal" at bounding box center [1018, 25] width 7 height 13
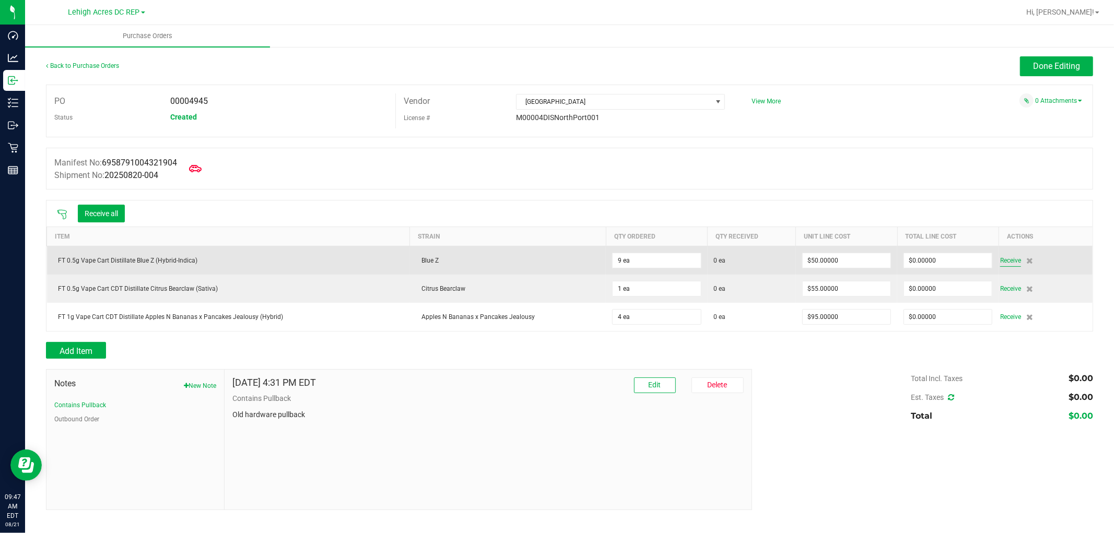
click at [1012, 262] on span "Receive" at bounding box center [1010, 260] width 21 height 13
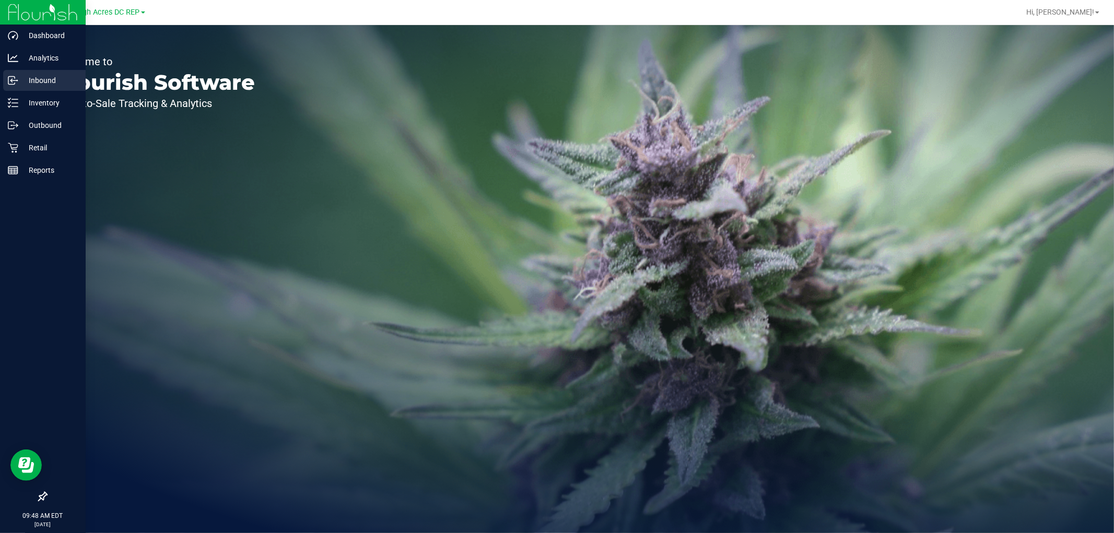
click at [50, 80] on p "Inbound" at bounding box center [49, 80] width 63 height 13
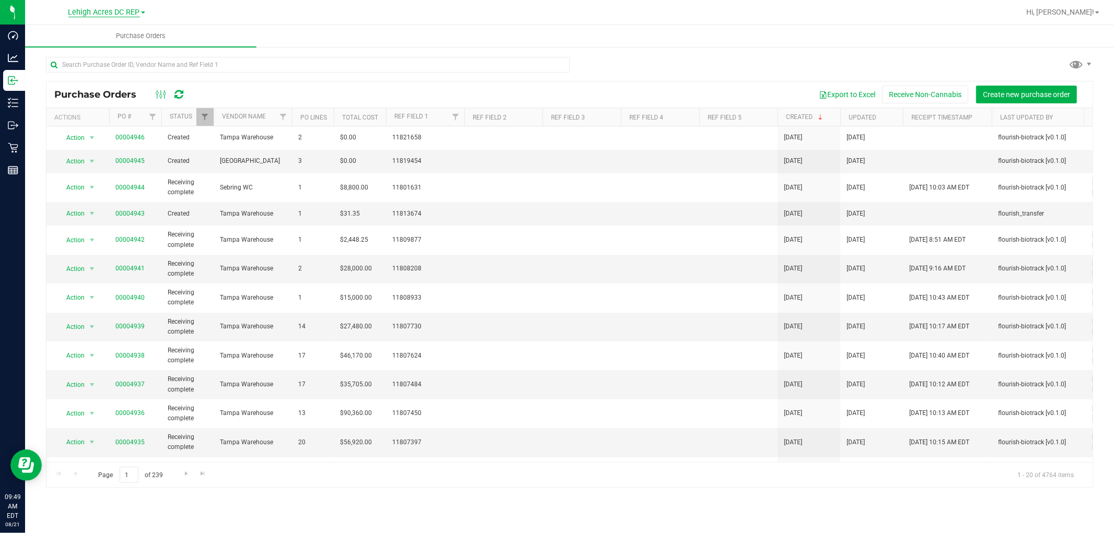
click at [134, 14] on span "Lehigh Acres DC REP" at bounding box center [104, 12] width 72 height 9
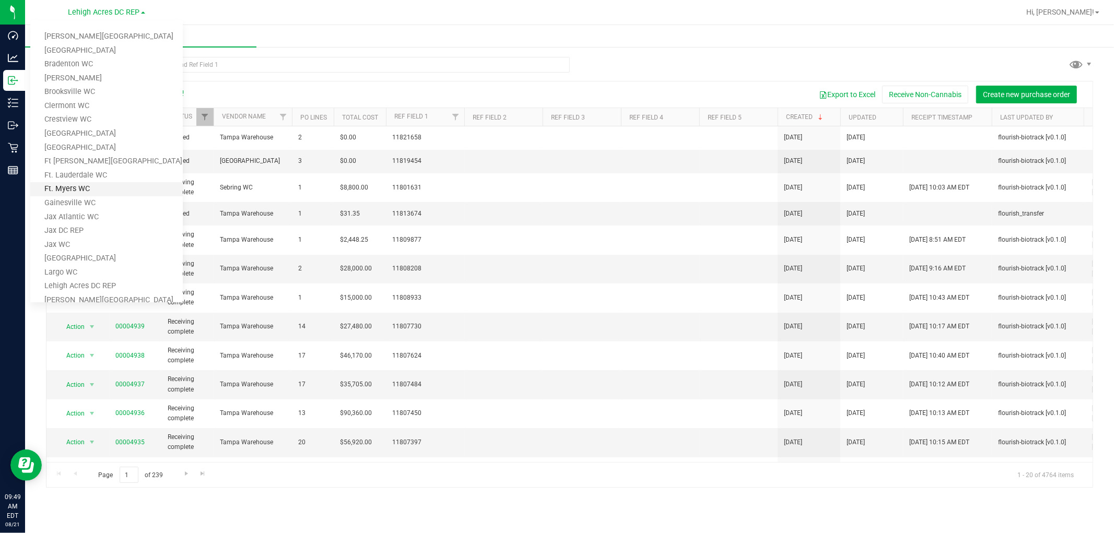
click at [110, 185] on link "Ft. Myers WC" at bounding box center [106, 189] width 153 height 14
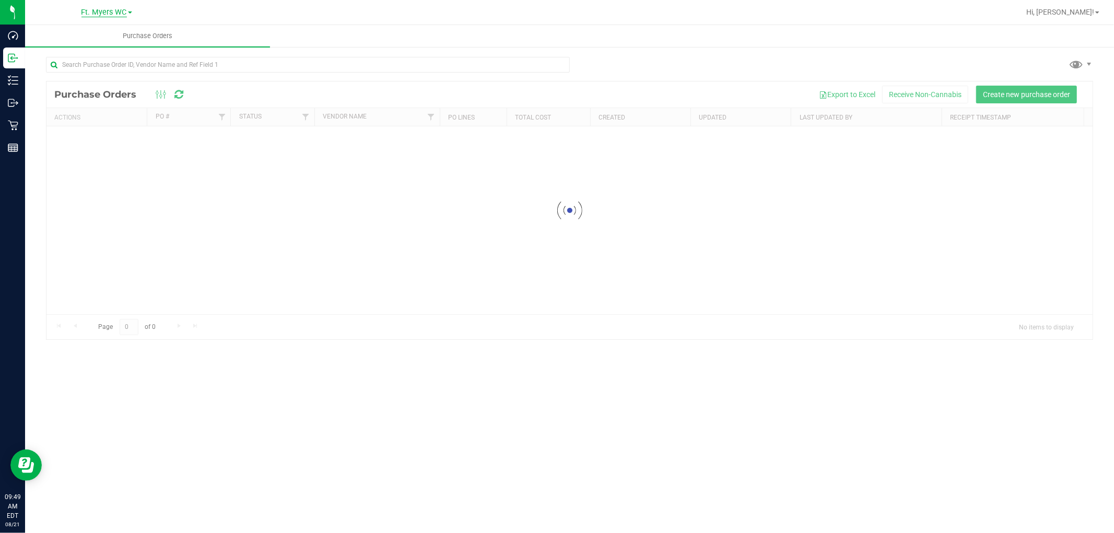
click at [125, 14] on span "Ft. Myers WC" at bounding box center [103, 12] width 45 height 9
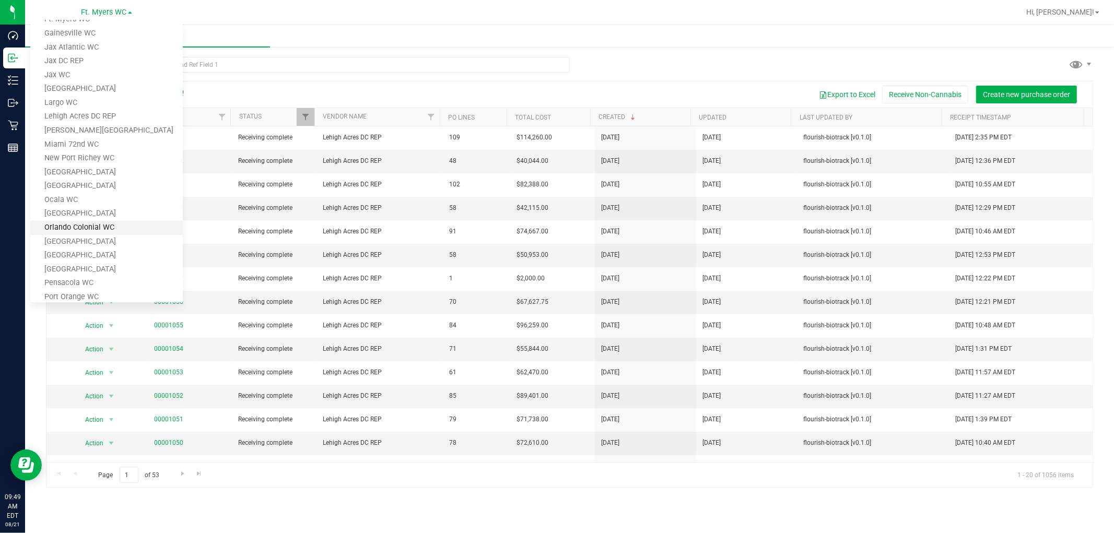
scroll to position [174, 0]
click at [110, 181] on link "[GEOGRAPHIC_DATA]" at bounding box center [106, 182] width 153 height 14
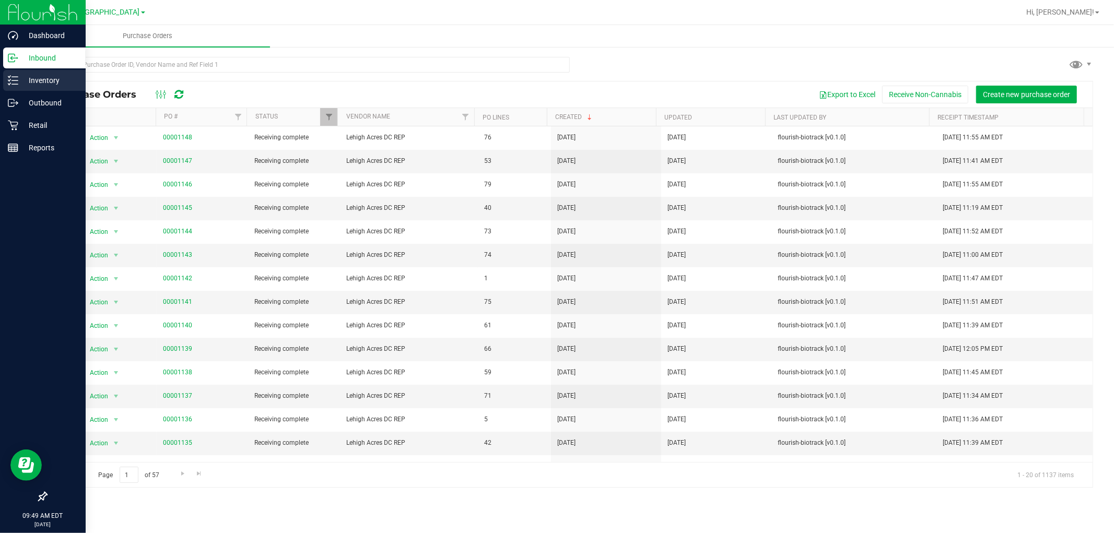
click at [49, 78] on p "Inventory" at bounding box center [49, 80] width 63 height 13
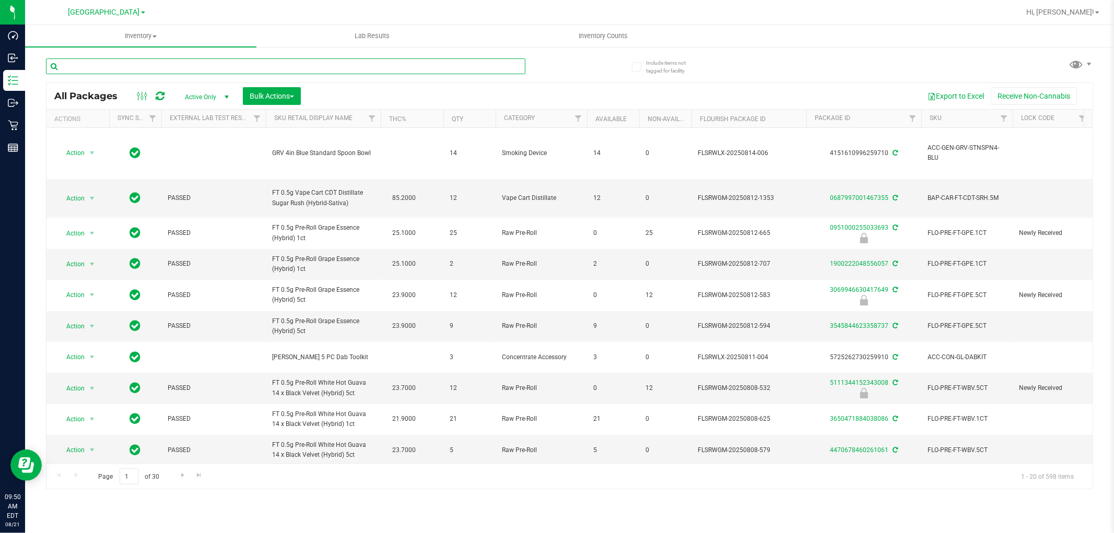
click at [95, 69] on input "text" at bounding box center [285, 66] width 479 height 16
paste input "FEB25JEL02-0227"
type input "FEB25JEL02-0227"
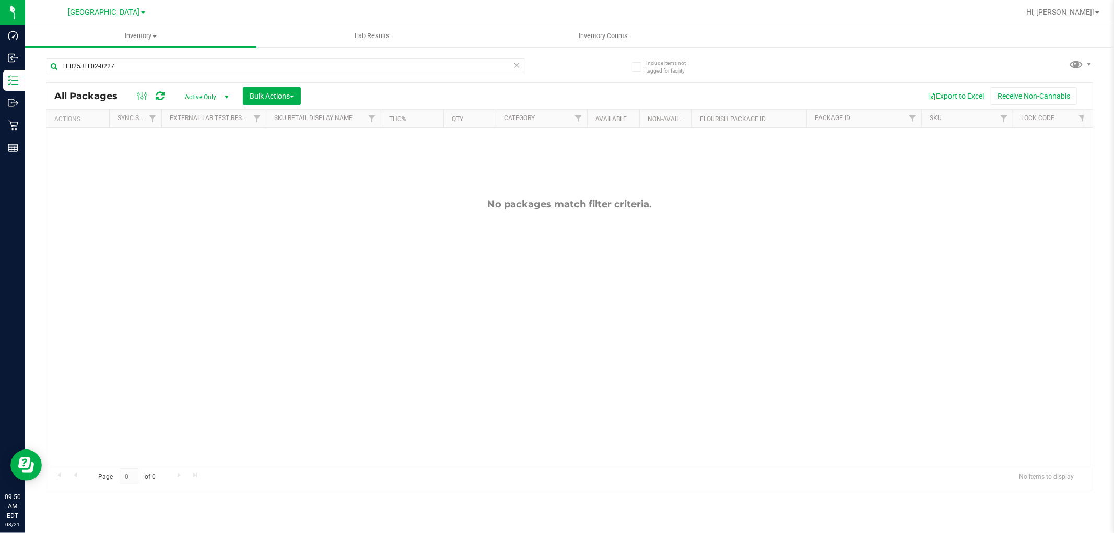
click at [216, 103] on span "Active Only" at bounding box center [204, 97] width 57 height 15
click at [196, 157] on li "All" at bounding box center [204, 161] width 56 height 16
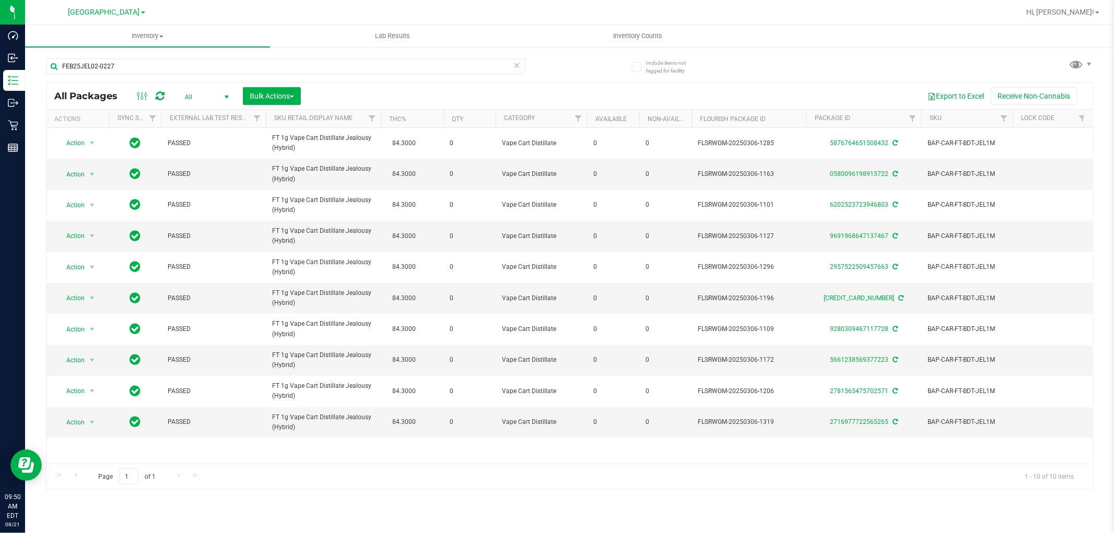
click at [212, 95] on span "All" at bounding box center [204, 97] width 57 height 15
click at [205, 113] on li "Active Only" at bounding box center [204, 115] width 56 height 16
